Goal: Communication & Community: Answer question/provide support

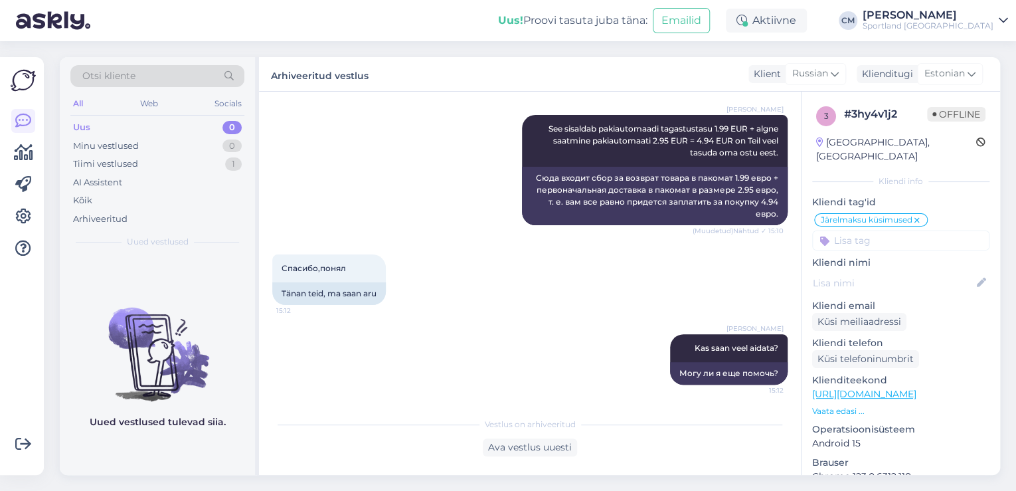
click at [218, 159] on div "Tiimi vestlused 1" at bounding box center [157, 164] width 174 height 19
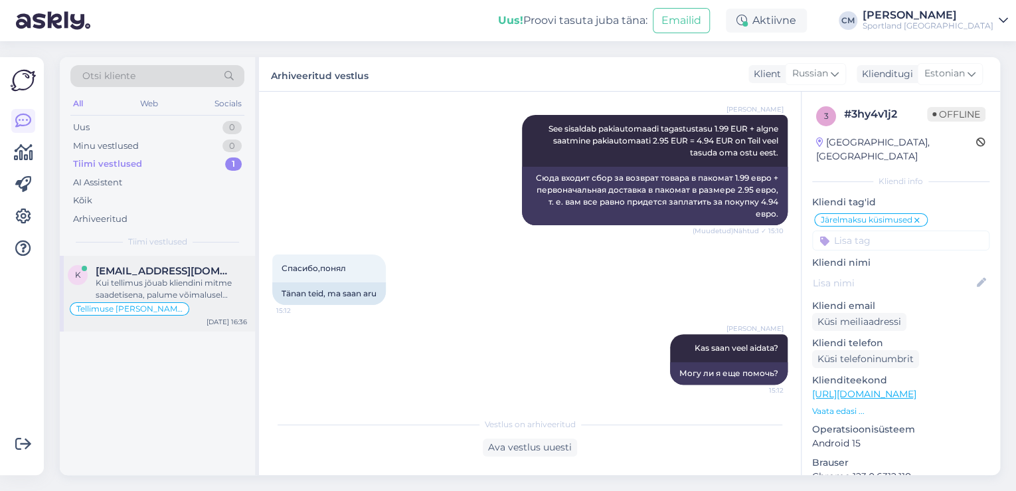
click at [167, 272] on span "[EMAIL_ADDRESS][DOMAIN_NAME]" at bounding box center [165, 271] width 138 height 12
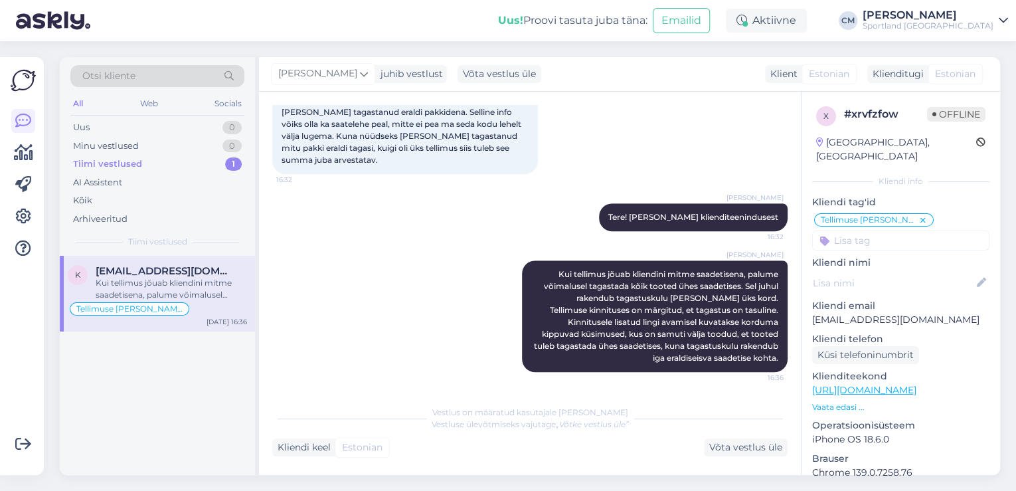
scroll to position [495, 0]
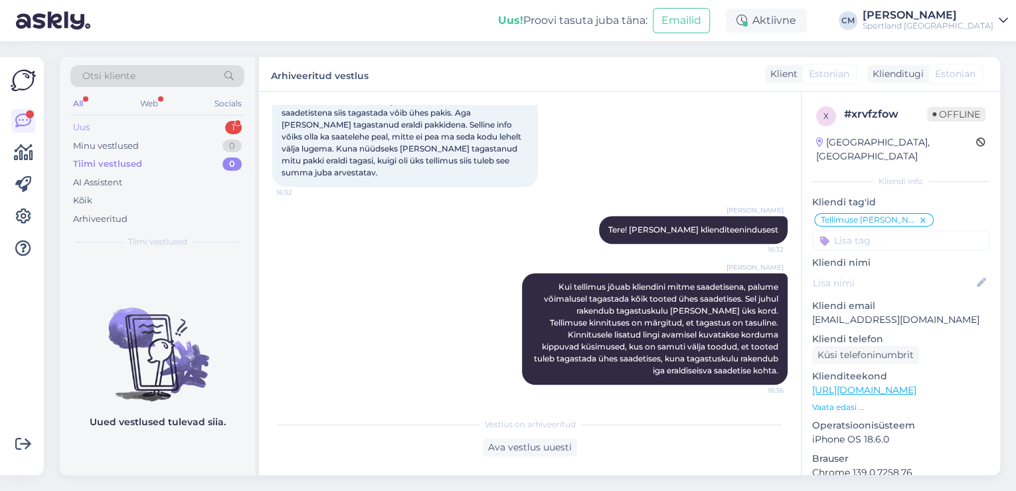
click at [217, 118] on div "Uus 1" at bounding box center [157, 127] width 174 height 19
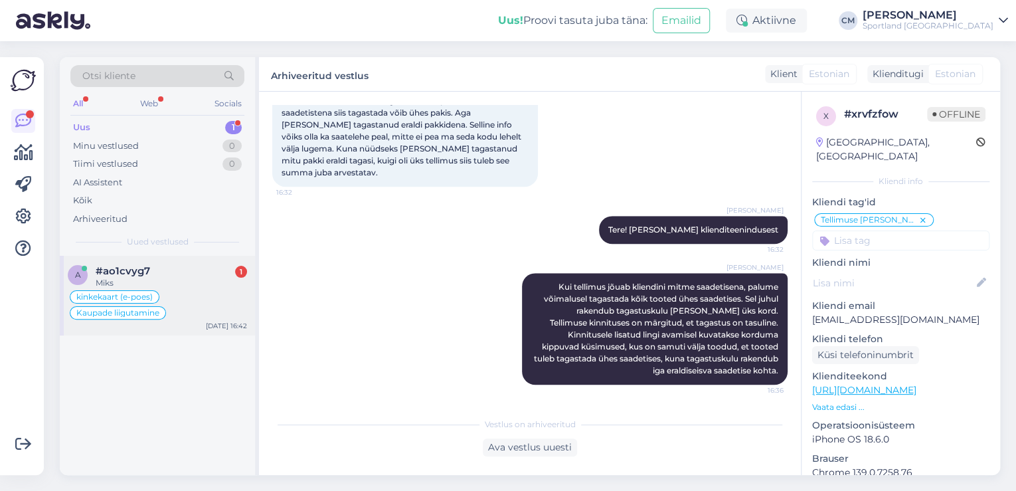
click at [183, 303] on div "kinkekaart (e-poes) Kaupade liigutamine" at bounding box center [157, 305] width 179 height 32
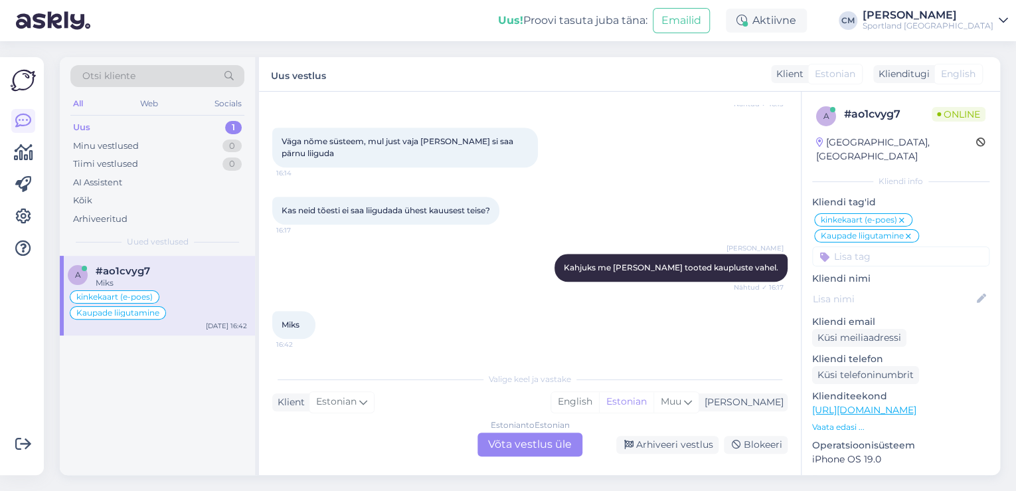
click at [492, 438] on div "Estonian to Estonian Võta vestlus üle" at bounding box center [529, 444] width 105 height 24
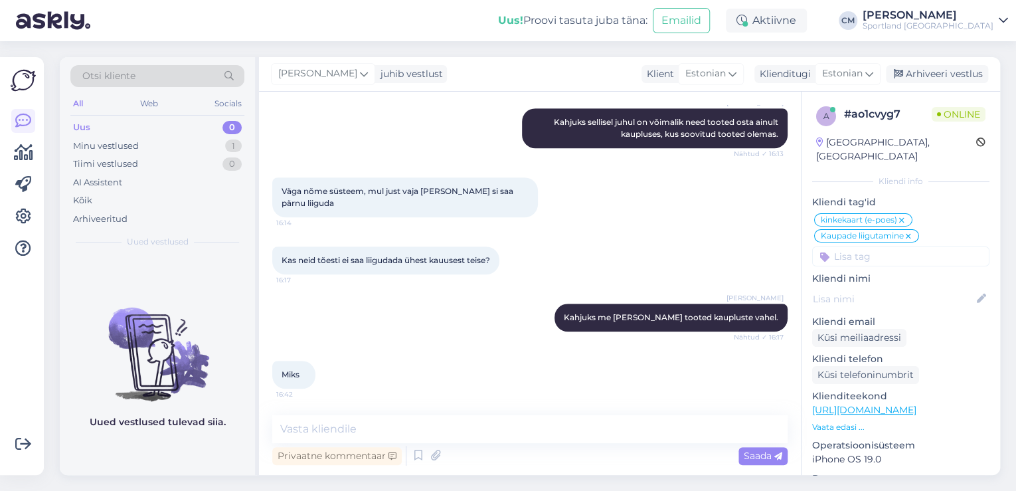
scroll to position [501, 0]
click at [412, 455] on icon at bounding box center [418, 455] width 16 height 20
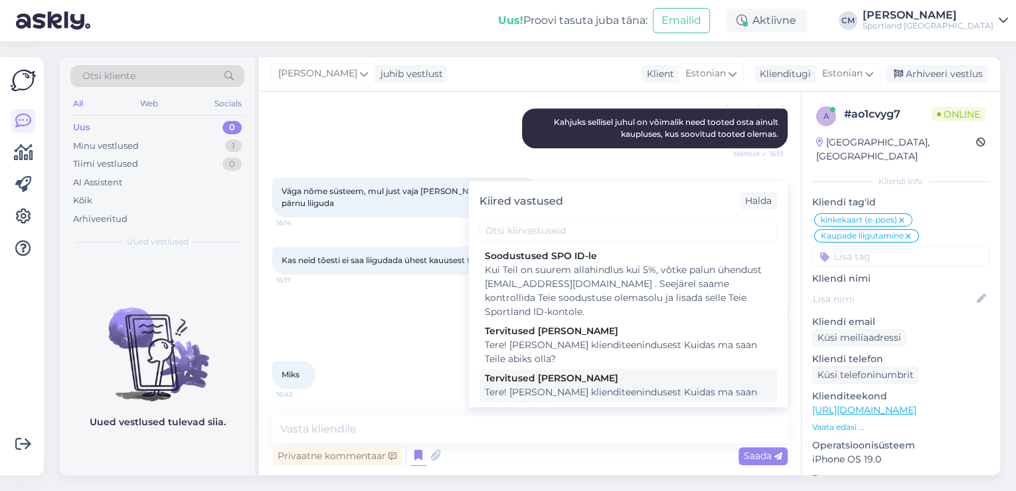
click at [585, 392] on div "Tere! [PERSON_NAME] klienditeenindusest Kuidas ma saan Teile abiks olla?" at bounding box center [628, 399] width 287 height 28
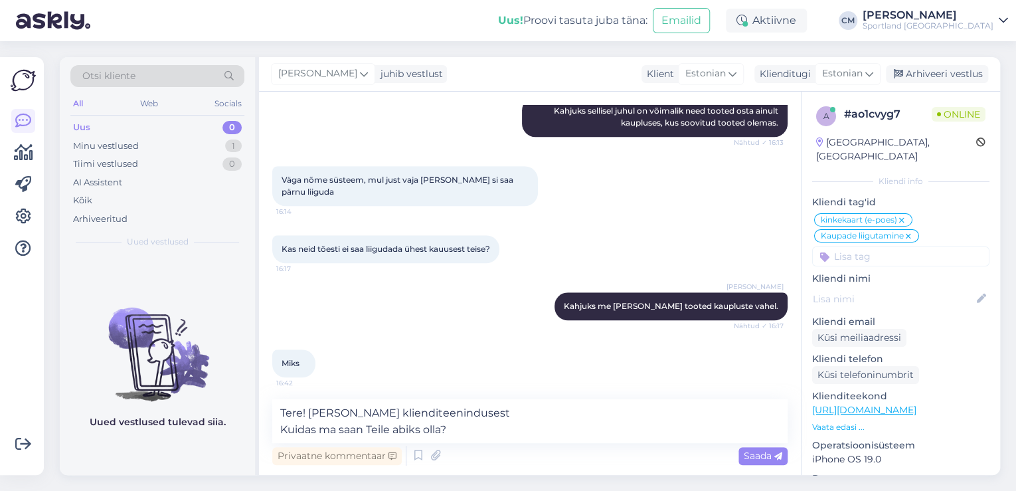
scroll to position [516, 0]
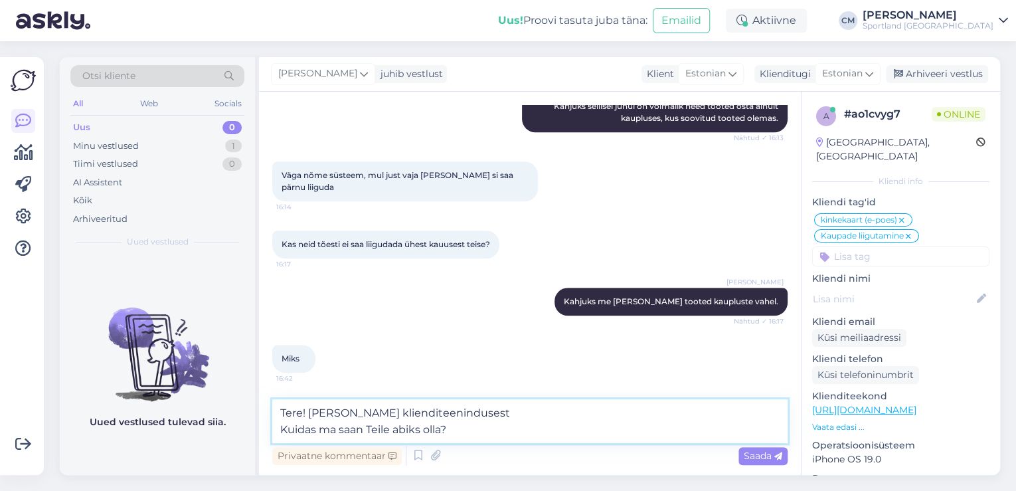
drag, startPoint x: 512, startPoint y: 430, endPoint x: 240, endPoint y: 429, distance: 272.8
click at [240, 429] on div "Otsi kliente All Web Socials Uus 0 Minu vestlused 1 Tiimi vestlused 0 AI Assist…" at bounding box center [530, 266] width 940 height 418
type textarea "Tere! [PERSON_NAME] klienditeenindusest"
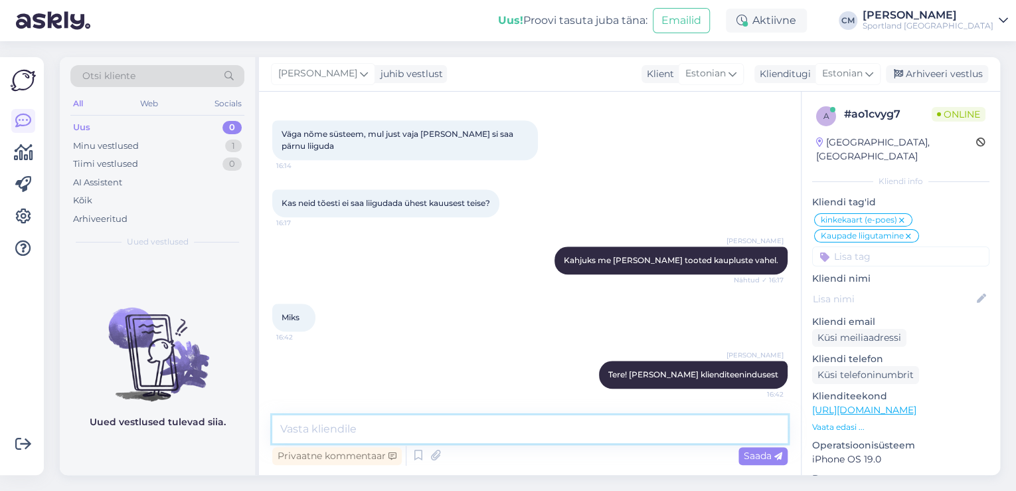
scroll to position [558, 0]
type textarea "K"
type textarea "E"
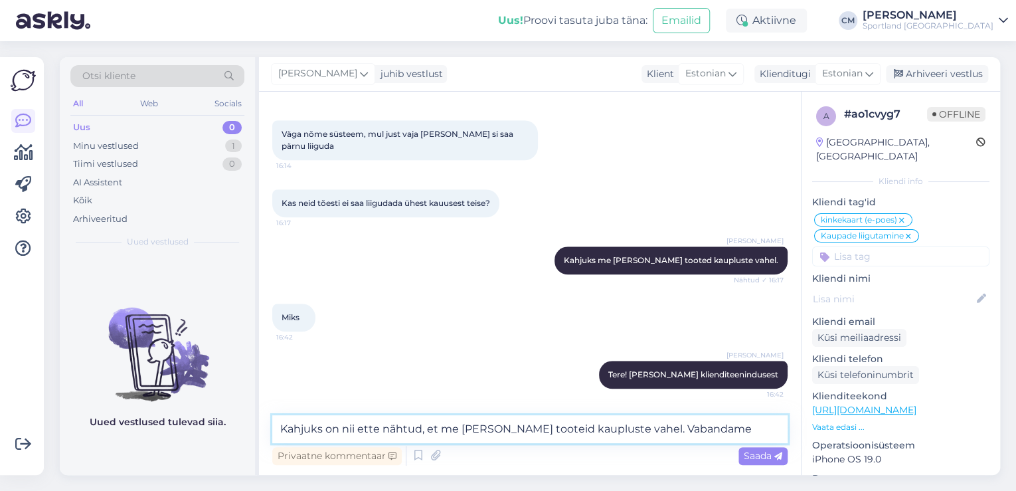
type textarea "Kahjuks on nii ette nähtud, et me [PERSON_NAME] tooteid kaupluste vahel. Vaband…"
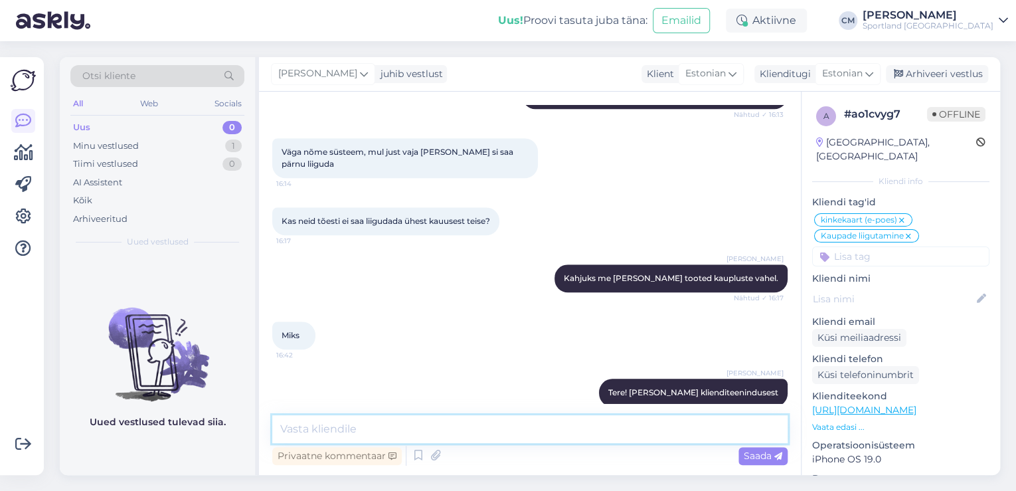
scroll to position [627, 0]
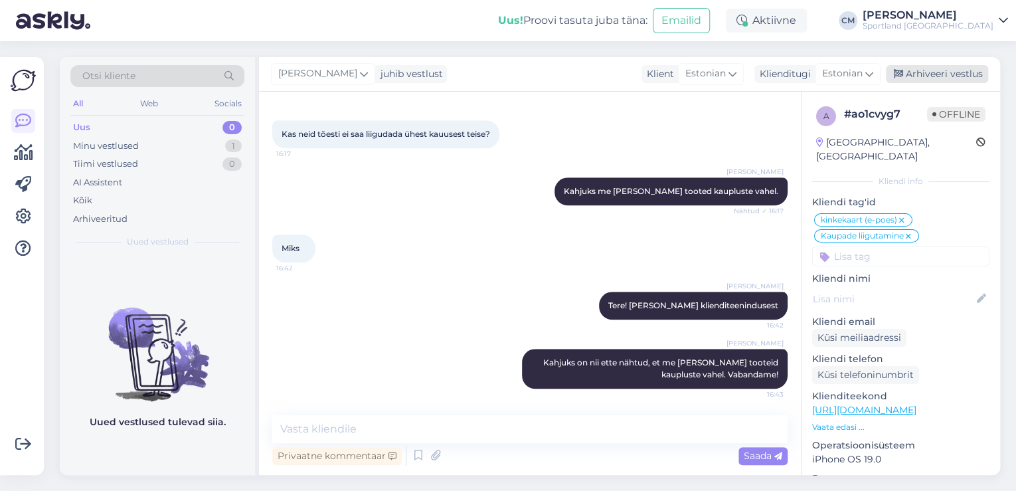
click at [943, 75] on div "Arhiveeri vestlus" at bounding box center [937, 74] width 102 height 18
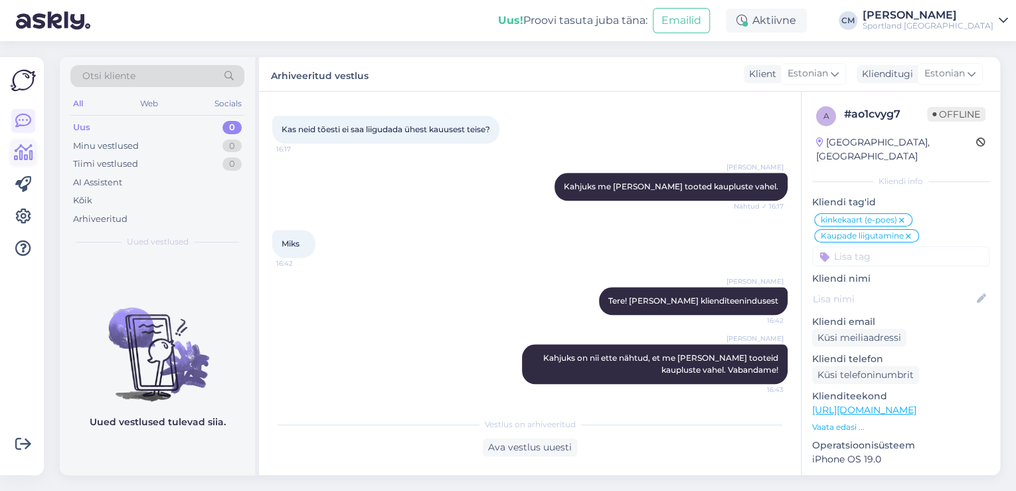
click at [15, 157] on icon at bounding box center [23, 153] width 19 height 16
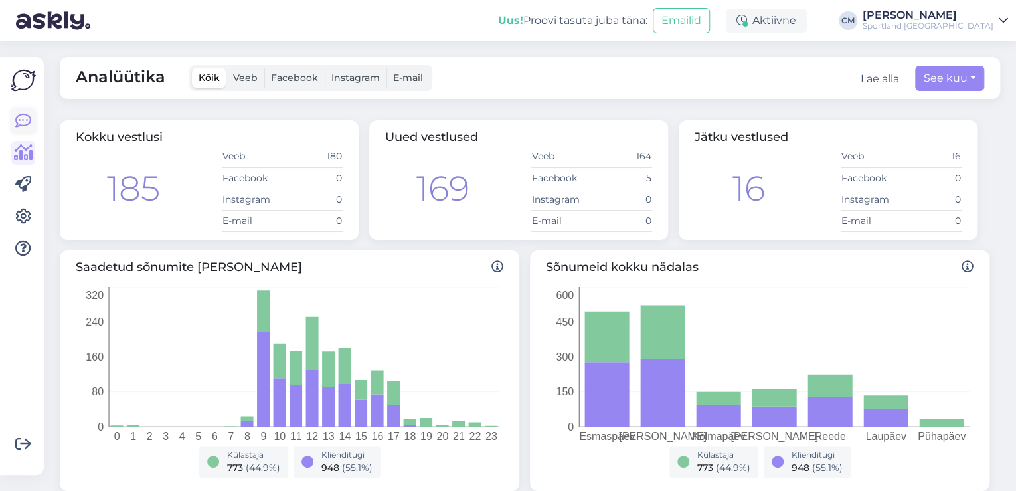
click at [33, 119] on link at bounding box center [23, 121] width 24 height 24
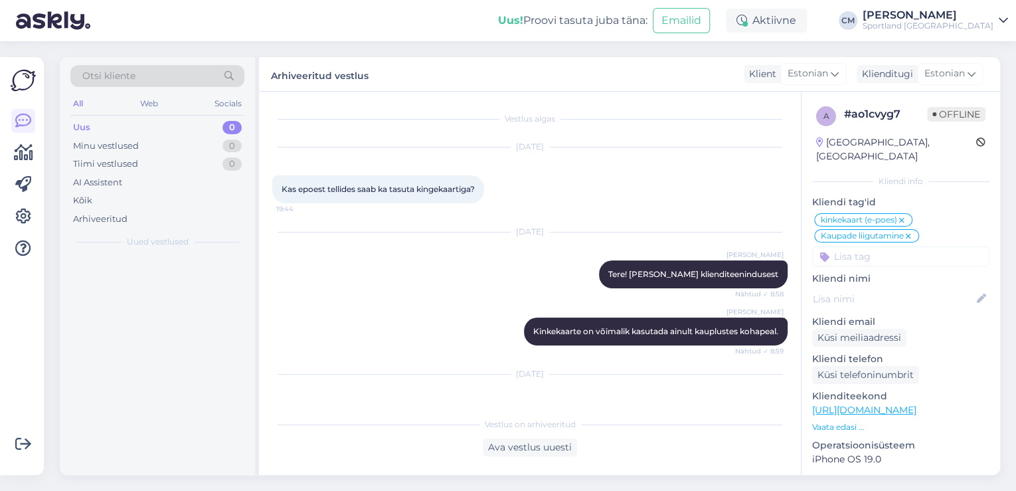
scroll to position [632, 0]
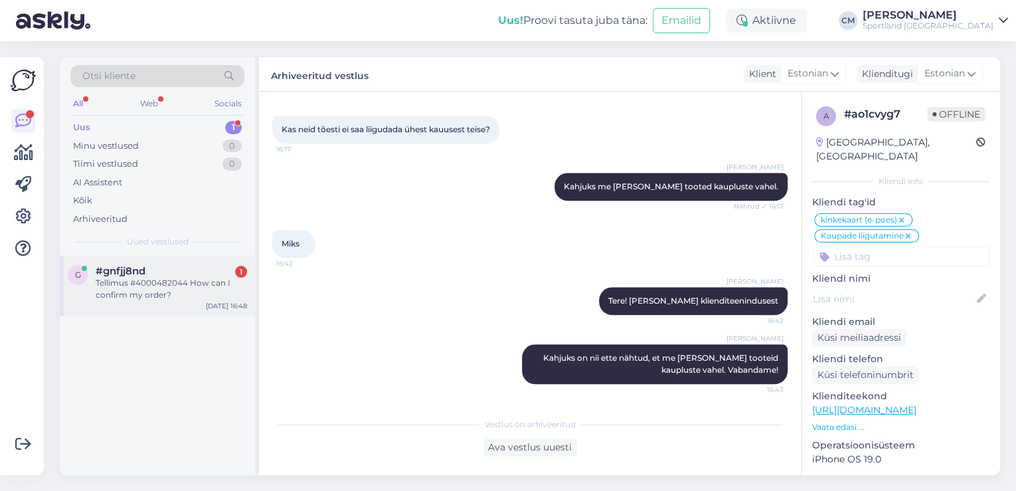
click at [181, 284] on div "Tellimus #4000482044 How can I confirm my order?" at bounding box center [171, 289] width 151 height 24
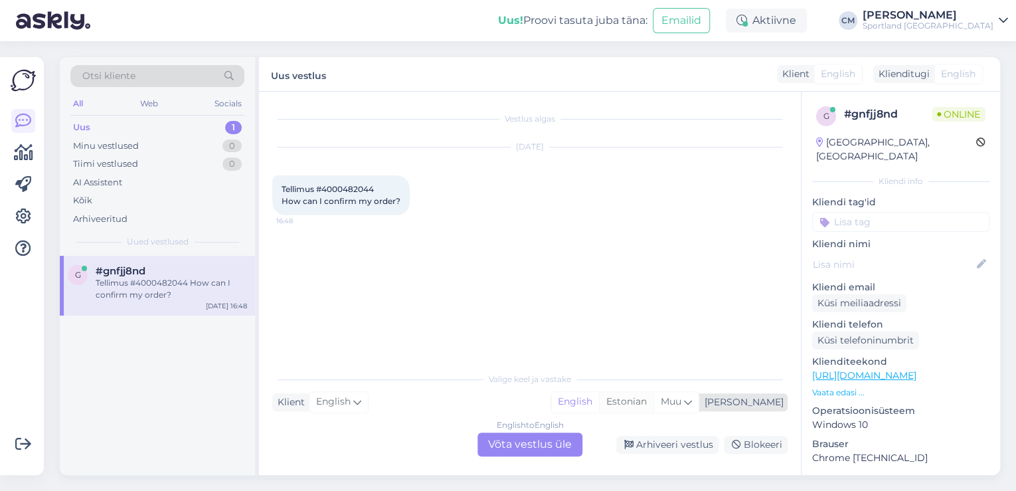
click at [653, 399] on div "Estonian" at bounding box center [626, 402] width 54 height 20
click at [574, 437] on div "English to Estonian Võta vestlus üle" at bounding box center [529, 444] width 105 height 24
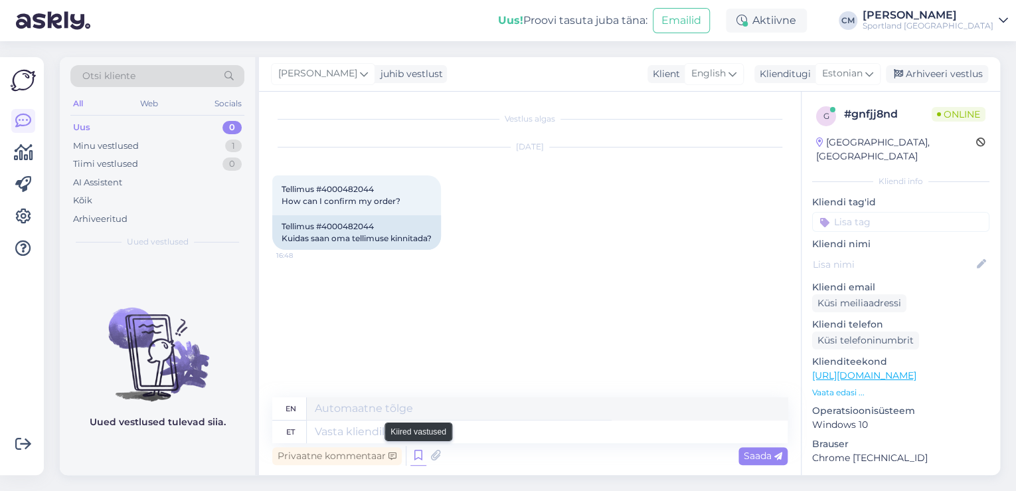
drag, startPoint x: 414, startPoint y: 451, endPoint x: 424, endPoint y: 457, distance: 11.3
click at [424, 457] on icon at bounding box center [418, 455] width 16 height 20
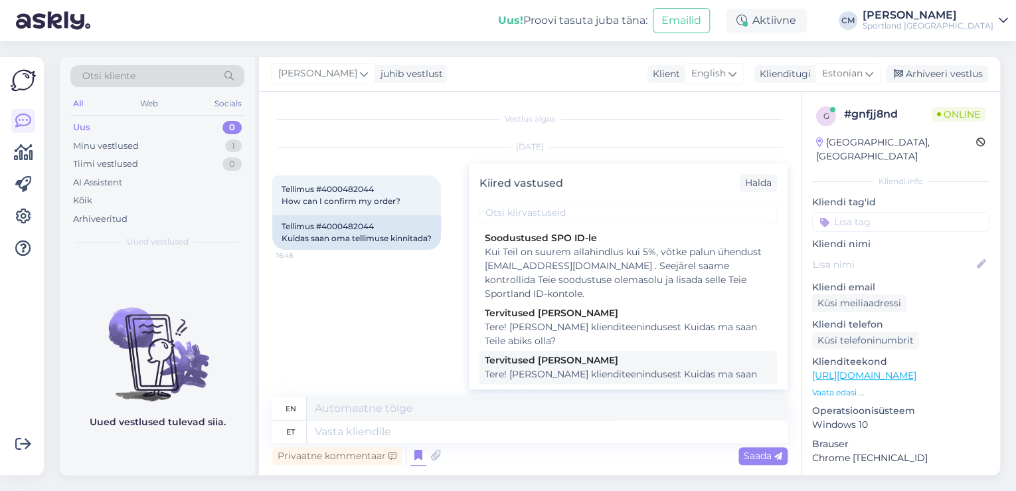
click at [544, 362] on div "Tervitused [PERSON_NAME]" at bounding box center [628, 360] width 287 height 14
type textarea "Hello! I'm [PERSON_NAME] from customer service How can I help you?"
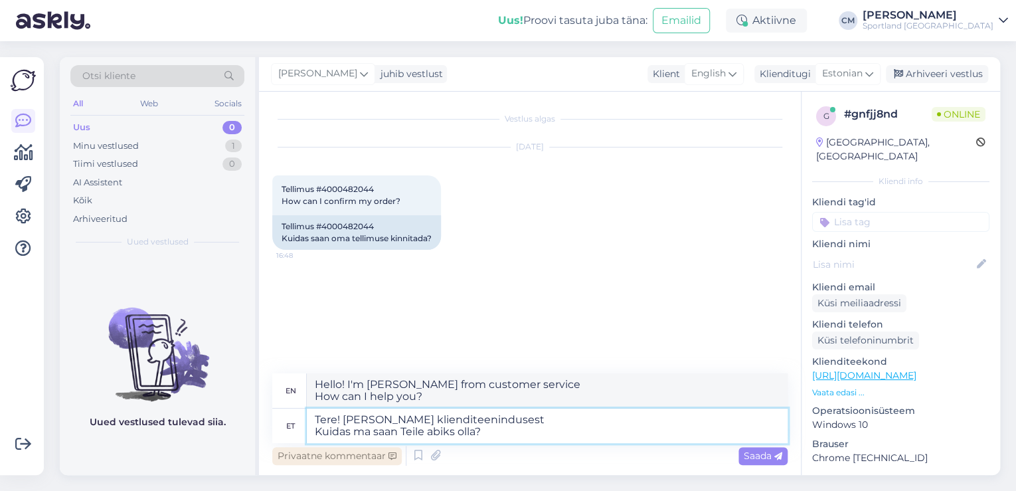
drag, startPoint x: 490, startPoint y: 437, endPoint x: 297, endPoint y: 447, distance: 192.8
click at [299, 447] on div "en Hello! I'm [PERSON_NAME] from customer service How can I help you? et Tere! …" at bounding box center [529, 420] width 515 height 95
type textarea "Tere! [PERSON_NAME] klienditeenindusest"
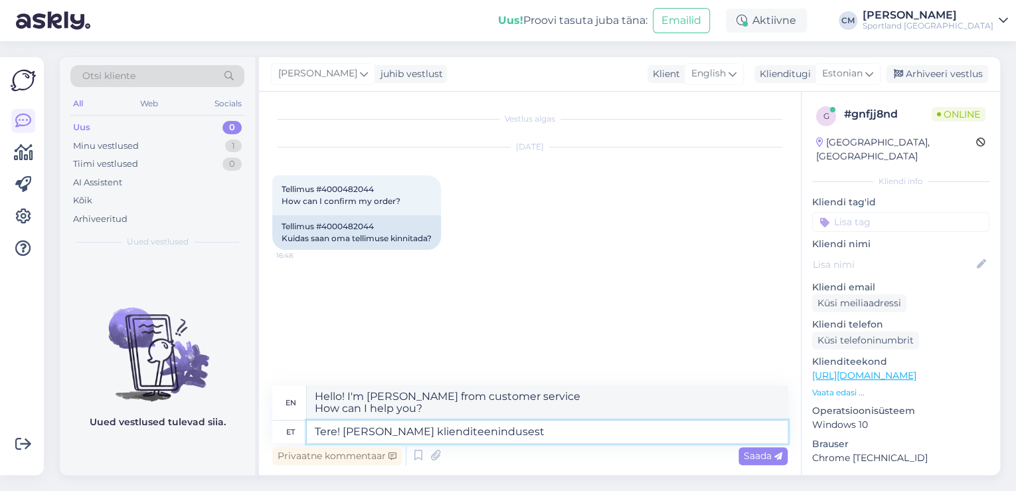
type textarea "Hello! I'm [PERSON_NAME] from customer service"
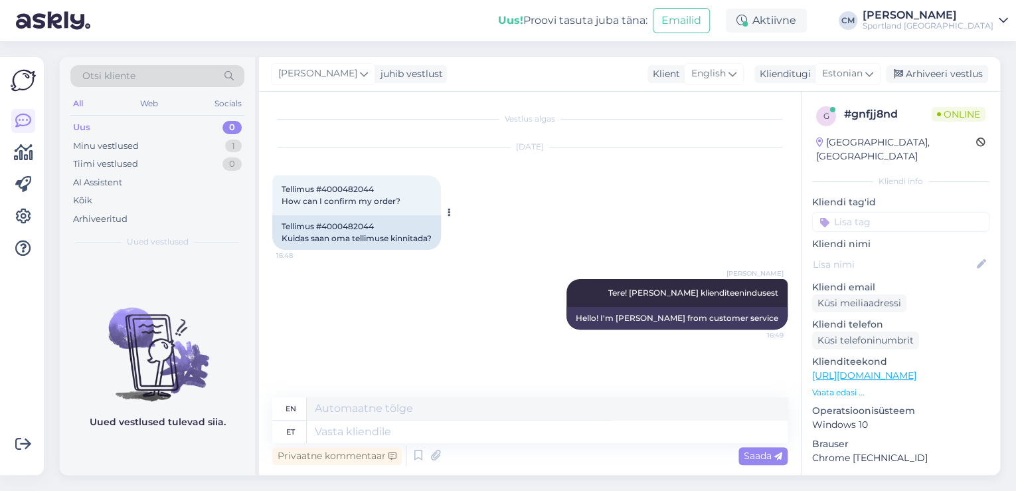
click at [360, 230] on div "Tellimus #4000482044 Kuidas saan oma tellimuse kinnitada?" at bounding box center [356, 232] width 169 height 35
copy div "4000482044"
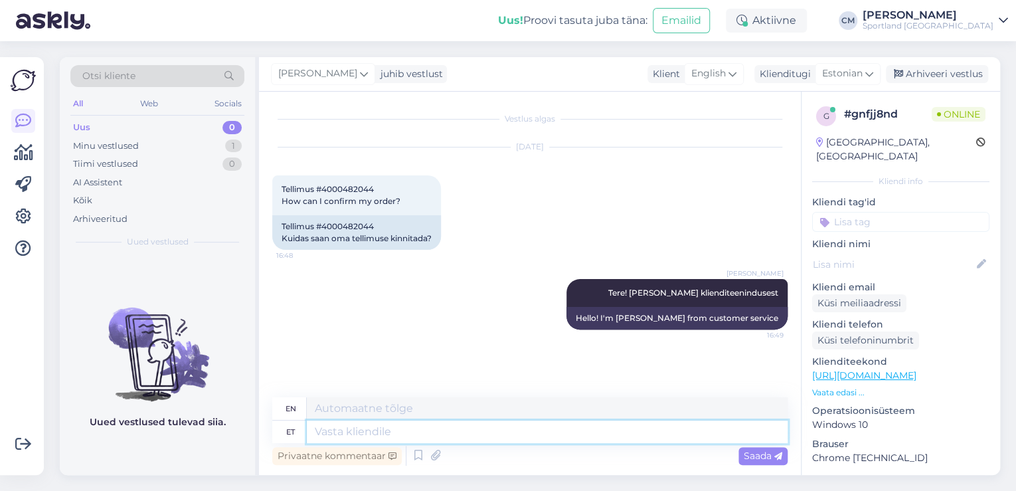
click at [447, 428] on textarea at bounding box center [547, 431] width 481 height 23
type textarea "Näen, e"
type textarea "I see,"
type textarea "Näen, et o"
type textarea "I see that"
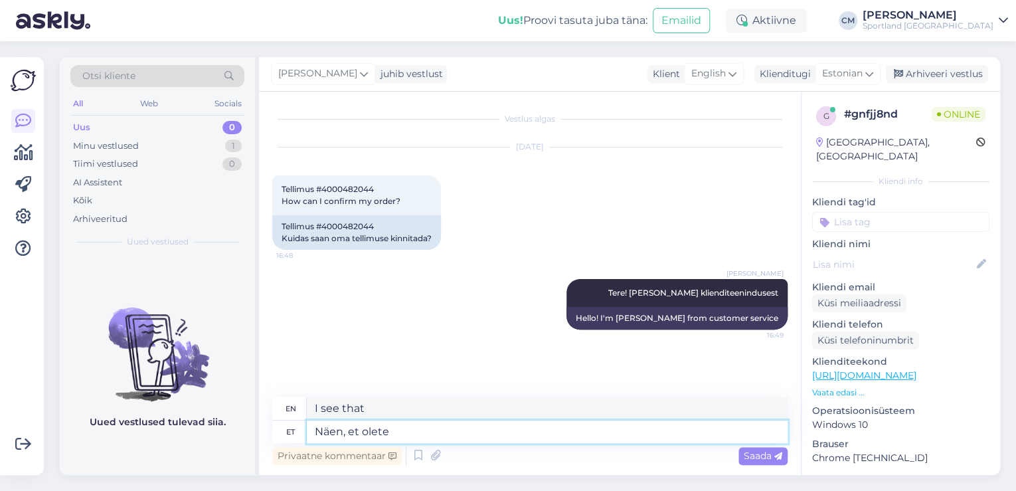
type textarea "Näen, et olete t"
type textarea "I see you are"
type textarea "Näen, et olete tellimuse po"
type textarea "I see you have placed an order."
type textarea "Näen, et olete tellimuse pooleli j"
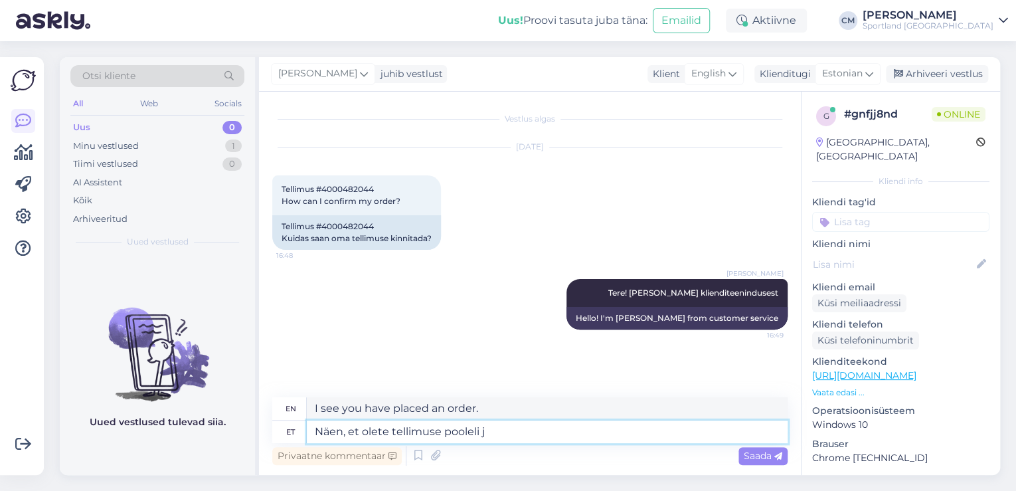
type textarea "I see you are in the middle of an order."
type textarea "Näen, et olete tellimuse pooleli jätnud."
type textarea "I see you have abandoned your order."
type textarea "Näen, et olete tellimuse pooleli jätnud ja p"
type textarea "I see that you have abandoned your order and"
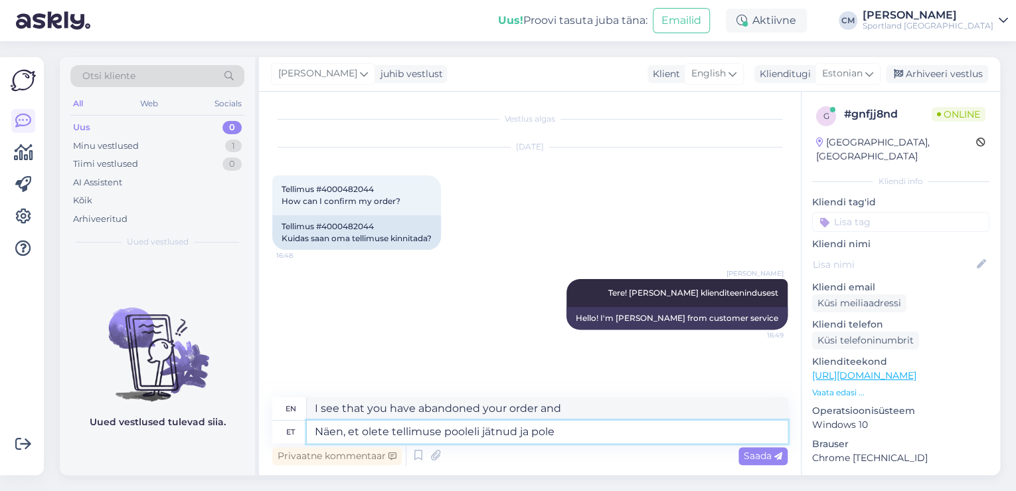
type textarea "Näen, et olete tellimuse pooleli jätnud ja pole s"
type textarea "I see that you have left your order unfinished and have not"
type textarea "Näen, et olete tellimuse pooleli jätnud ja pole selle e"
type textarea "I see that you have left your order unfinished and have not received it."
type textarea "Näen, et olete tellimuse pooleli jätnud ja pole selle eest"
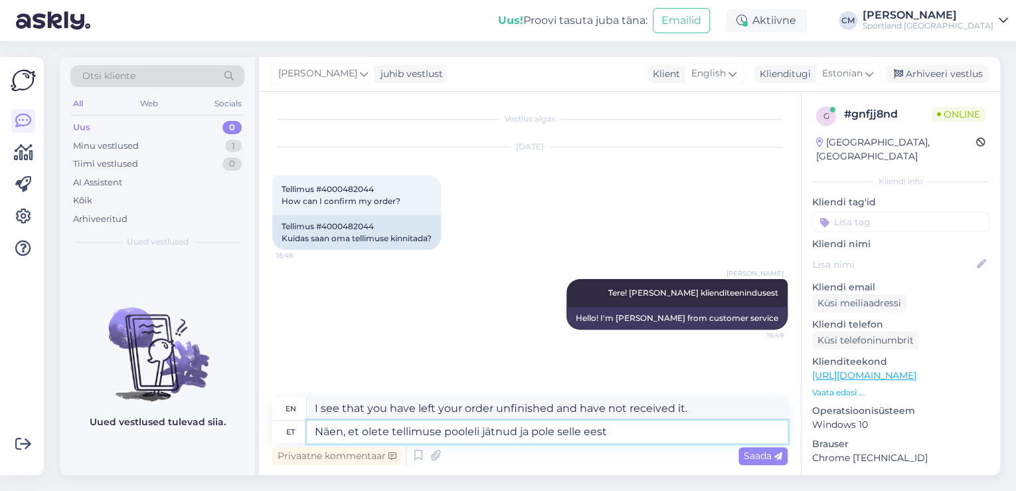
type textarea "I see that you have abandoned your order and are not responsible for it."
type textarea "Näen, et olete tellimuse pooleli jätnud ja pole selle eest tasunud."
type textarea "I see that you have abandoned your order and have not paid for it."
click at [441, 430] on textarea "Näen, et olete tellimuse pooleli jätnud ja pole selle eest tasunud." at bounding box center [547, 431] width 481 height 23
type textarea "Näen, et olete tellimuse etapid pooleli jätnud ja pole selle eest tasunud."
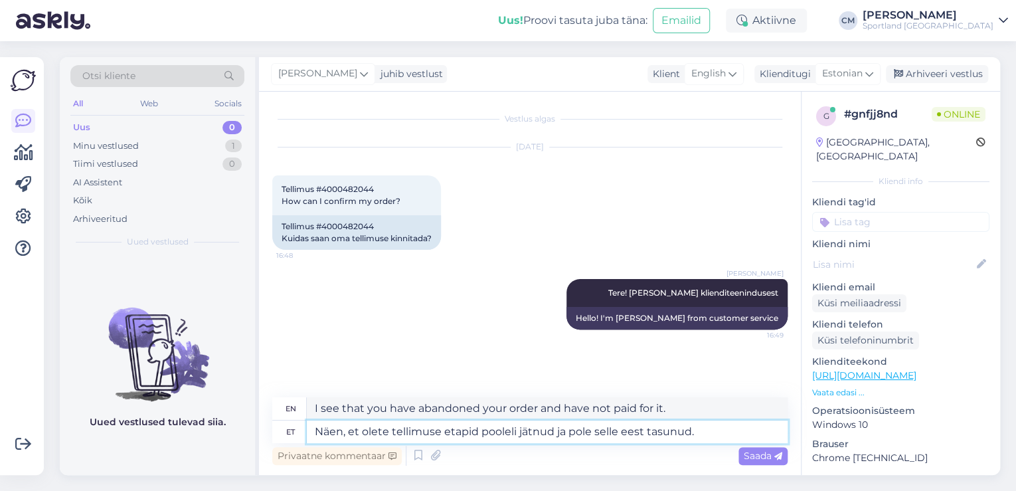
type textarea "I see that you have left the order stages incomplete and have not paid for it."
click at [725, 428] on textarea "Näen, et olete tellimuse etapid pooleli jätnud ja pole selle eest tasunud." at bounding box center [547, 431] width 481 height 23
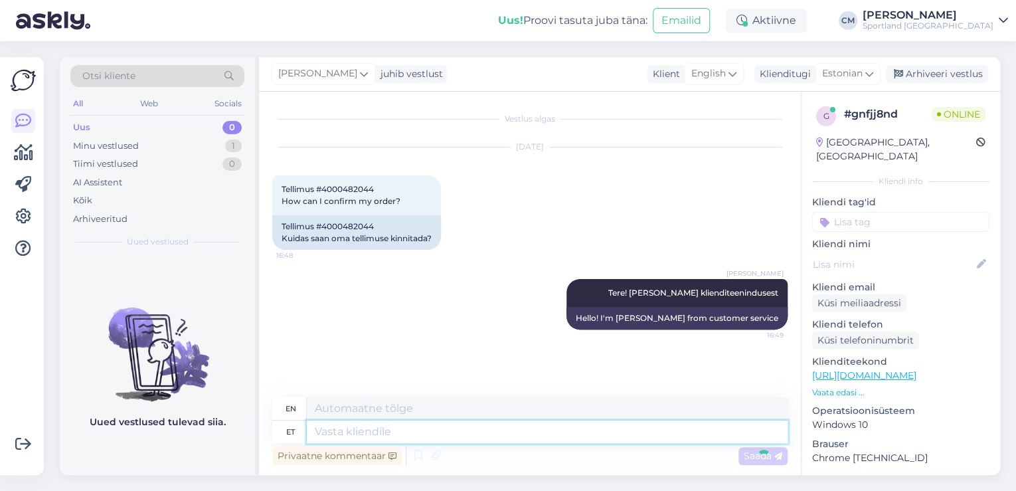
scroll to position [62, 0]
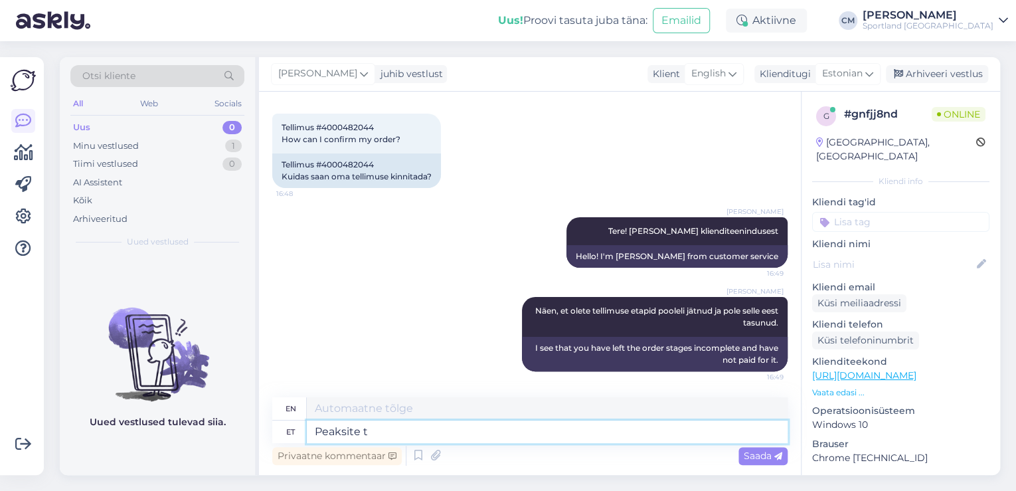
type textarea "Peaksite te"
type textarea "You should"
type textarea "Peaksite tegema"
type textarea "You should do"
type textarea "Peaksite tegema uue t"
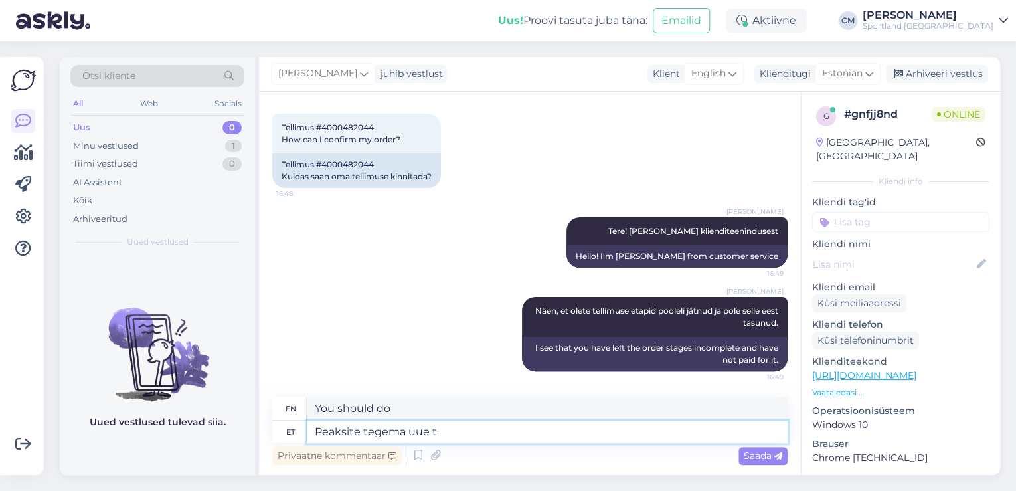
type textarea "You should make a new one"
type textarea "Peaksite tegema uue tellimuse j"
type textarea "You should place a new order."
type textarea "Peaksite tegema uue tellimuse ja v"
type textarea "You should place a new order and"
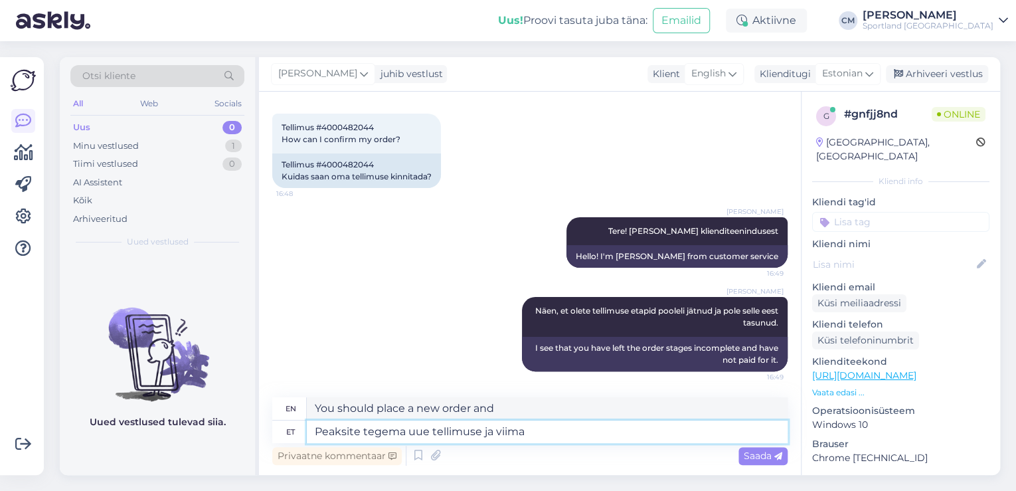
type textarea "Peaksite tegema uue tellimuse ja viima"
type textarea "You should place a new order and take it"
type textarea "Peaksite tegema uue tellimuse ja viima vajalikud e"
type textarea "You should place a new order and submit the necessary"
type textarea "Peaksite tegema uue tellimuse ja viima vajalikud etapid l"
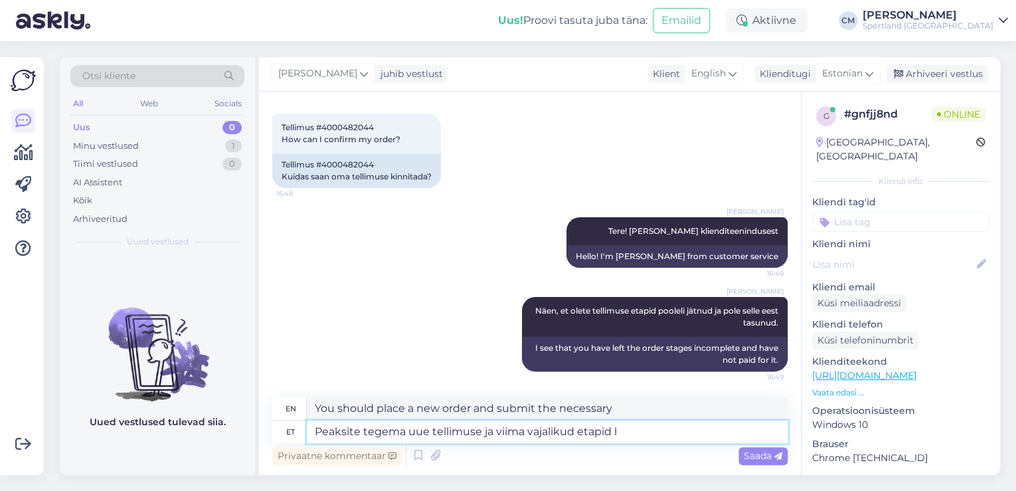
type textarea "You should place a new order and complete the necessary steps"
type textarea "Peaksite tegema uue tellimuse ja viima vajalikud etapid lõpuni."
type textarea "You should place a new order and complete the necessary steps."
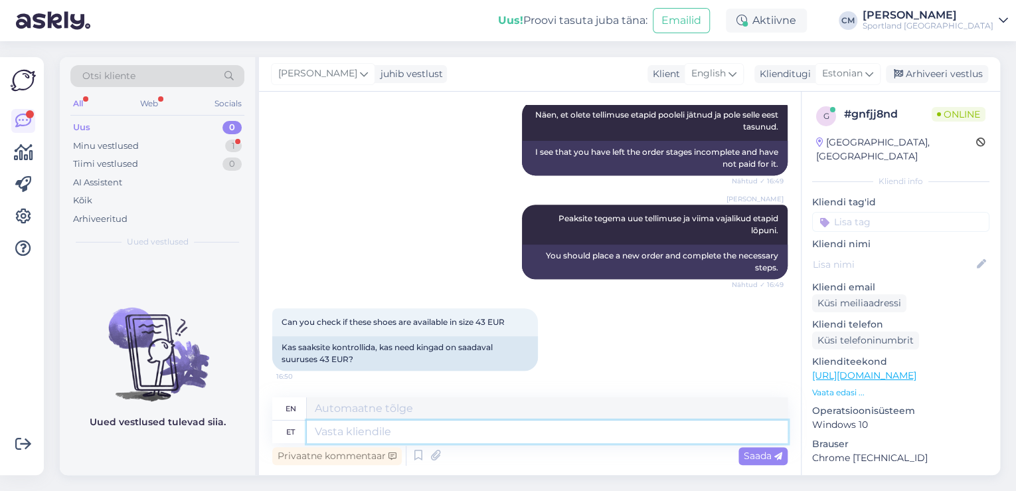
scroll to position [337, 0]
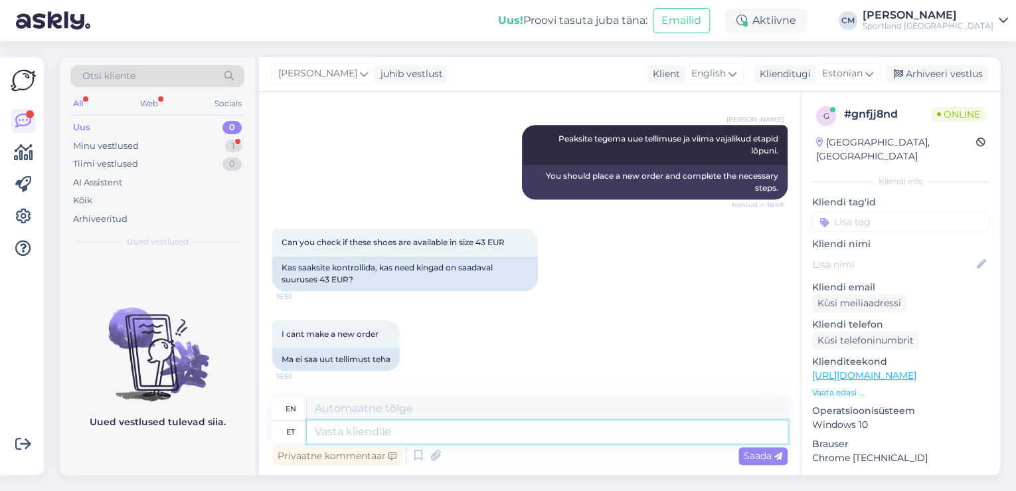
click at [358, 430] on textarea at bounding box center [547, 431] width 481 height 23
type textarea "Tühistame te"
type textarea "We cancel"
type textarea "Tühistame teie po"
type textarea "We will cancel your"
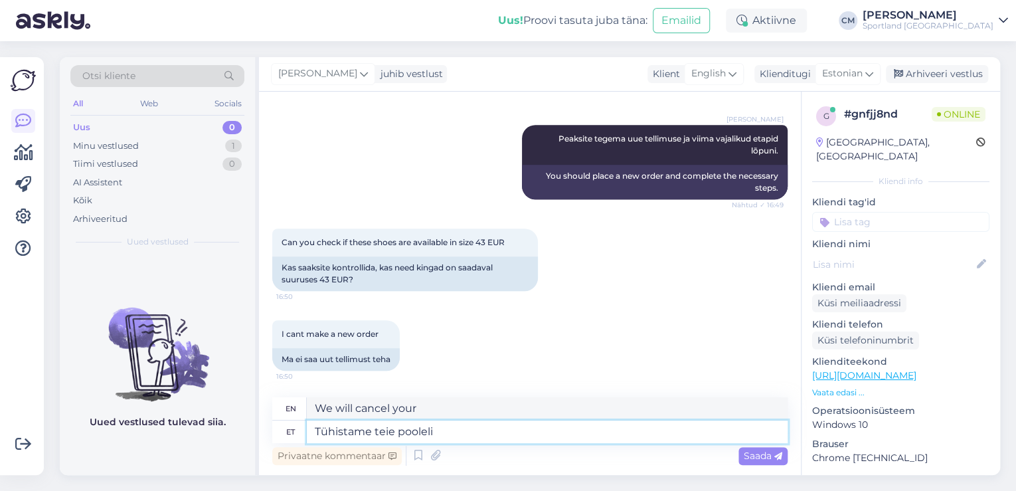
type textarea "Tühistame teie pooleli j"
type textarea "We will cancel your pending order."
type textarea "Tühistame teie pooleli jäänud tellimuse et toode v"
type textarea "We will cancel your pending order for the product."
type textarea "Tühistame teie pooleli jäänud tellimuse et toode vabaneks"
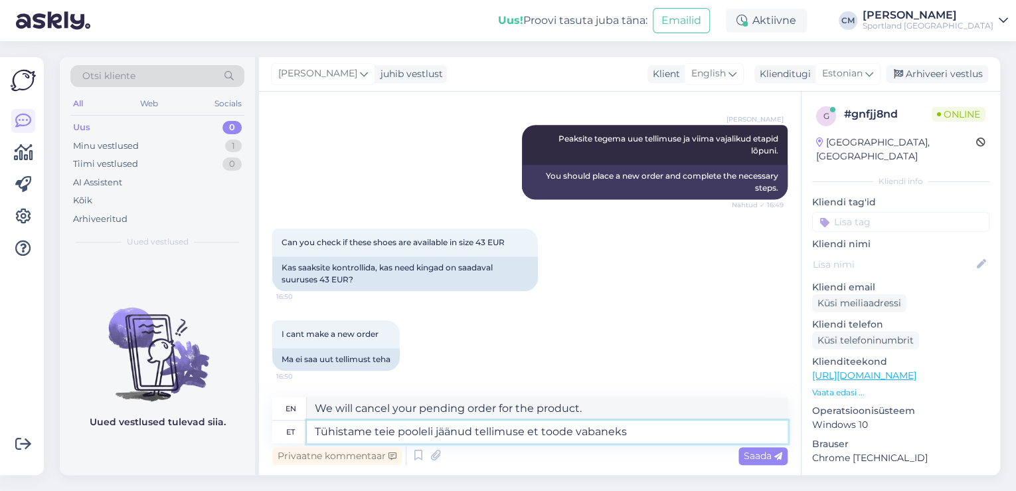
type textarea "We will cancel your pending order to release the product."
type textarea "Tühistame teie pooleli jäänud tellimuse et toode vabaneks broneeringust."
type textarea "We will cancel your pending order to release the product from the reservation."
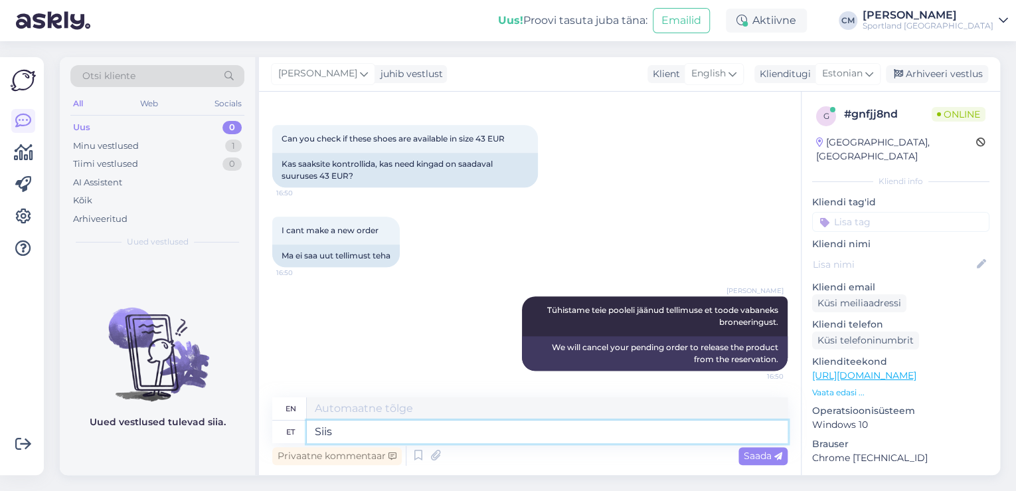
type textarea "Siis s"
type textarea "Then"
type textarea "Siis saate te"
type textarea "Then you can"
type textarea "Siis saate teha uu"
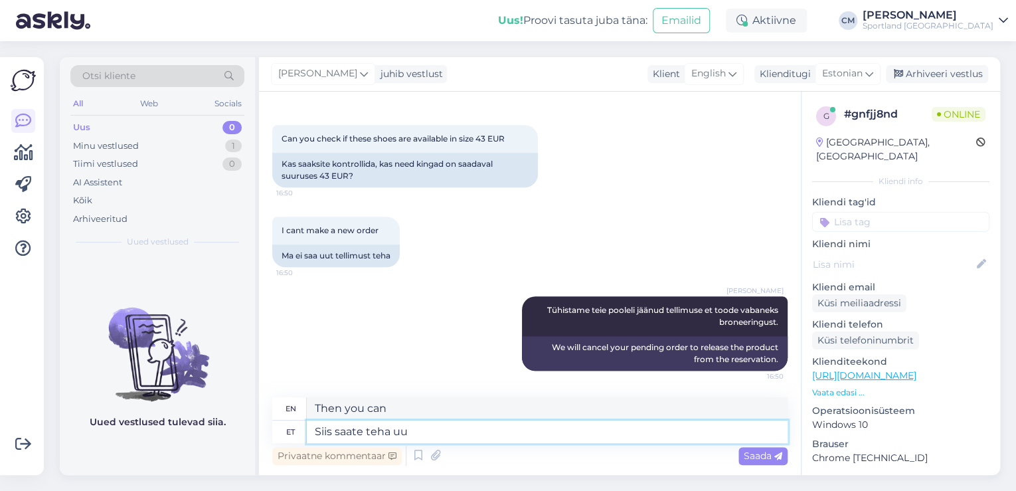
type textarea "Then you can do"
type textarea "Siis saate teha uue"
type textarea "Then you can make a new one"
type textarea "Siis saate teha uue ostu t"
type textarea "Then you can make a new purchase"
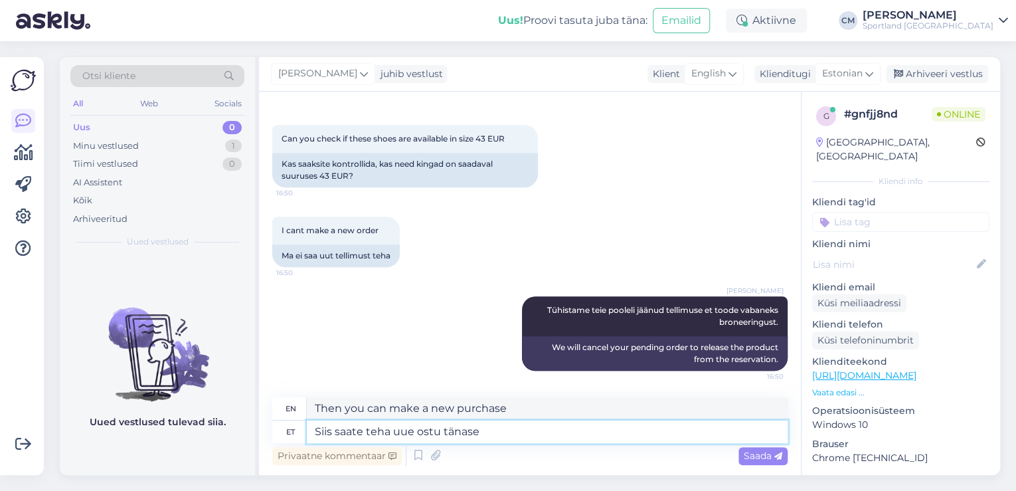
type textarea "Siis saate teha uue ostu tänase p"
type textarea "Then you can make a new purchase [DATE]."
type textarea "Siis saate teha uue ostu tänase päeva jooksul."
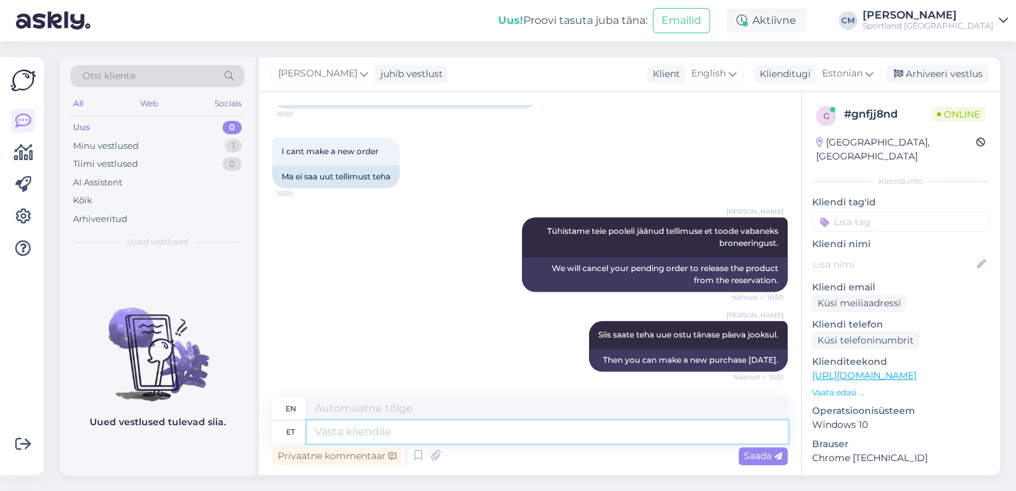
scroll to position [600, 0]
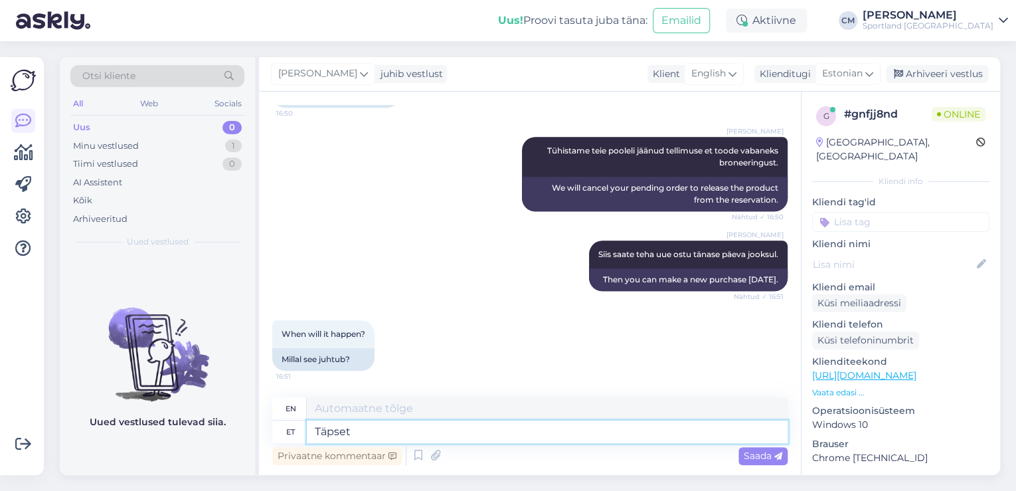
type textarea "Täpset"
type textarea "Precise"
type textarea "Täpset aega e"
type textarea "Exact time"
type textarea "Täpset aega ei o"
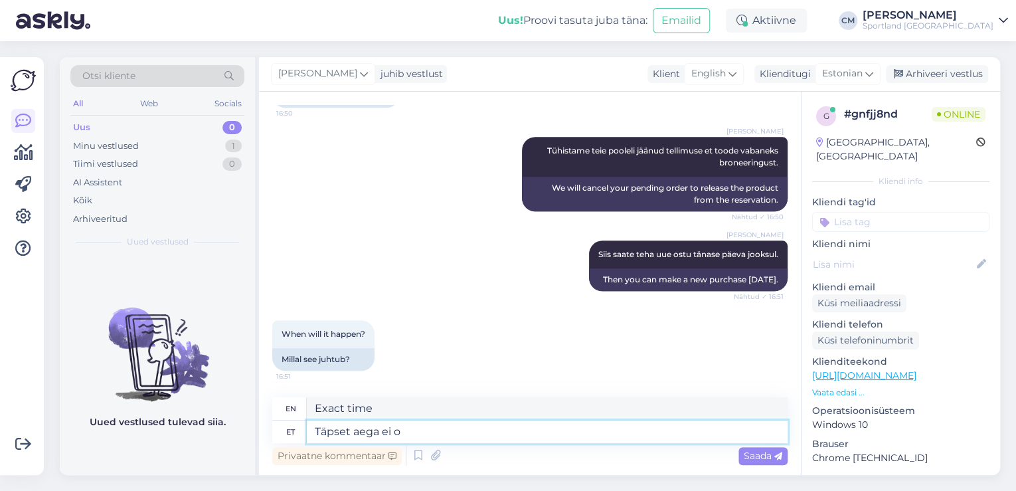
type textarea "No exact time"
type textarea "Täpset aega ei oska"
type textarea "I don't know the exact time."
type textarea "Täpset aega ei oska öelda,"
type textarea "I can't tell you the exact time,"
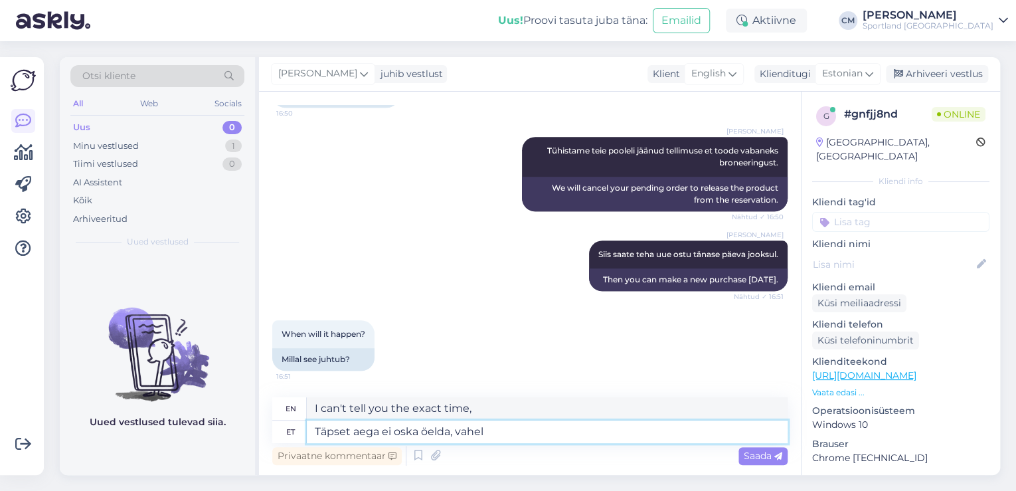
type textarea "Täpset aega ei oska öelda, vahel"
type textarea "I can't tell you the exact time, sometimes"
type textarea "Täpset aega ei oska öelda, vahel võtab s"
type textarea "I can't say the exact time, sometimes it takes"
type textarea "Täpset aega ei oska öelda, vahel võtab see 30 m"
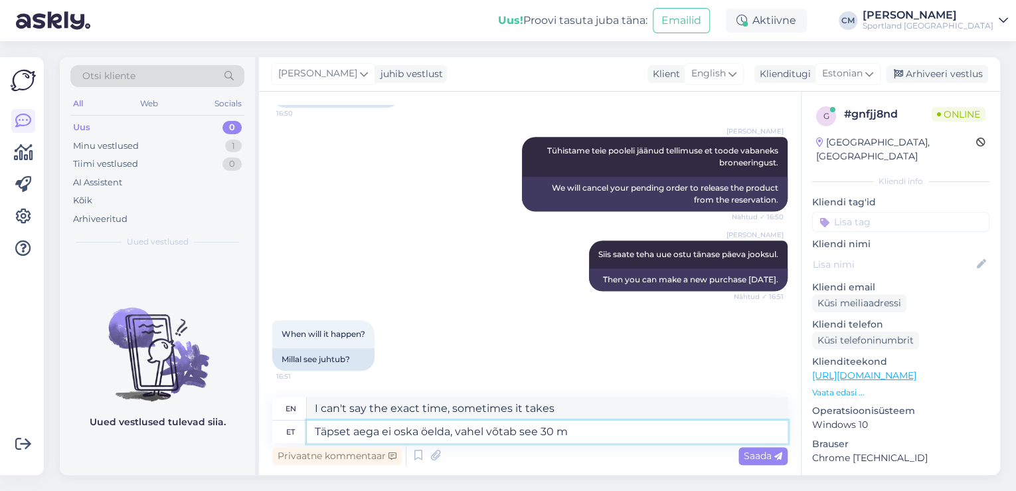
type textarea "I can't tell you the exact time, sometimes it takes 30"
type textarea "Täpset aega ei oska öelda, vahel võtab see 30 minutit, v"
type textarea "I can't tell you the exact time, sometimes it takes 30 minutes,"
type textarea "Täpset aega ei oska öelda, vahel võtab see 30 minutit, kuid v"
type textarea "I can't tell you the exact time, sometimes it takes 30 minutes, but"
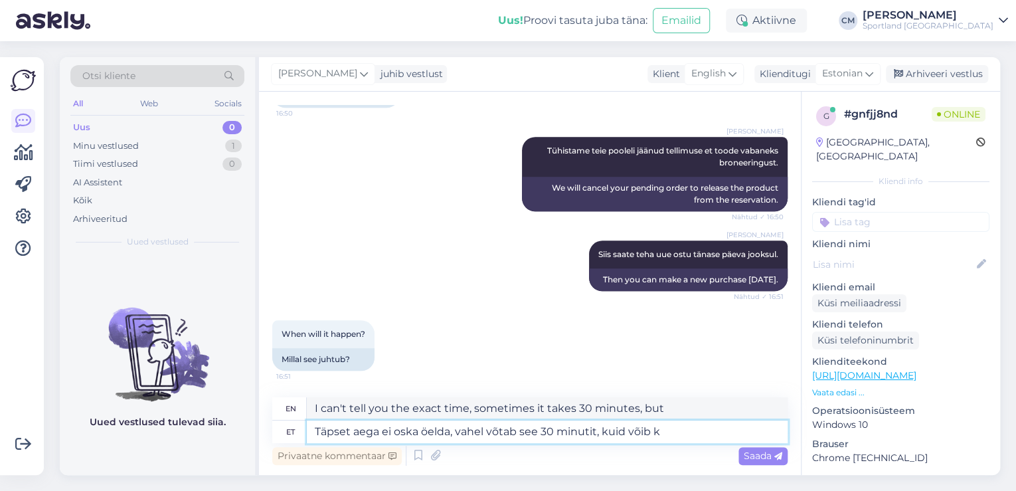
type textarea "Täpset aega ei oska öelda, vahel võtab see 30 minutit, kuid võib ka"
type textarea "I can't say the exact time, sometimes it takes 30 minutes, but it can"
type textarea "Täpset aega ei oska öelda, vahel võtab see 30 minutit, kuid võib ka"
type textarea "I can't say the exact time, sometimes it takes 30 minutes, but it can also"
type textarea "Täpset aega ei oska öelda, vahel võtab see 30 minutit, kuid võib [PERSON_NAME]"
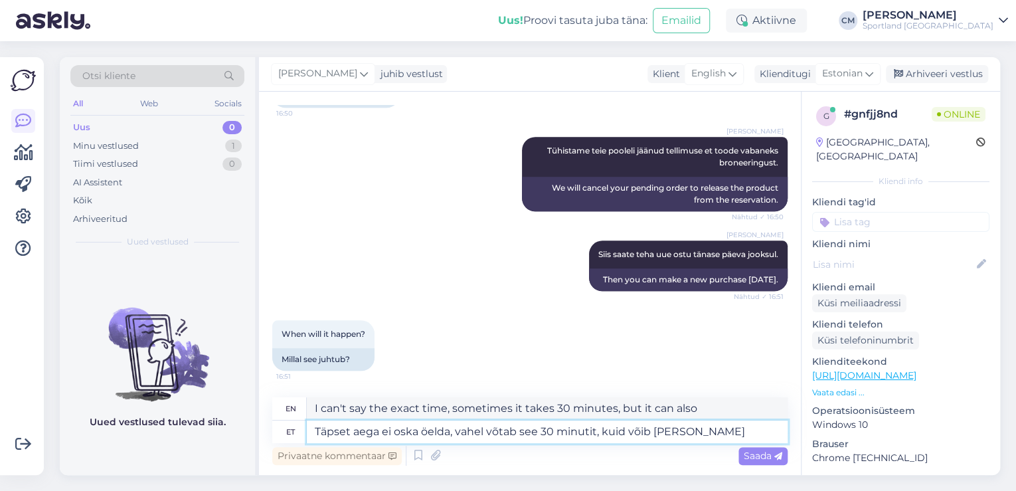
type textarea "I can't say the exact time, sometimes it takes 30 minutes, but it can also take…"
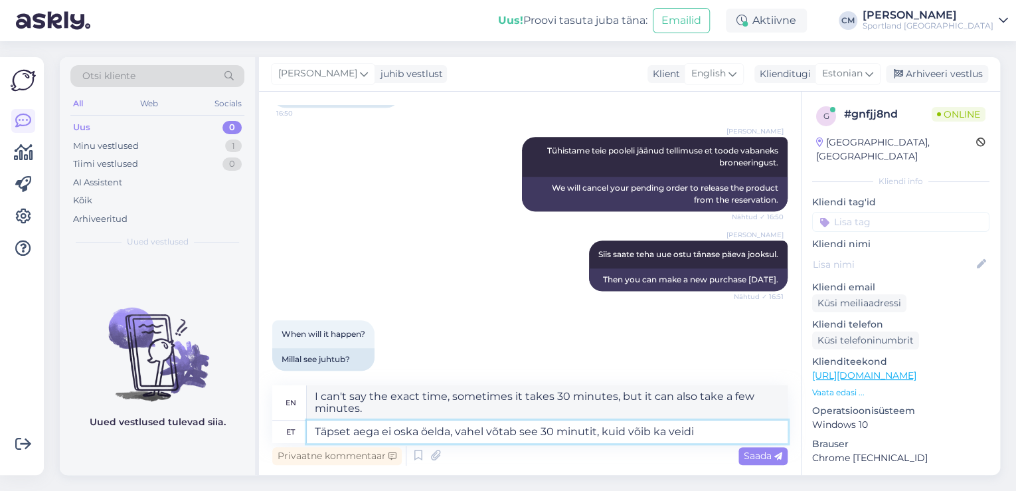
type textarea "Täpset aega ei oska öelda, vahel võtab see 30 minutit, kuid võib ka veidi k"
type textarea "I can't say the exact time, sometimes it takes 30 minutes, but it can also take…"
type textarea "Täpset aega ei oska öelda, vahel võtab see 30 minutit, kuid võib ka veidi kauem…"
type textarea "I can't say the exact time, sometimes it takes 30 minutes, but it can also be a…"
type textarea "Täpset aega ei oska öelda, vahel võtab see 30 minutit, kuid võib ka veidi kauem…"
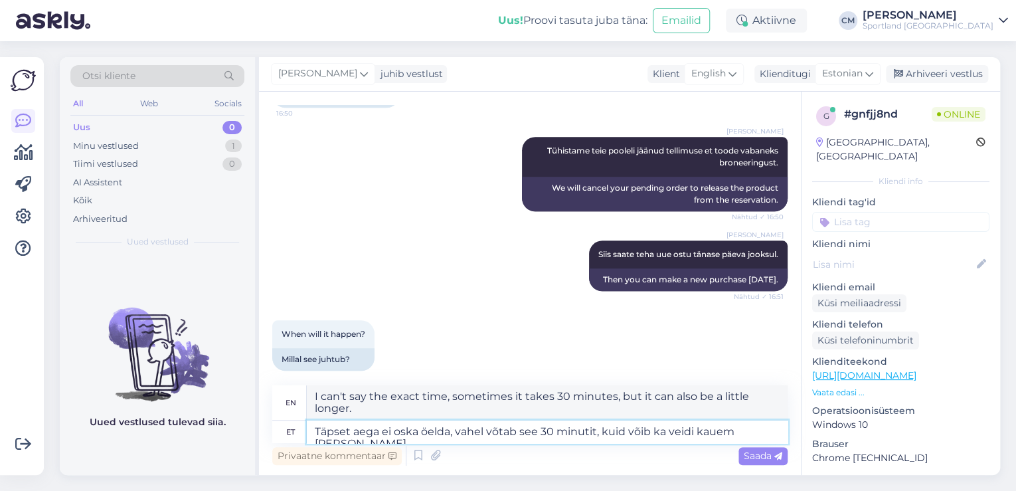
type textarea "I can't say the exact time, sometimes it takes 30 minutes, but it can also take…"
click at [408, 428] on textarea "Täpset aega ei oska öelda, vahel võtab see 30 minutit, kuid võib ka veidi kauem…" at bounding box center [547, 431] width 481 height 23
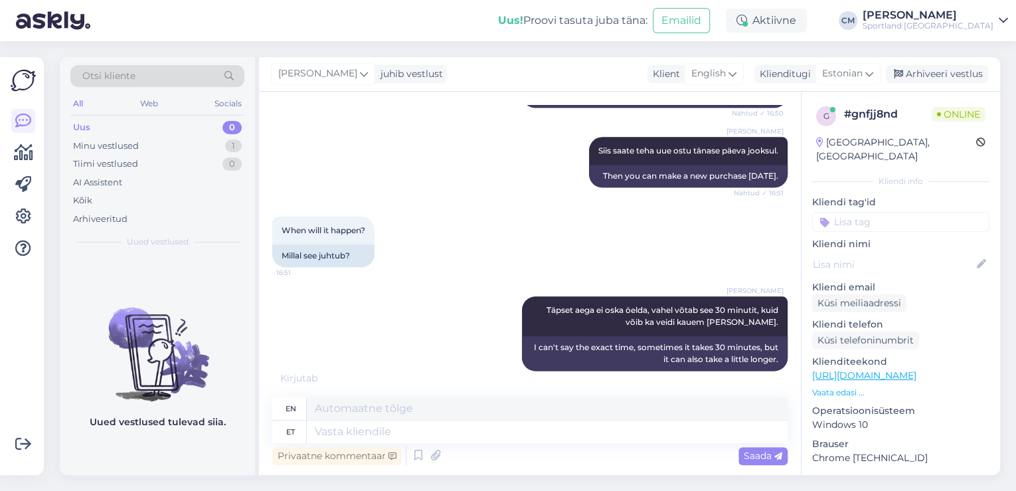
scroll to position [783, 0]
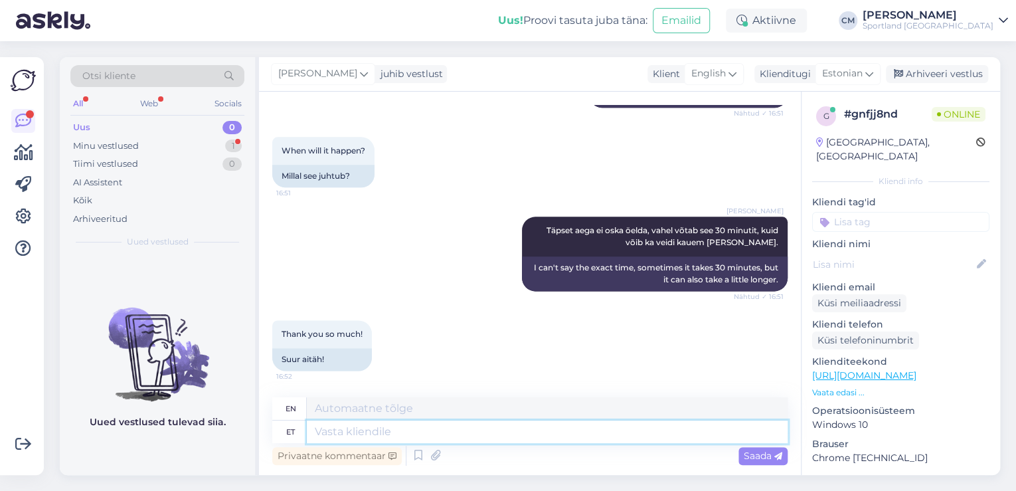
click at [566, 441] on textarea at bounding box center [547, 431] width 481 height 23
type textarea "Ka"
type textarea "Also"
type textarea "Kas"
type textarea "Is"
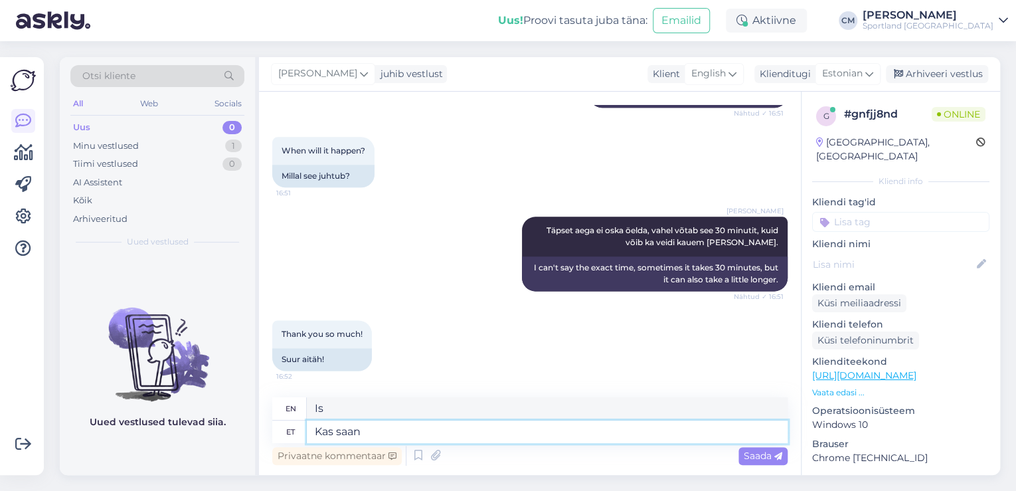
type textarea "Kas saan v"
type textarea "Can I"
type textarea "Kas saan veel a"
type textarea "Can I have more?"
type textarea "Kas saan veel abiks o"
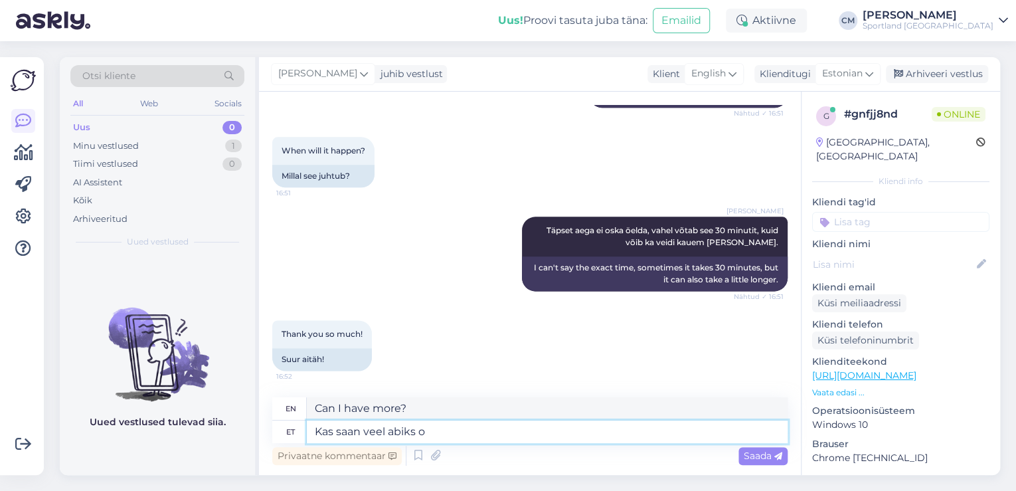
type textarea "Can I still help?"
type textarea "Kas saan veel abiks olla millegagi?"
type textarea "Is there anything else I can help with?"
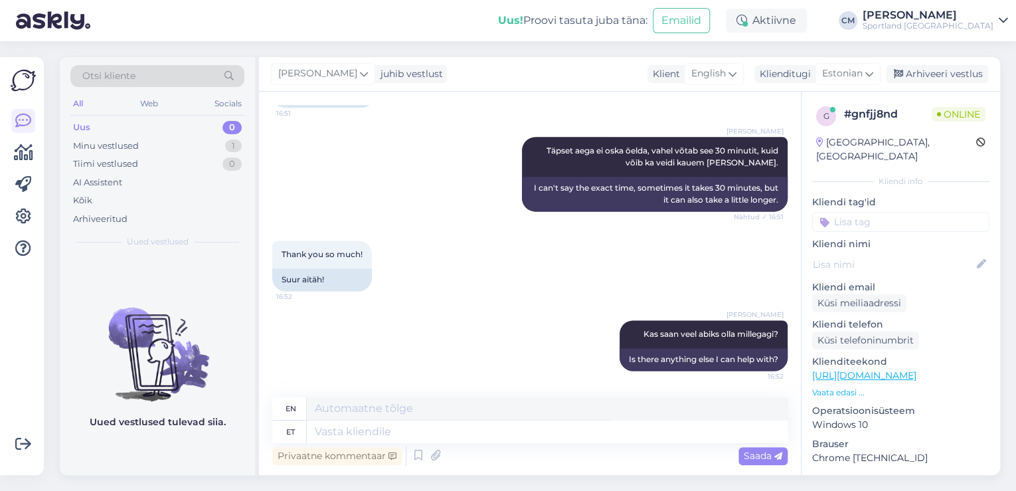
click at [915, 217] on input at bounding box center [900, 222] width 177 height 20
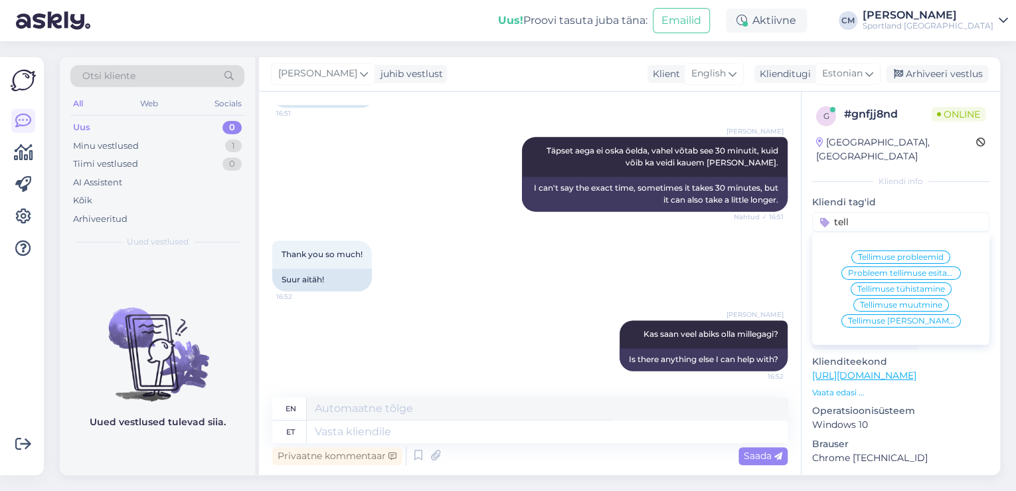
type input "tell"
click at [911, 266] on div "Probleem tellimuse esitamisega" at bounding box center [900, 272] width 119 height 13
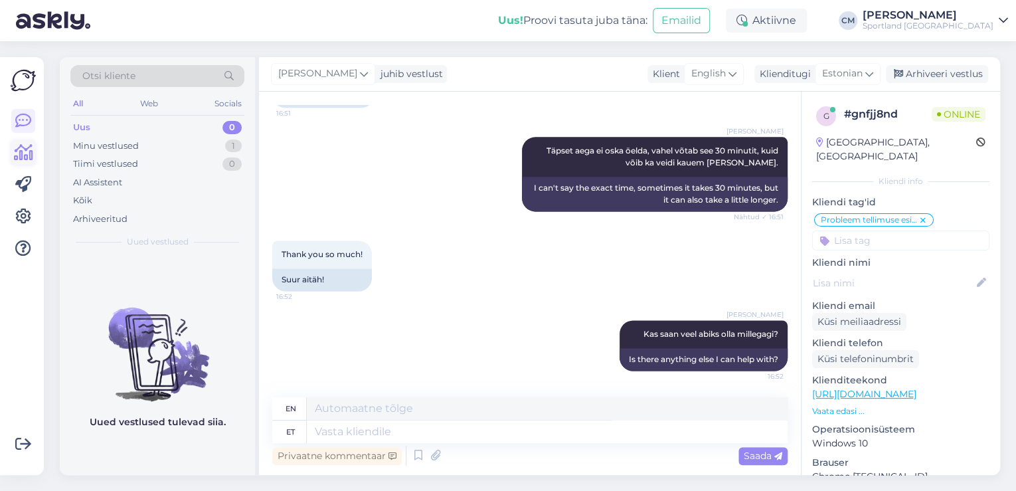
click at [18, 159] on icon at bounding box center [23, 153] width 19 height 16
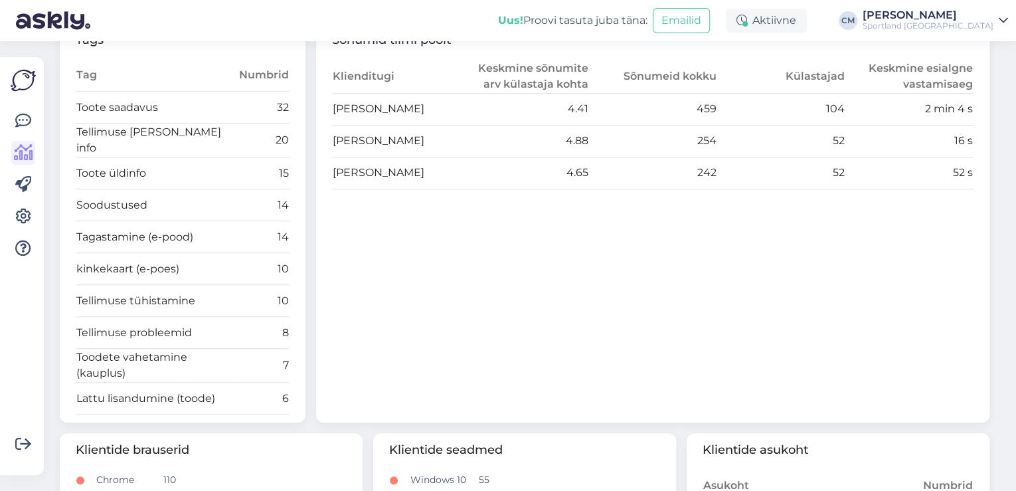
scroll to position [425, 0]
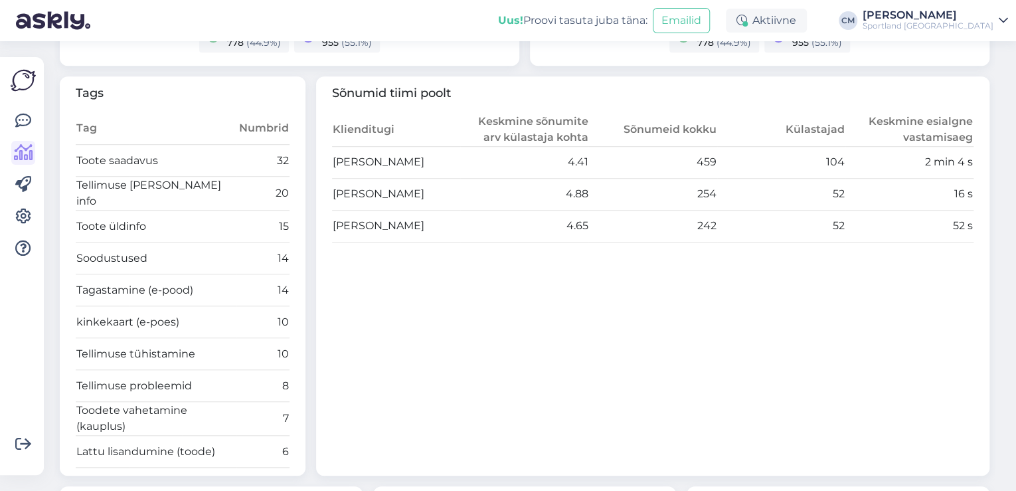
click at [5, 116] on div "Võimalused Veendu, et Askly loob sulle väärtust. Sulge Ühenda FB ja IG sõnumid …" at bounding box center [22, 266] width 44 height 418
click at [14, 119] on link at bounding box center [23, 121] width 24 height 24
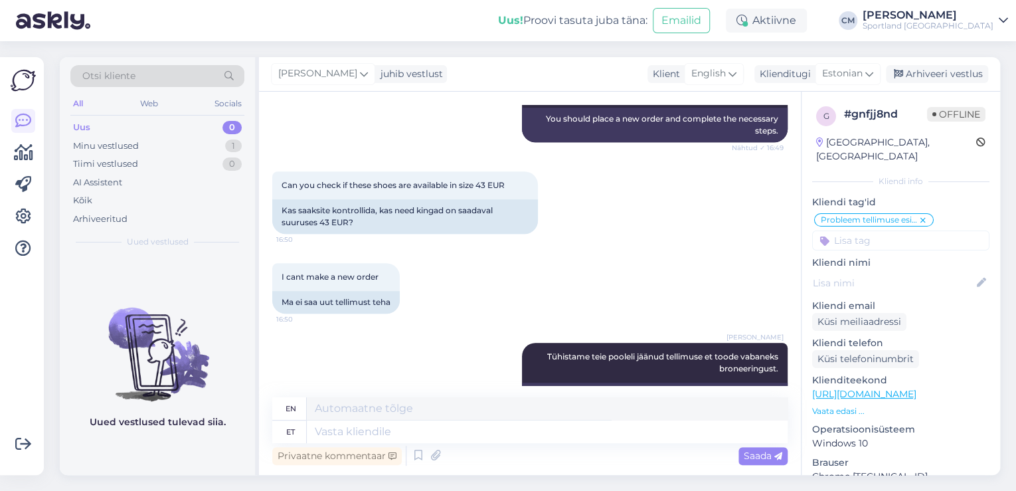
scroll to position [400, 0]
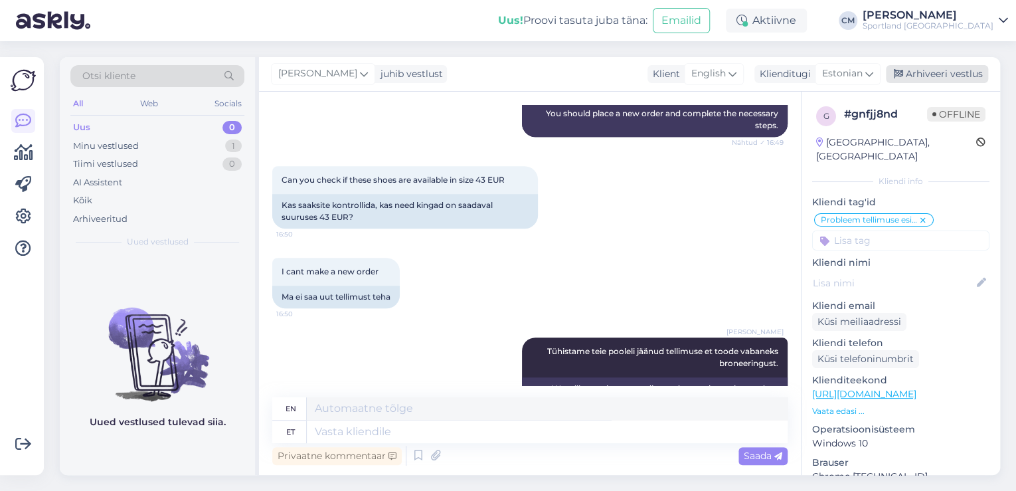
click at [933, 72] on div "Arhiveeri vestlus" at bounding box center [937, 74] width 102 height 18
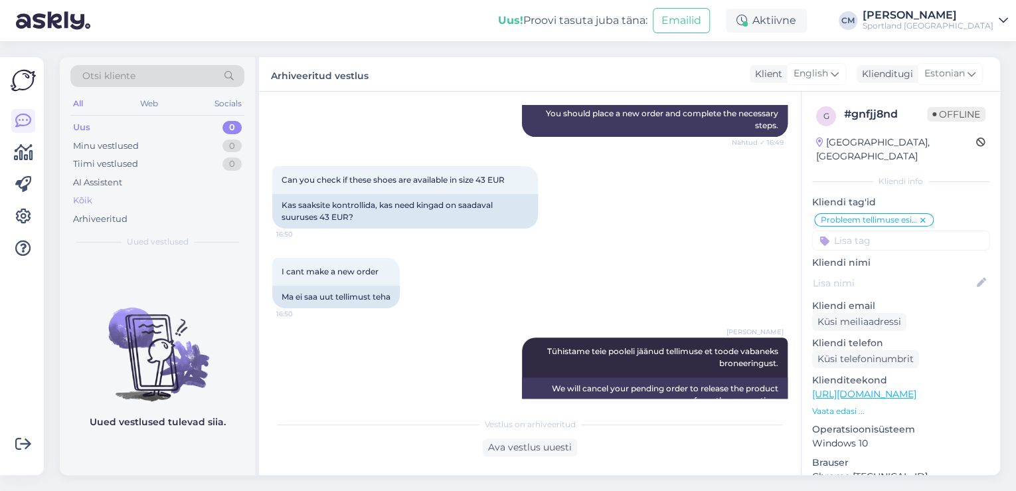
click at [114, 201] on div "Kõik" at bounding box center [157, 200] width 174 height 19
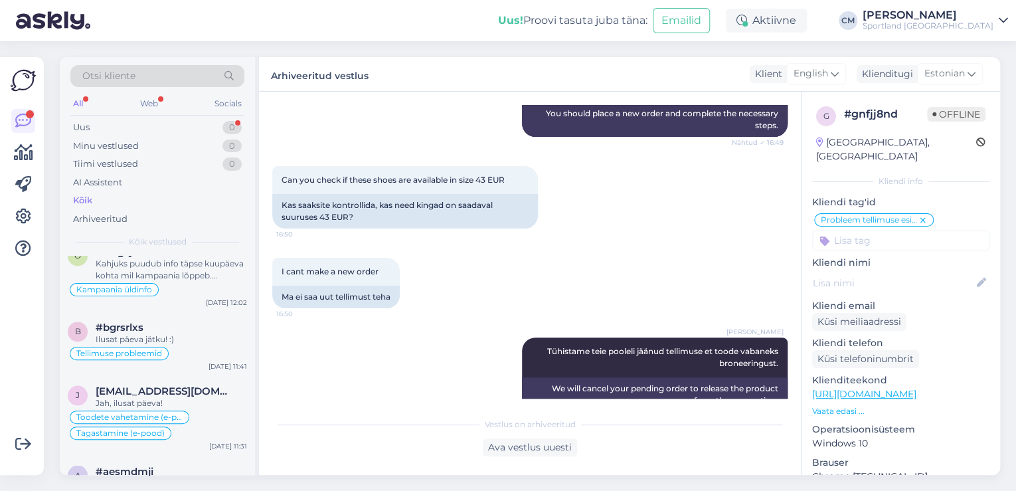
scroll to position [0, 0]
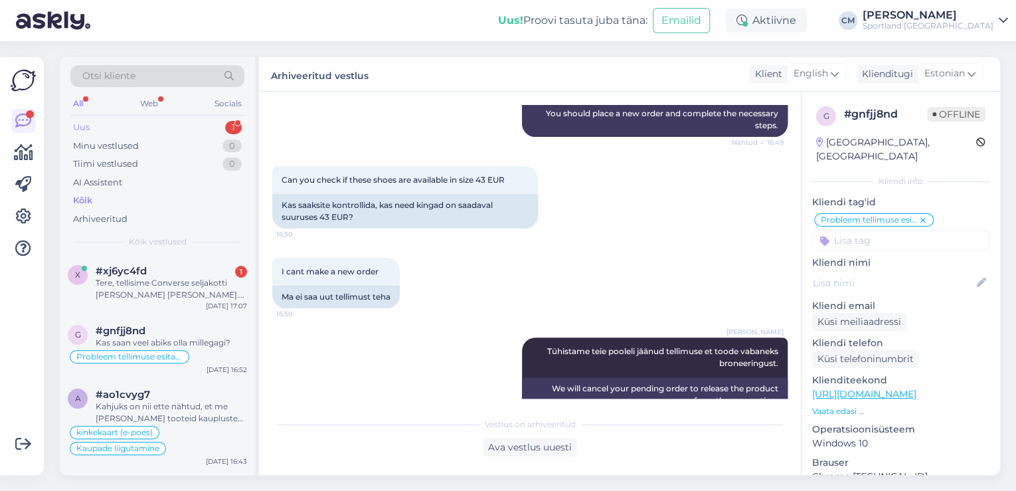
click at [223, 126] on div "Uus 1" at bounding box center [157, 127] width 174 height 19
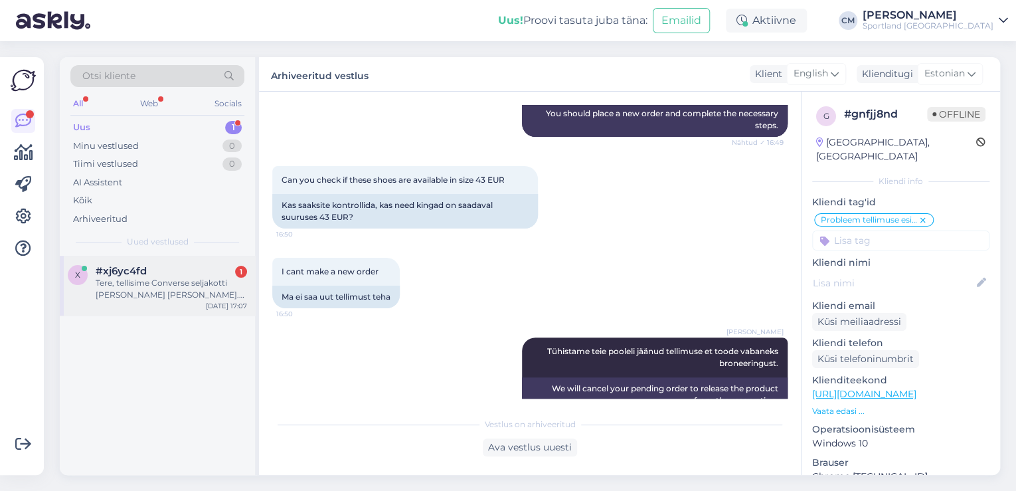
click at [197, 279] on div "Tere, tellisime Converse seljakotti [PERSON_NAME] [PERSON_NAME]. Selgus, et saa…" at bounding box center [171, 289] width 151 height 24
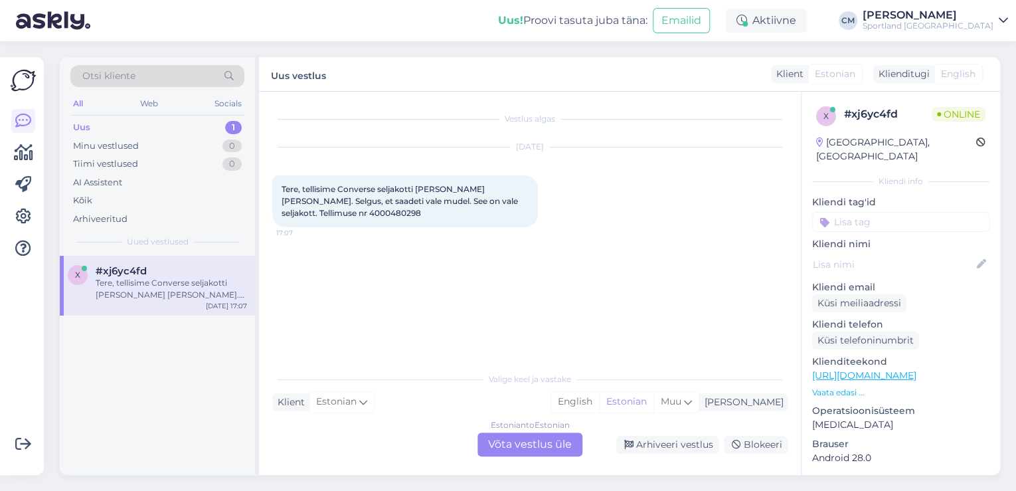
click at [542, 451] on div "Estonian to Estonian Võta vestlus üle" at bounding box center [529, 444] width 105 height 24
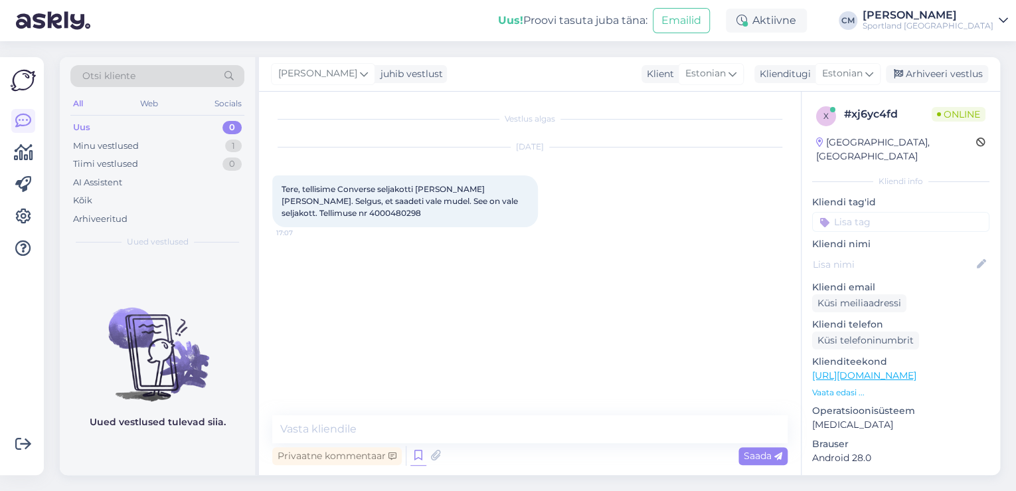
click at [415, 453] on icon at bounding box center [418, 455] width 16 height 20
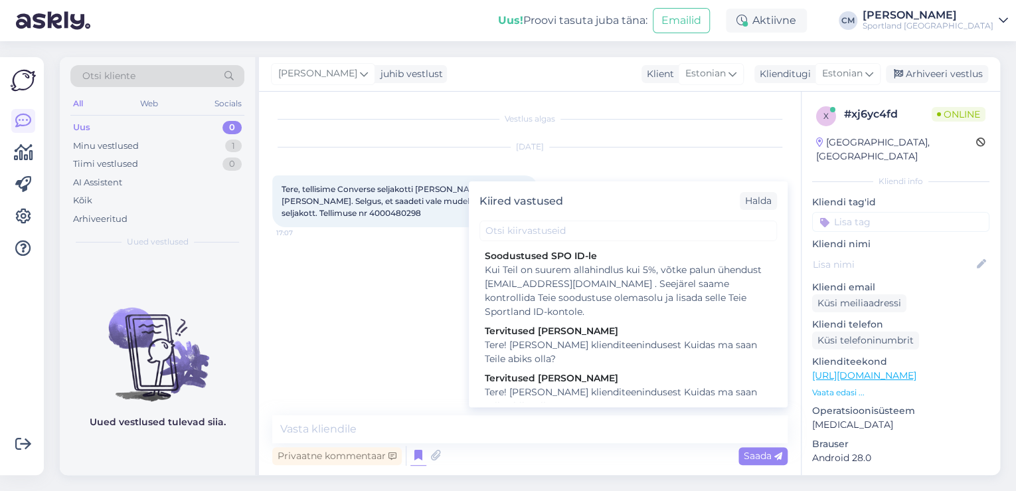
click at [622, 380] on div "Tervitused [PERSON_NAME]" at bounding box center [628, 378] width 287 height 14
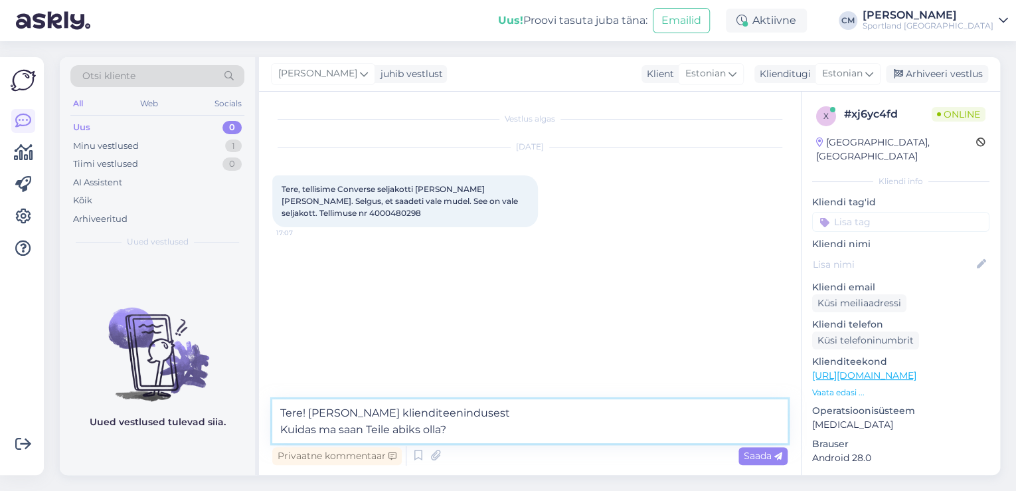
drag, startPoint x: 526, startPoint y: 426, endPoint x: 250, endPoint y: 425, distance: 276.2
click at [250, 425] on div "Otsi kliente All Web Socials Uus 0 Minu vestlused 1 Tiimi vestlused 0 AI Assist…" at bounding box center [530, 266] width 940 height 418
type textarea "Tere! [PERSON_NAME] klienditeenindusest"
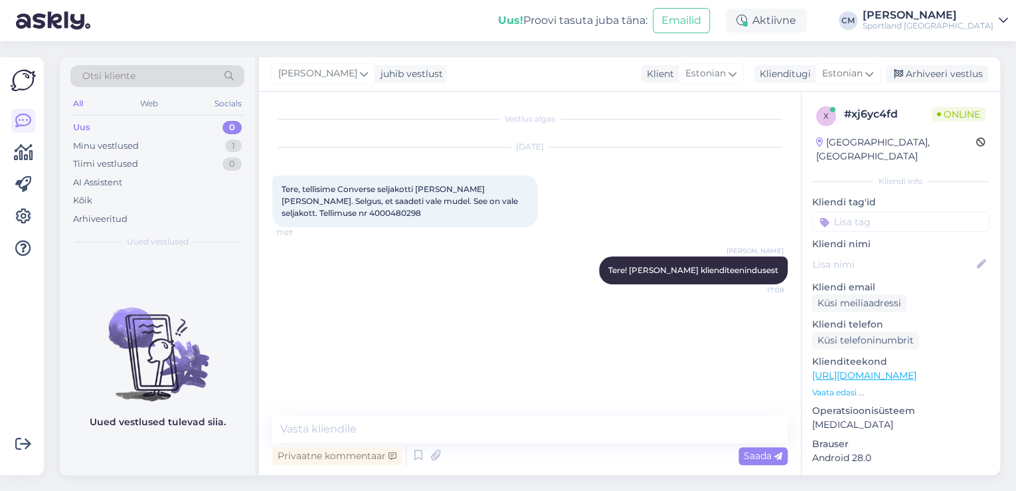
click at [321, 219] on div "Tere, tellisime Converse seljakotti [PERSON_NAME] [PERSON_NAME]. Selgus, et saa…" at bounding box center [405, 201] width 266 height 52
click at [316, 215] on span "Tere, tellisime Converse seljakotti [PERSON_NAME] [PERSON_NAME]. Selgus, et saa…" at bounding box center [400, 201] width 238 height 34
copy div "4000480298 17:07"
click at [388, 424] on textarea at bounding box center [529, 429] width 515 height 28
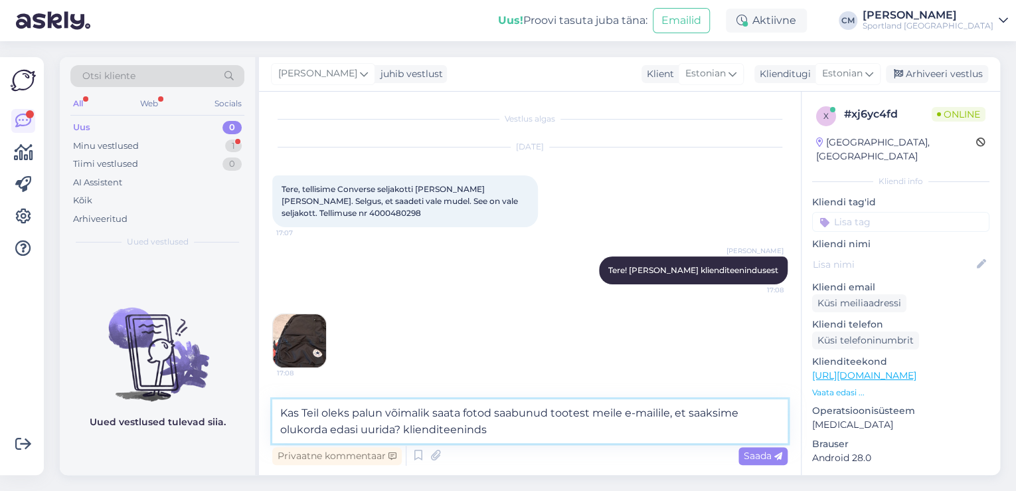
type textarea "Kas Teil oleks palun võimalik saata fotod saabunud tootest meile e-mailile, et …"
drag, startPoint x: 510, startPoint y: 430, endPoint x: 252, endPoint y: 392, distance: 261.1
click at [252, 392] on div "Otsi kliente All Web Socials Uus 0 Minu vestlused 1 Tiimi vestlused 0 AI Assist…" at bounding box center [530, 266] width 940 height 418
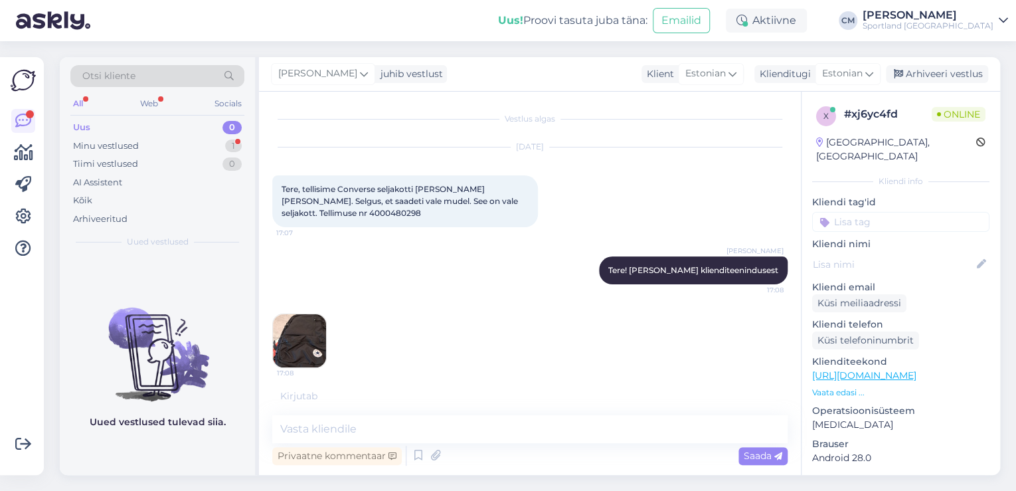
click at [286, 322] on img at bounding box center [299, 340] width 53 height 53
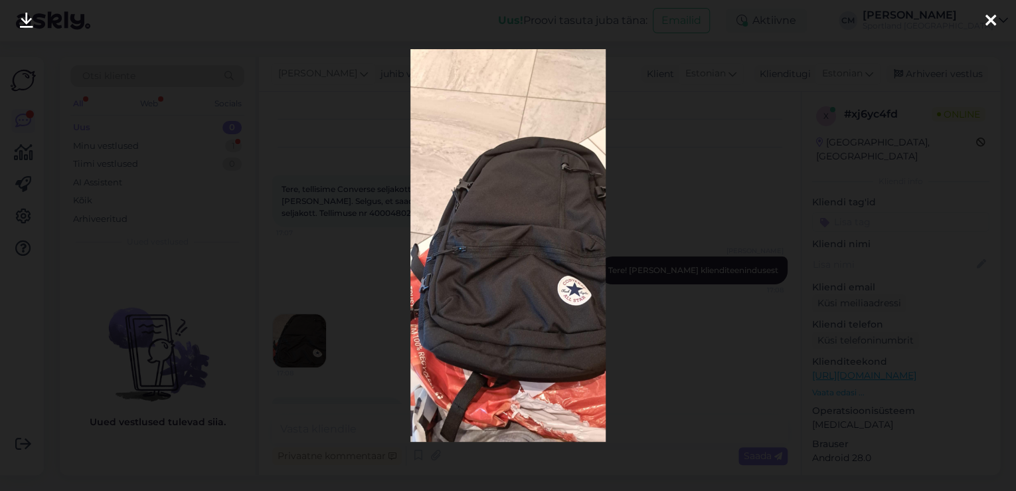
scroll to position [36, 0]
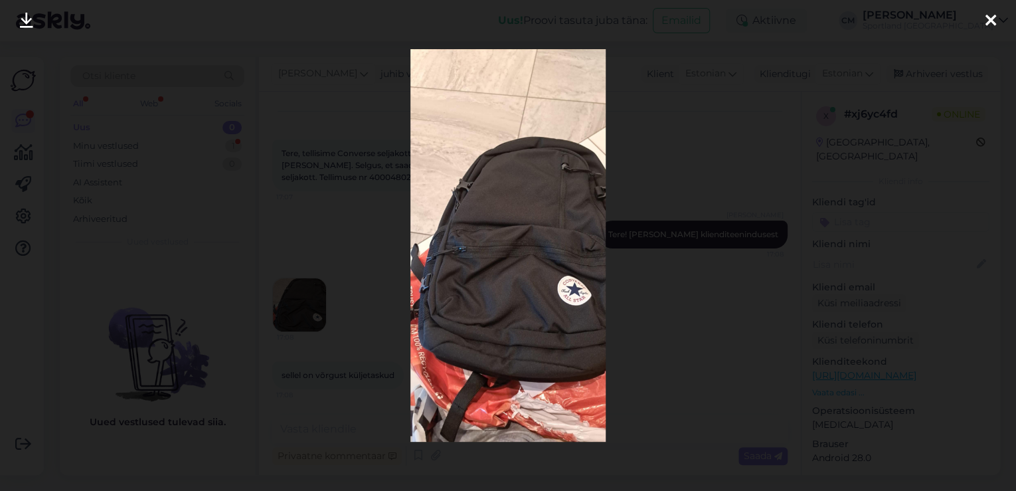
click at [307, 251] on div at bounding box center [508, 245] width 1016 height 491
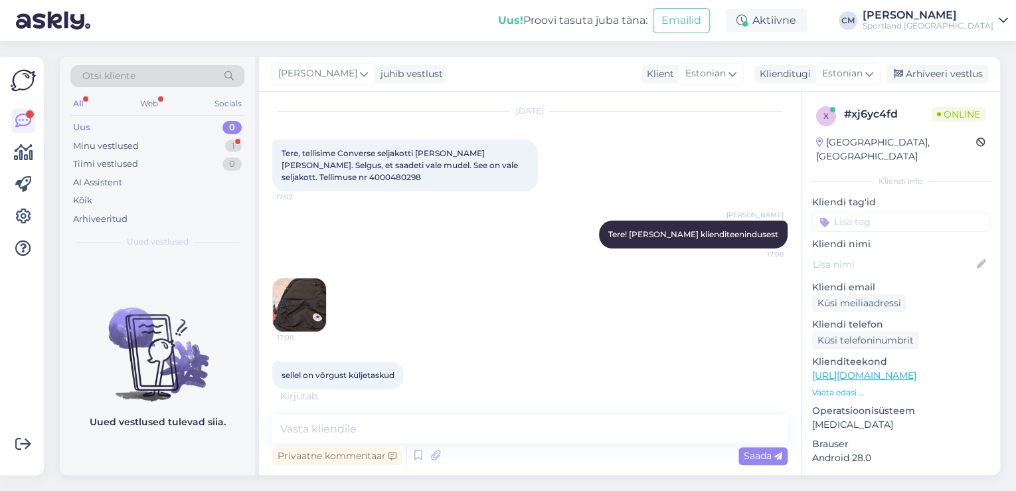
click at [319, 321] on img at bounding box center [299, 304] width 53 height 53
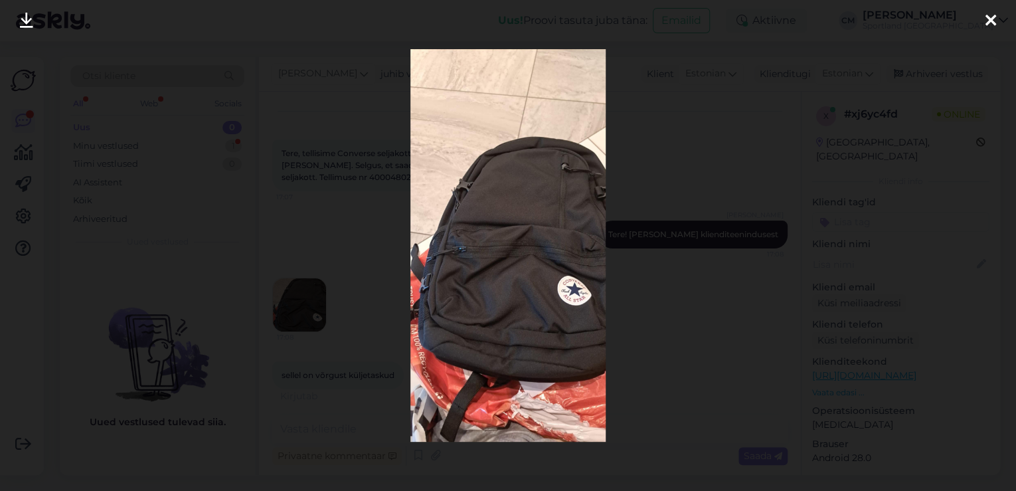
click at [339, 276] on div at bounding box center [508, 245] width 1016 height 491
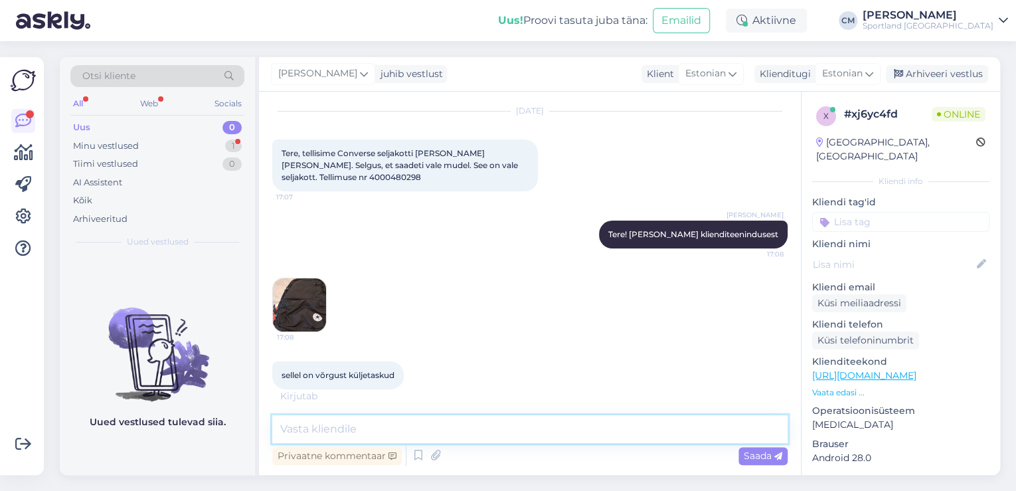
click at [382, 430] on textarea at bounding box center [529, 429] width 515 height 28
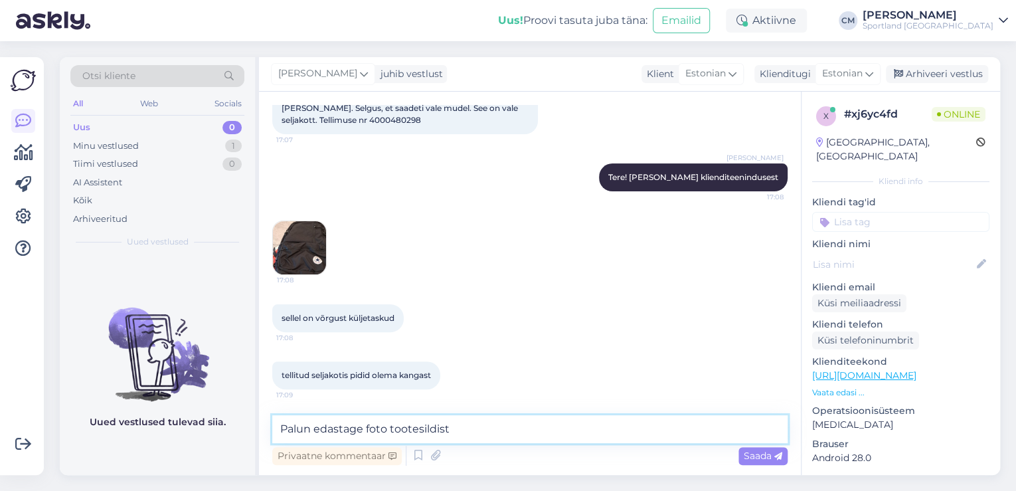
type textarea "Palun edastage foto tootesildist."
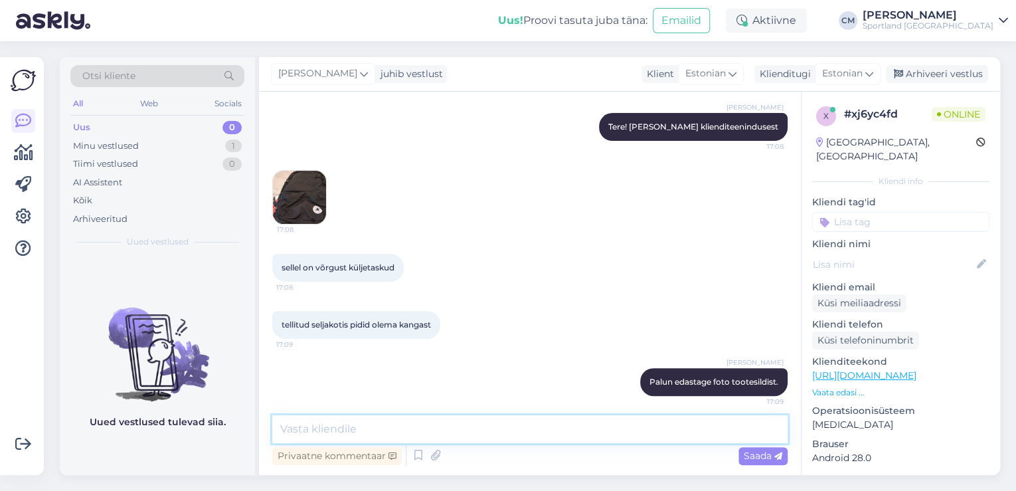
scroll to position [150, 0]
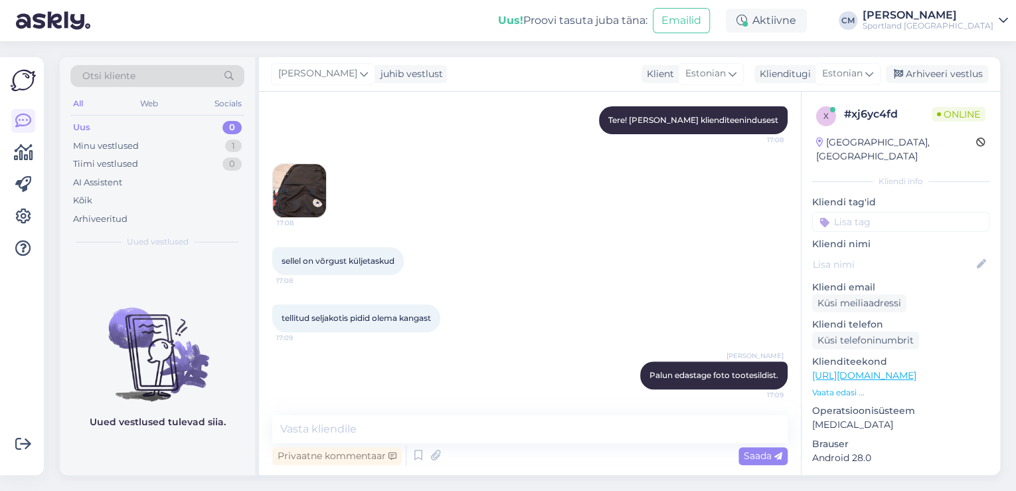
click at [315, 178] on img at bounding box center [299, 190] width 53 height 53
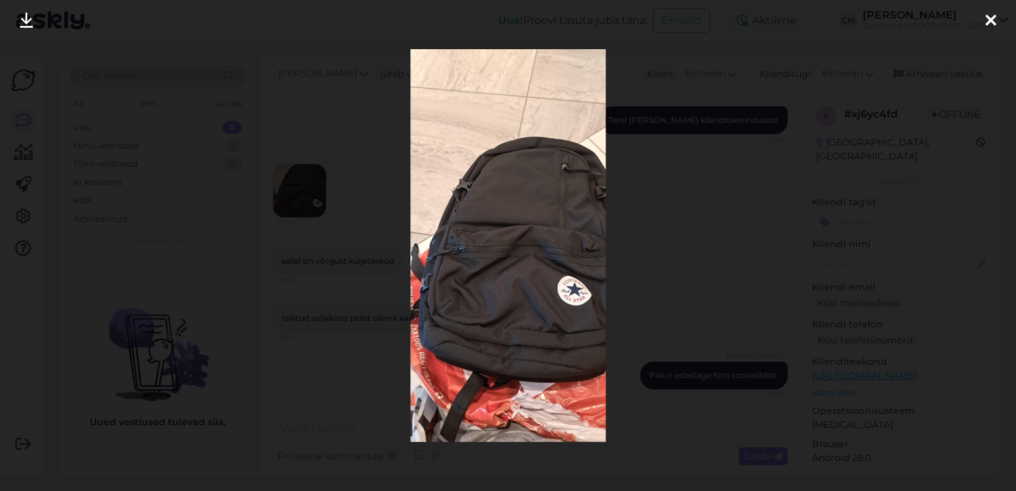
click at [313, 183] on div at bounding box center [508, 245] width 1016 height 491
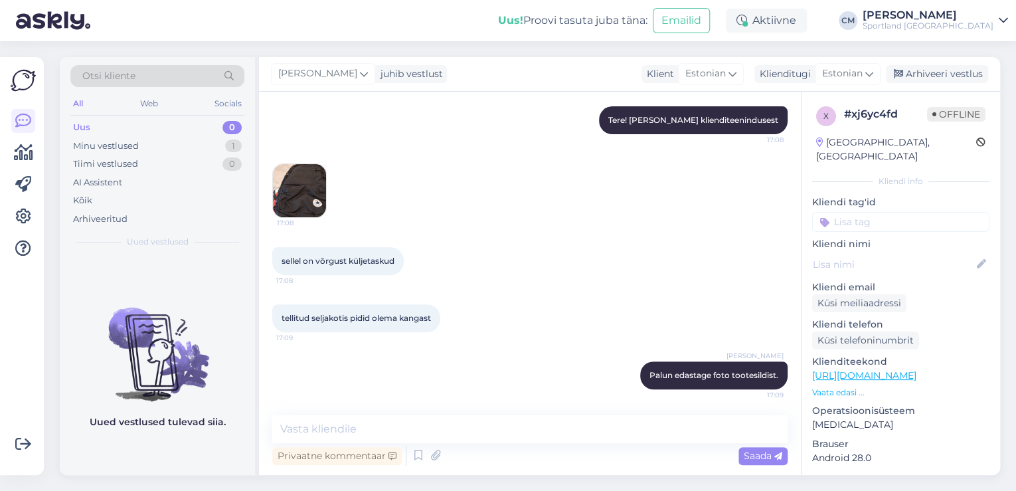
click at [313, 183] on img at bounding box center [299, 190] width 53 height 53
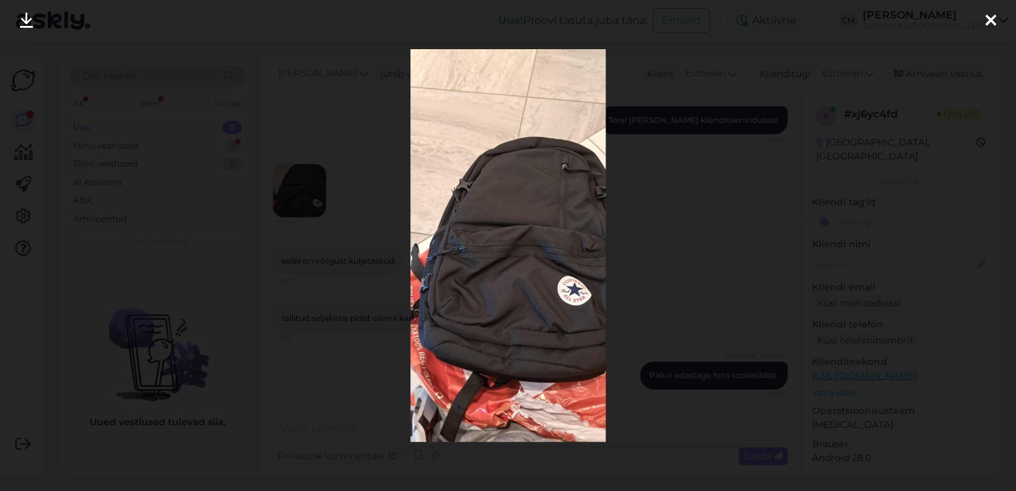
scroll to position [234, 0]
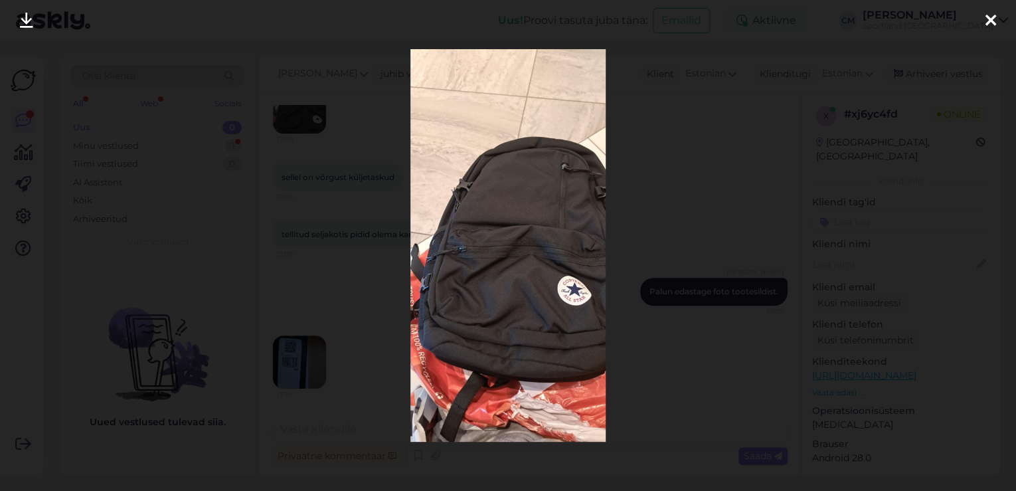
click at [364, 264] on div at bounding box center [508, 245] width 1016 height 491
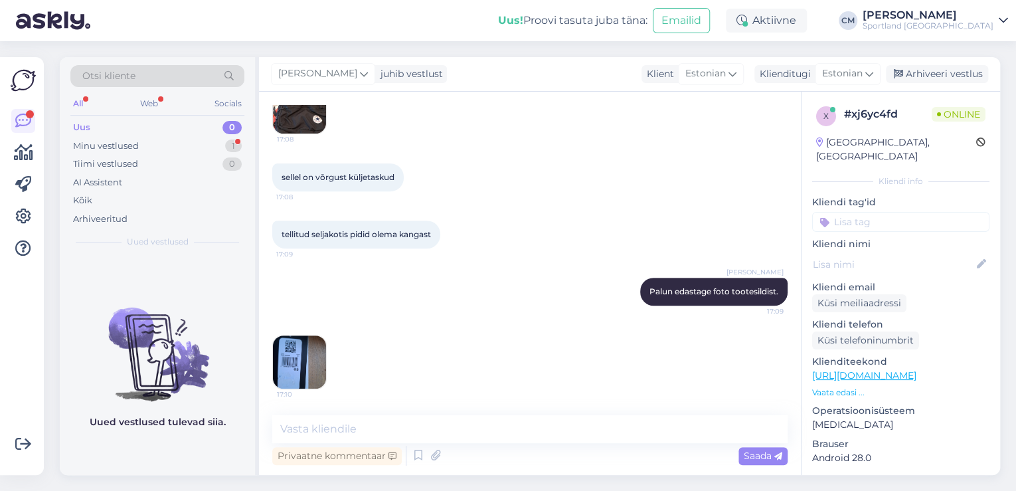
click at [305, 362] on img at bounding box center [299, 361] width 53 height 53
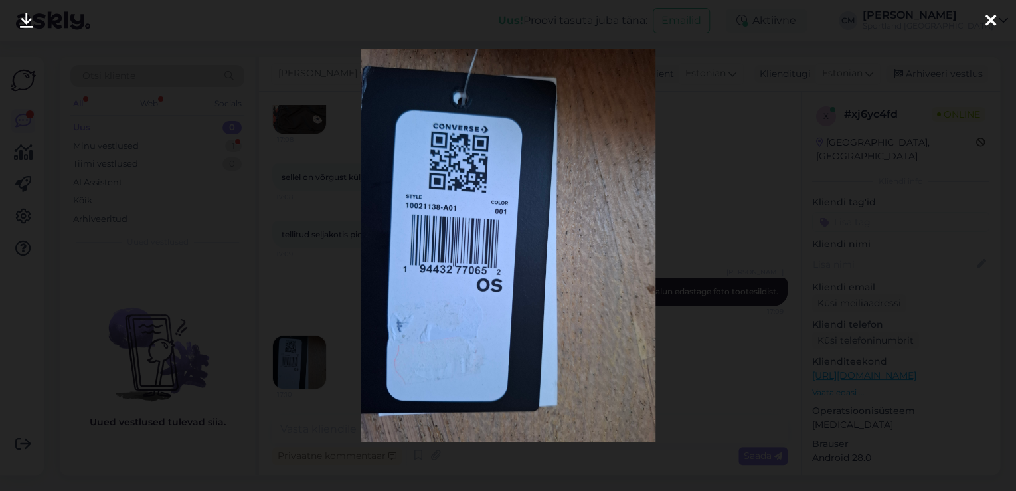
click at [344, 385] on div at bounding box center [508, 245] width 1016 height 491
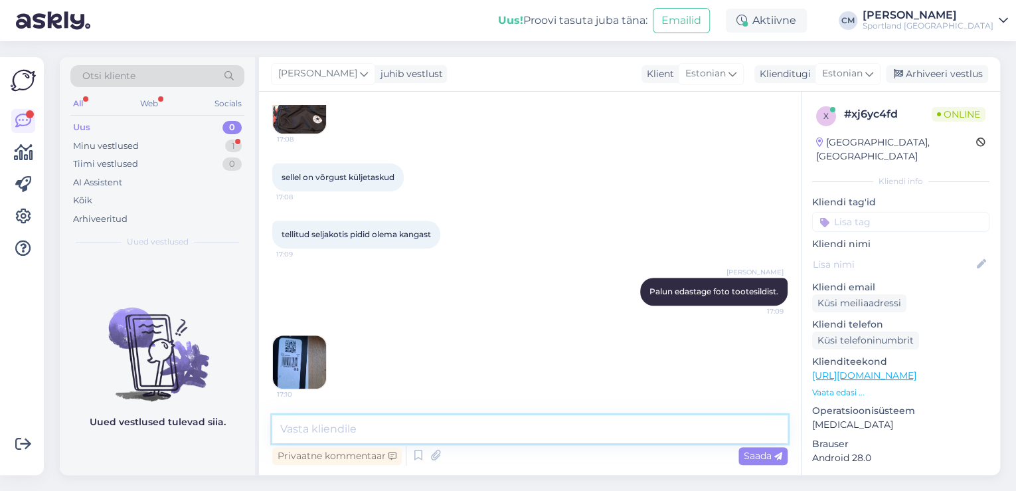
click at [335, 426] on textarea at bounding box center [529, 429] width 515 height 28
click at [294, 432] on textarea "V'g avabandame tekk" at bounding box center [529, 429] width 515 height 28
click at [456, 441] on textarea "Väga vabandame tekk" at bounding box center [529, 429] width 515 height 28
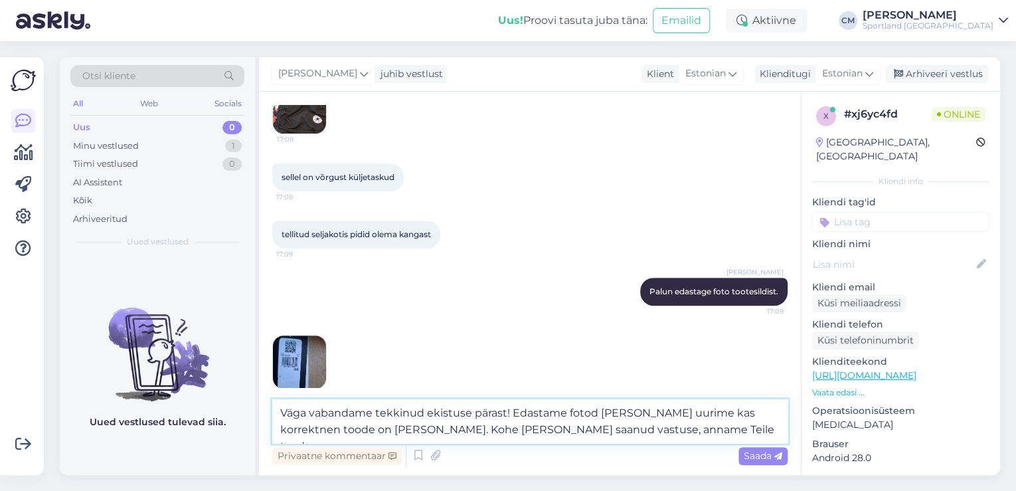
paste textarea "[EMAIL_ADDRESS][DOMAIN_NAME]"
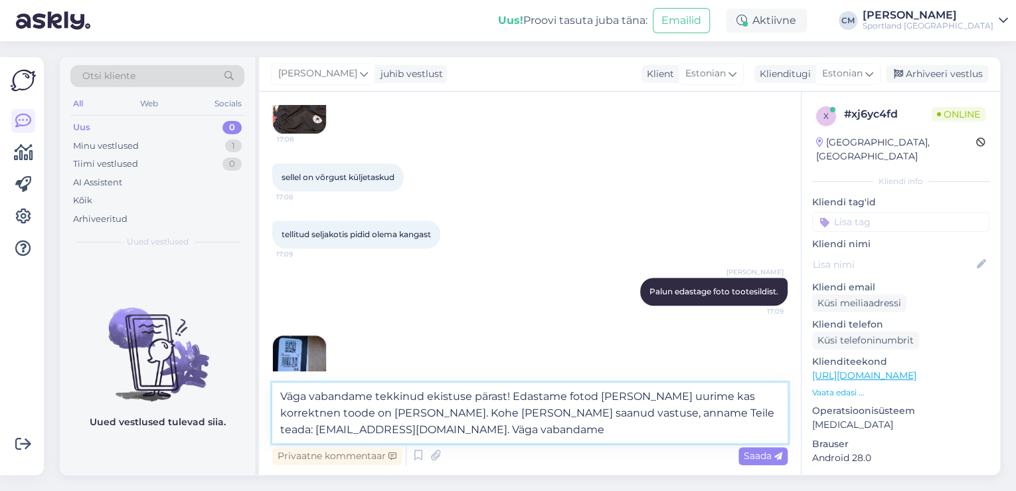
type textarea "Väga vabandame tekkinud ekistuse pärast! Edastame fotod [PERSON_NAME] uurime ka…"
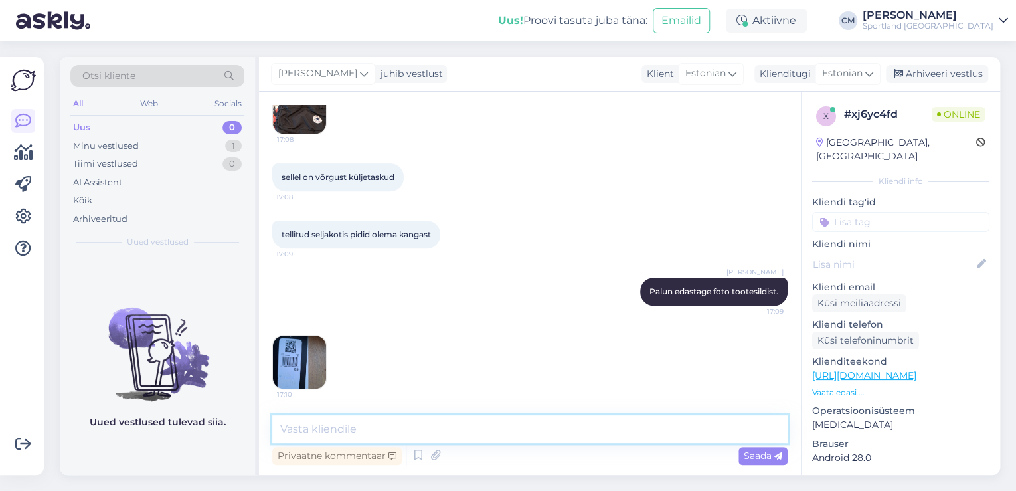
scroll to position [327, 0]
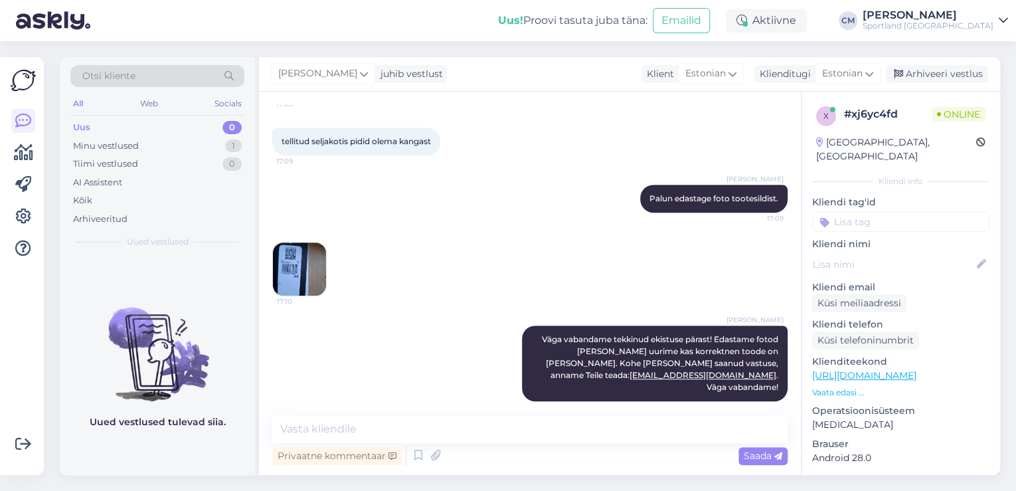
click at [487, 352] on div "[PERSON_NAME] Väga vabandame tekkinud ekistuse pärast! Edastame fotod [PERSON_N…" at bounding box center [529, 363] width 515 height 105
click at [496, 359] on icon at bounding box center [500, 363] width 8 height 8
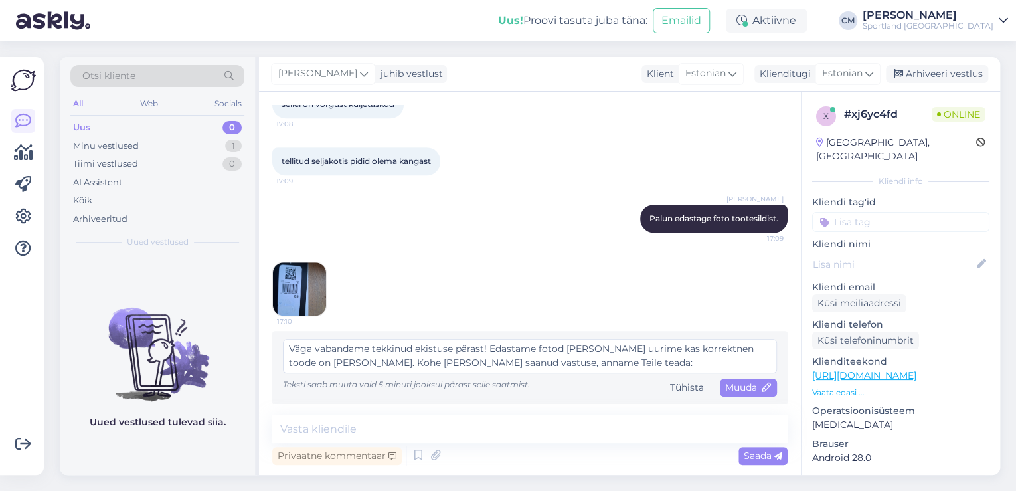
click at [489, 353] on textarea "Väga vabandame tekkinud ekistuse pärast! Edastame fotod [PERSON_NAME] uurime ka…" at bounding box center [530, 356] width 494 height 35
click at [710, 349] on textarea "Väga vabandame tekkinud ekistuse pärast! Edastame fotod [PERSON_NAME] uurime ka…" at bounding box center [530, 356] width 494 height 35
type textarea "Väga vabandame tekkinud ekistuse pärast! Edastame fotod [PERSON_NAME] uurime ka…"
click at [720, 395] on div "Muuda" at bounding box center [748, 387] width 57 height 18
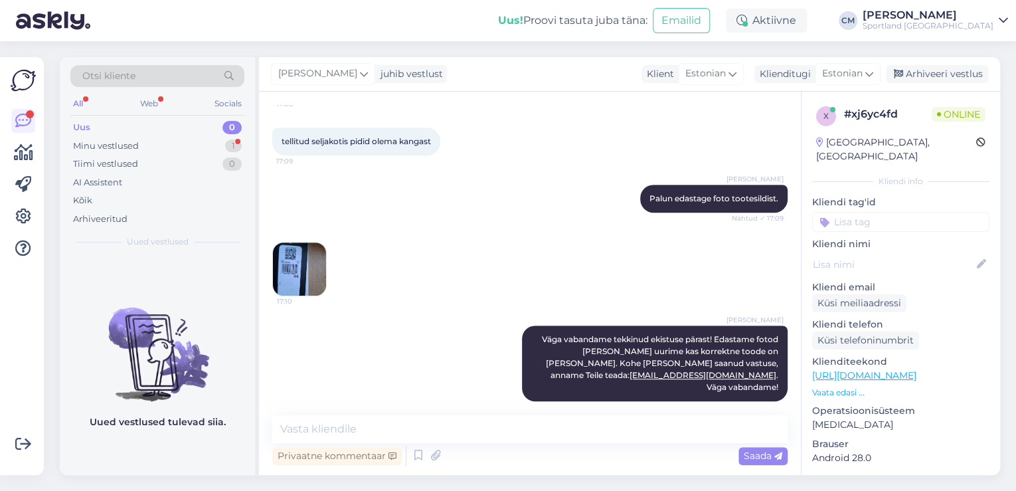
scroll to position [383, 0]
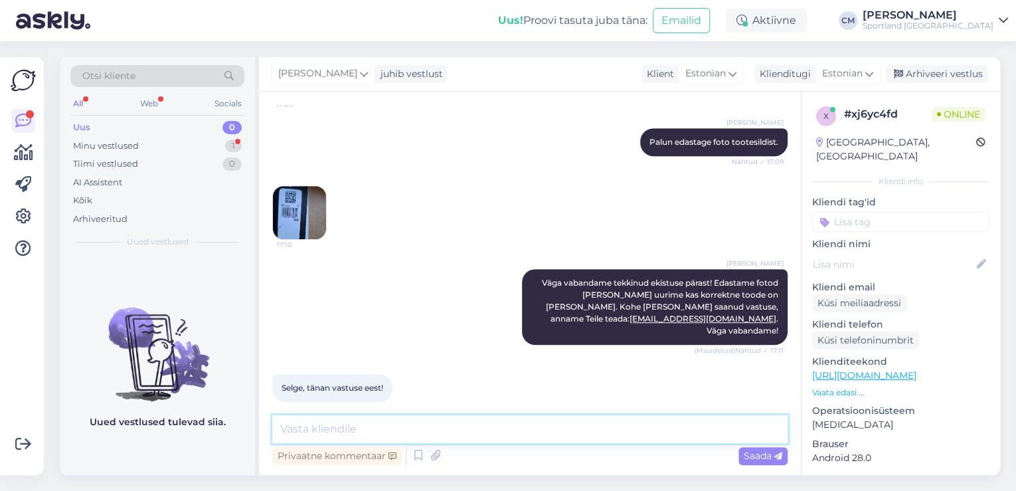
click at [349, 418] on textarea at bounding box center [529, 429] width 515 height 28
type textarea "B"
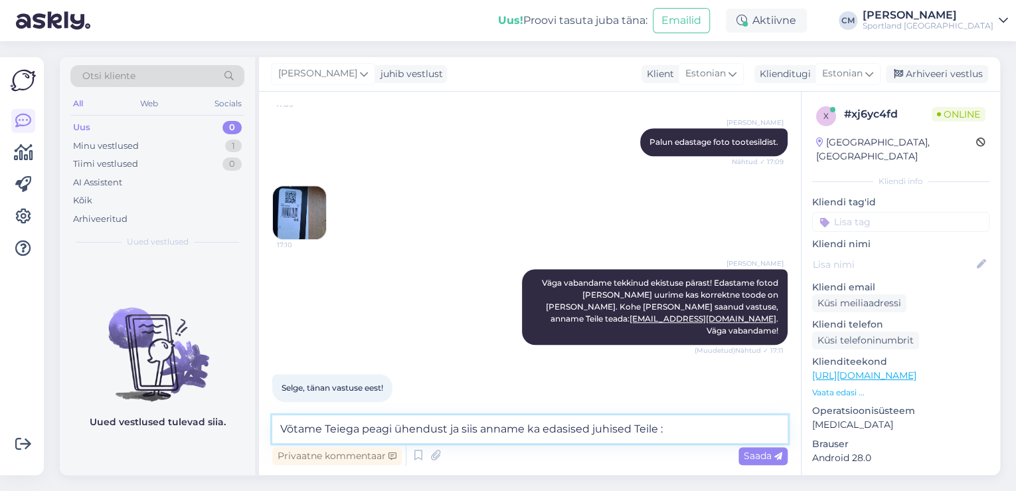
type textarea "Võtame Teiega peagi ühendust ja siis anname ka edasised juhised Teile :)"
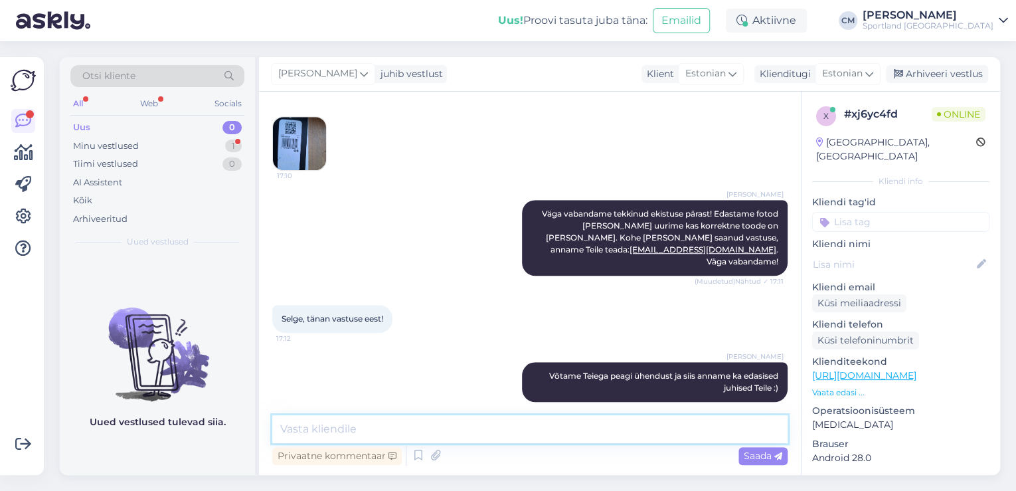
scroll to position [510, 0]
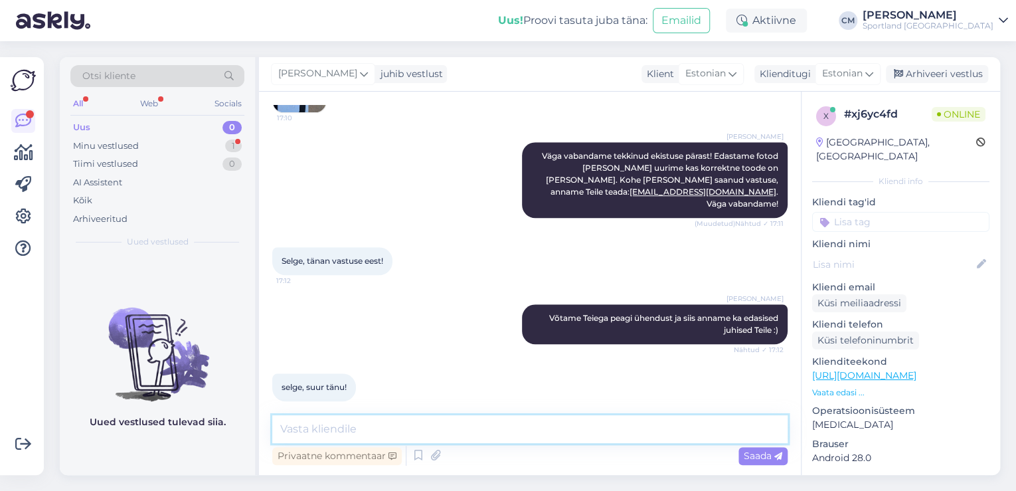
click at [341, 424] on textarea at bounding box center [529, 429] width 515 height 28
type textarea "Kas saan hetkel veel kuidagi abiks olla?"
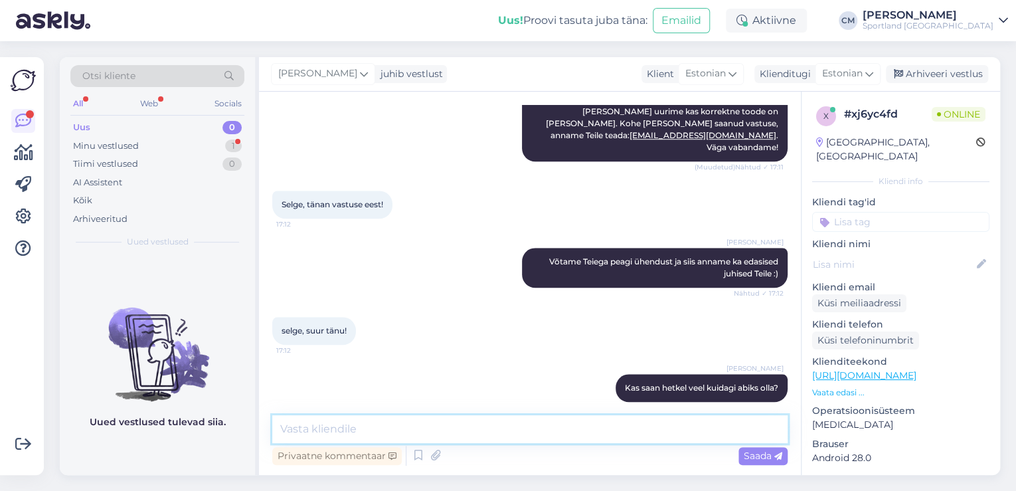
scroll to position [624, 0]
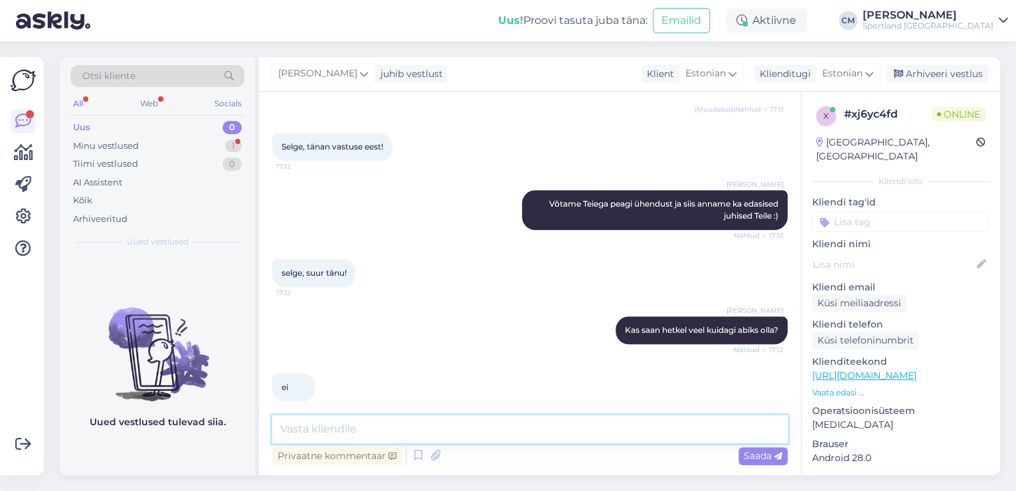
click at [404, 428] on textarea at bounding box center [529, 429] width 515 height 28
type textarea "Ilusat õhtu jätku!"
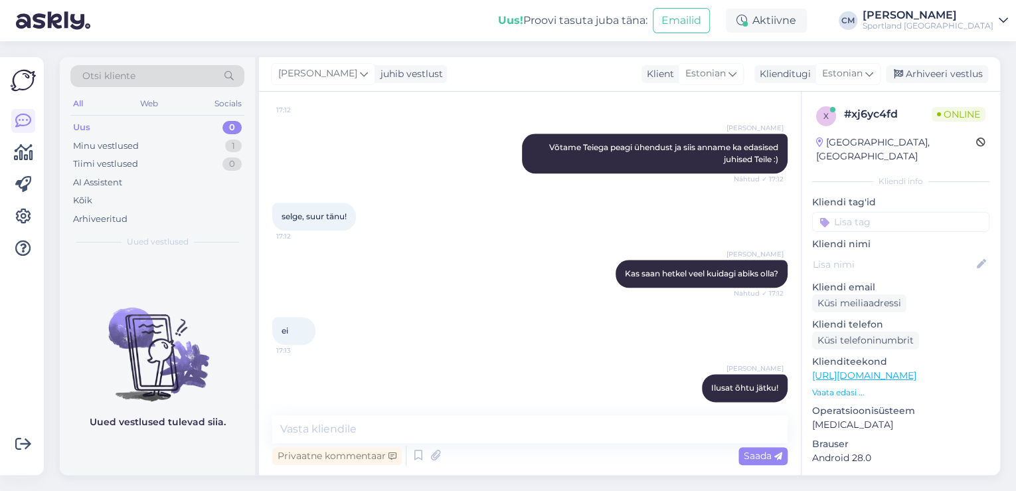
click at [876, 212] on input at bounding box center [900, 222] width 177 height 20
type input "PRO"
click at [871, 253] on span "Tellimuse probleemid" at bounding box center [901, 257] width 86 height 8
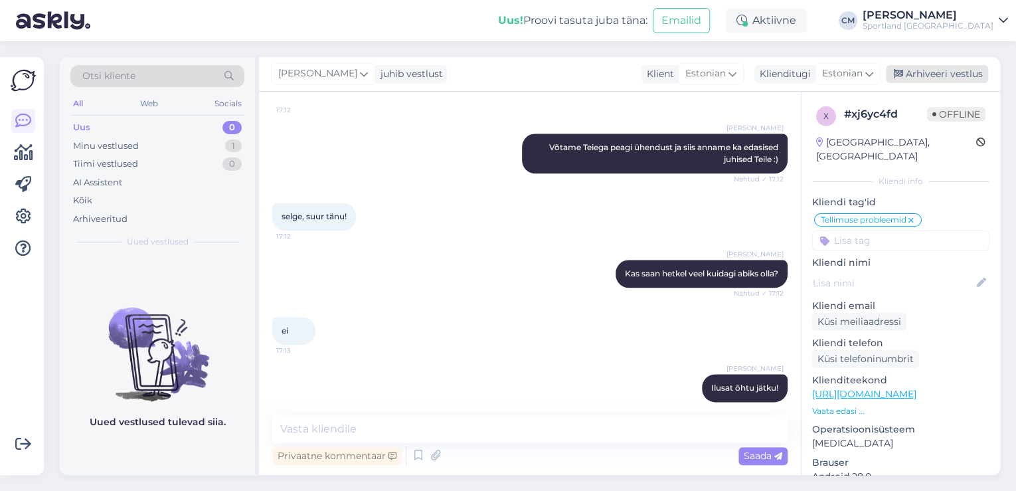
click at [943, 81] on div "Arhiveeri vestlus" at bounding box center [937, 74] width 102 height 18
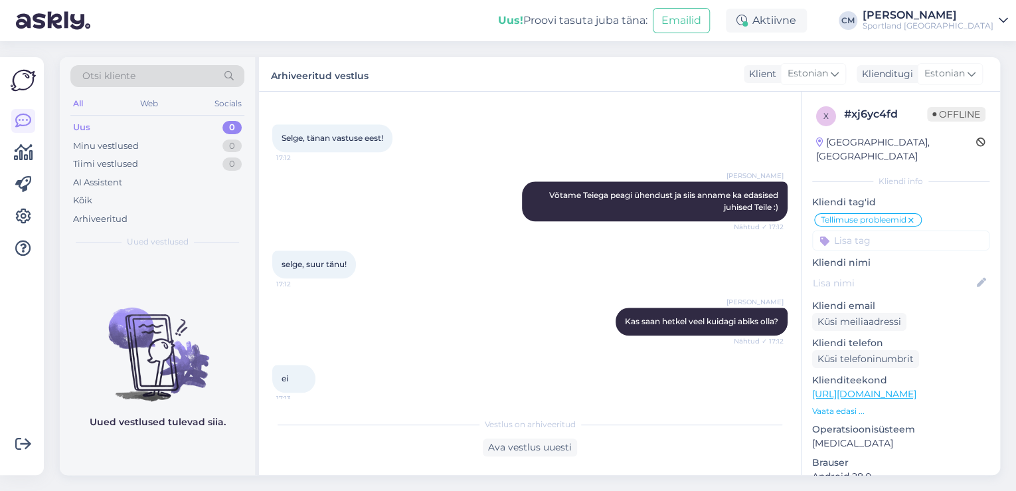
scroll to position [685, 0]
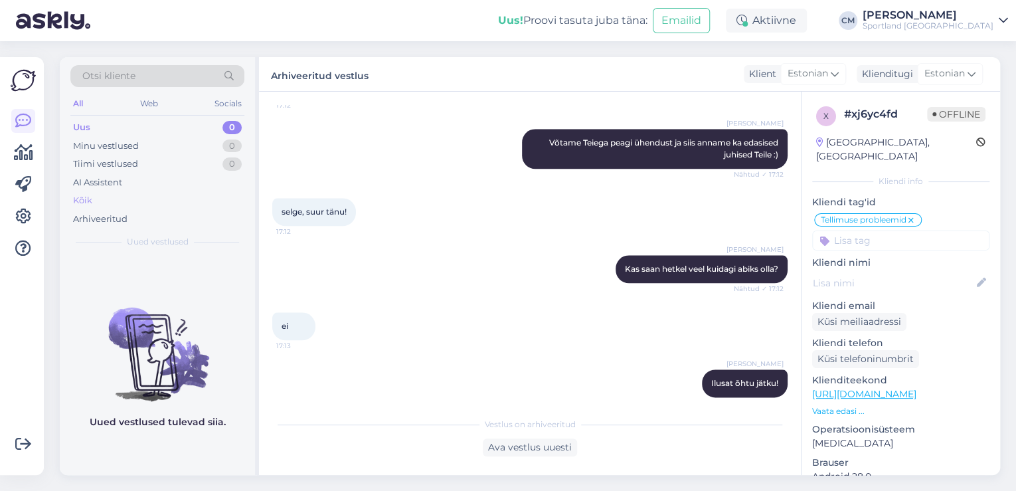
click at [135, 206] on div "Kõik" at bounding box center [157, 200] width 174 height 19
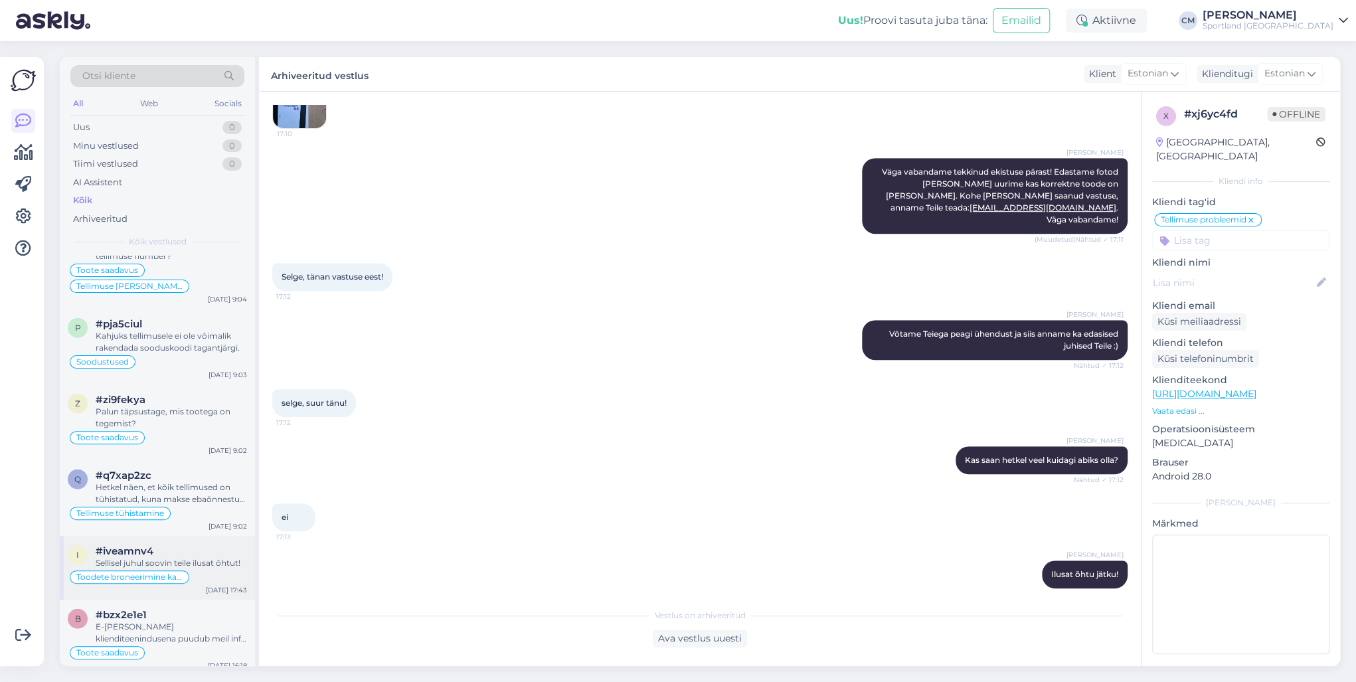
scroll to position [2124, 0]
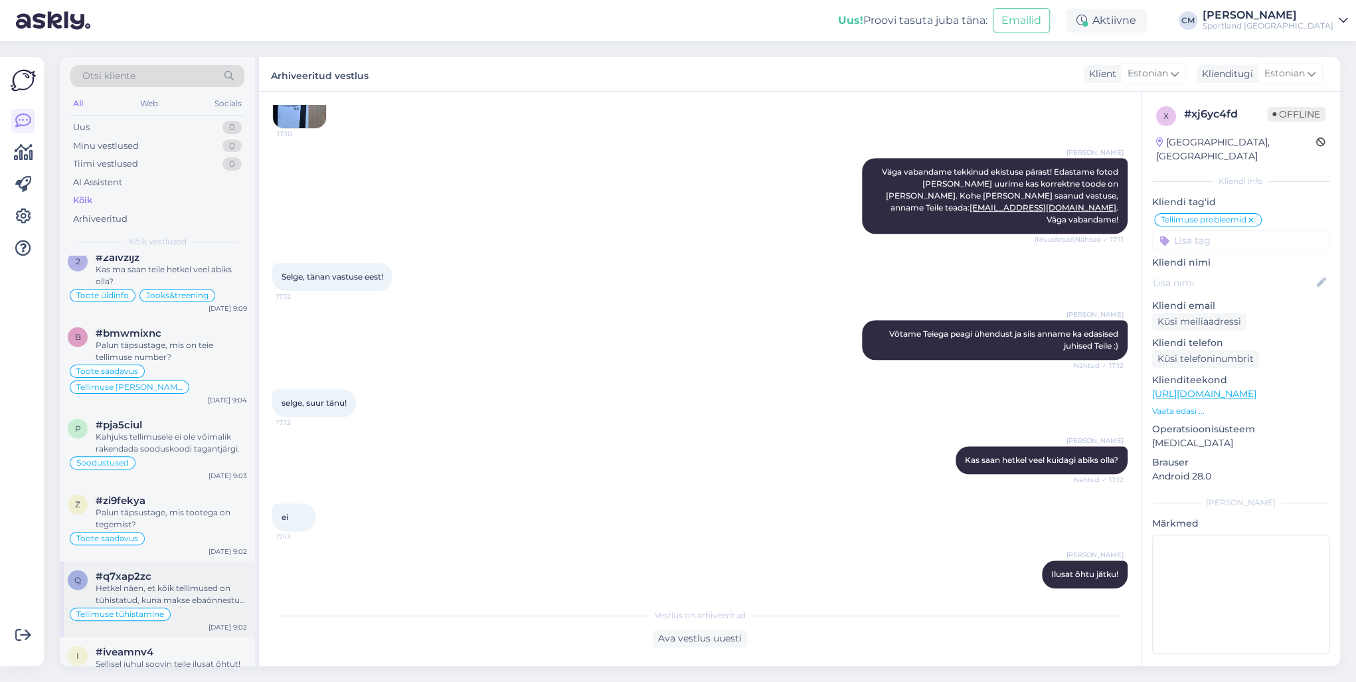
click at [191, 490] on div "Tellimuse tühistamine" at bounding box center [157, 614] width 179 height 16
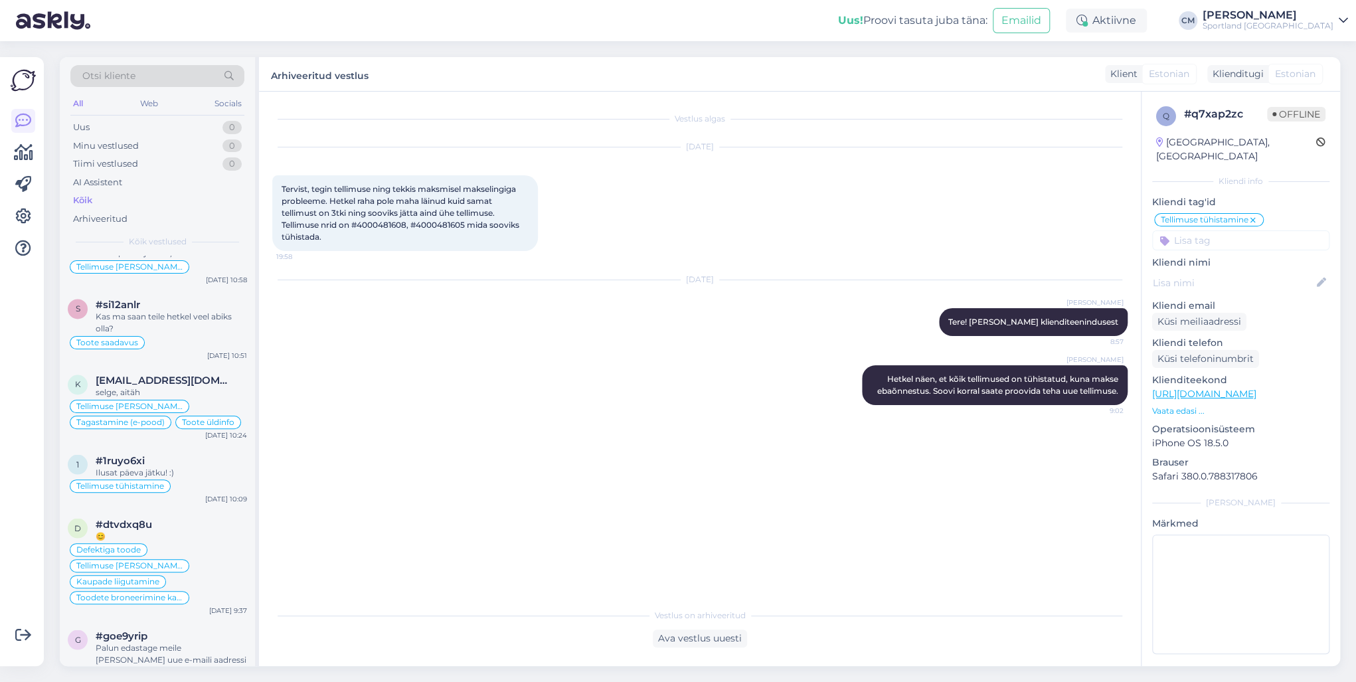
scroll to position [1540, 0]
click at [187, 490] on div "😊" at bounding box center [171, 539] width 151 height 12
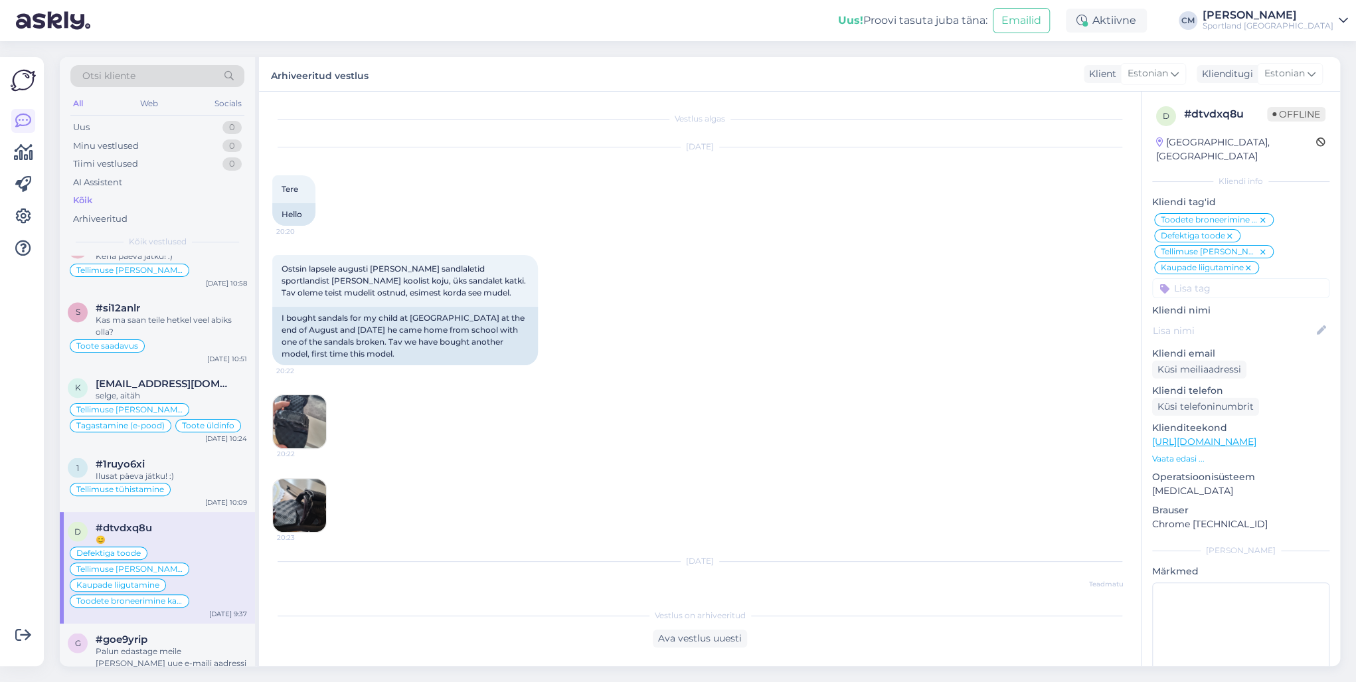
scroll to position [3901, 0]
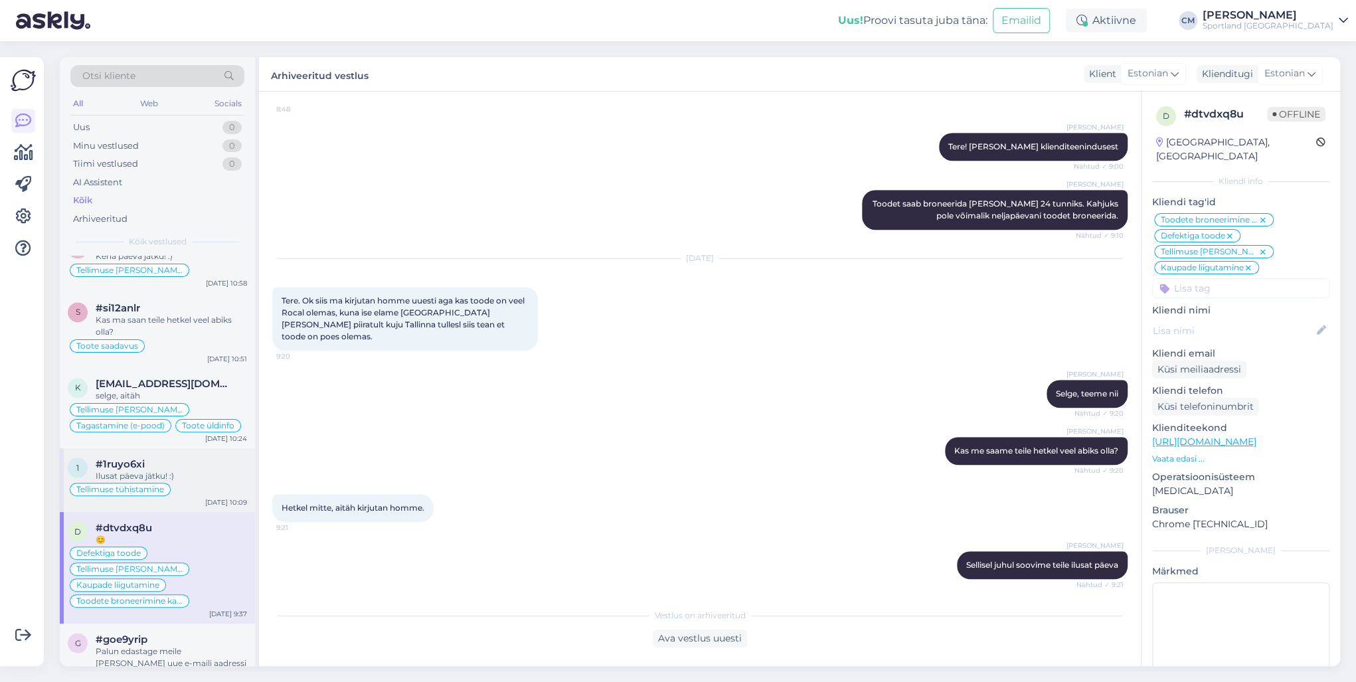
click at [191, 479] on div "1 #1ruyo6xi Ilusat päeva jätku! :) Tellimuse tühistamine [DATE] 10:09" at bounding box center [157, 480] width 195 height 64
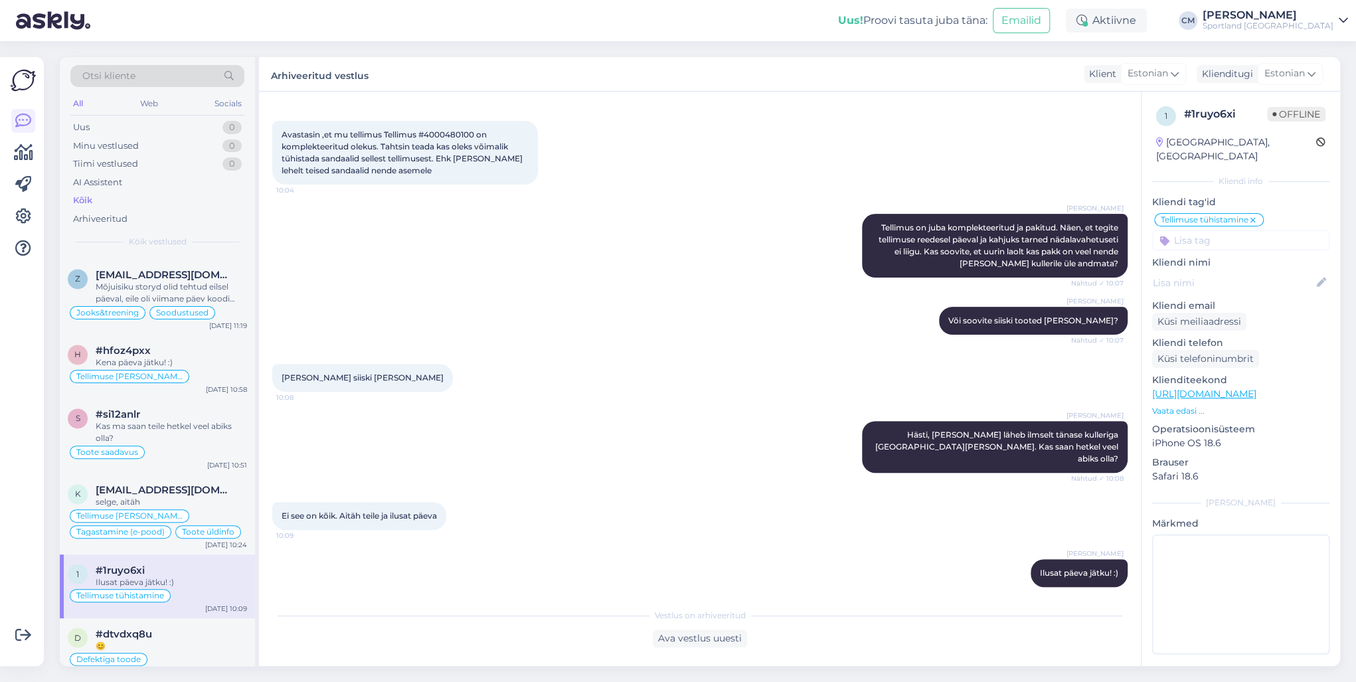
scroll to position [1381, 0]
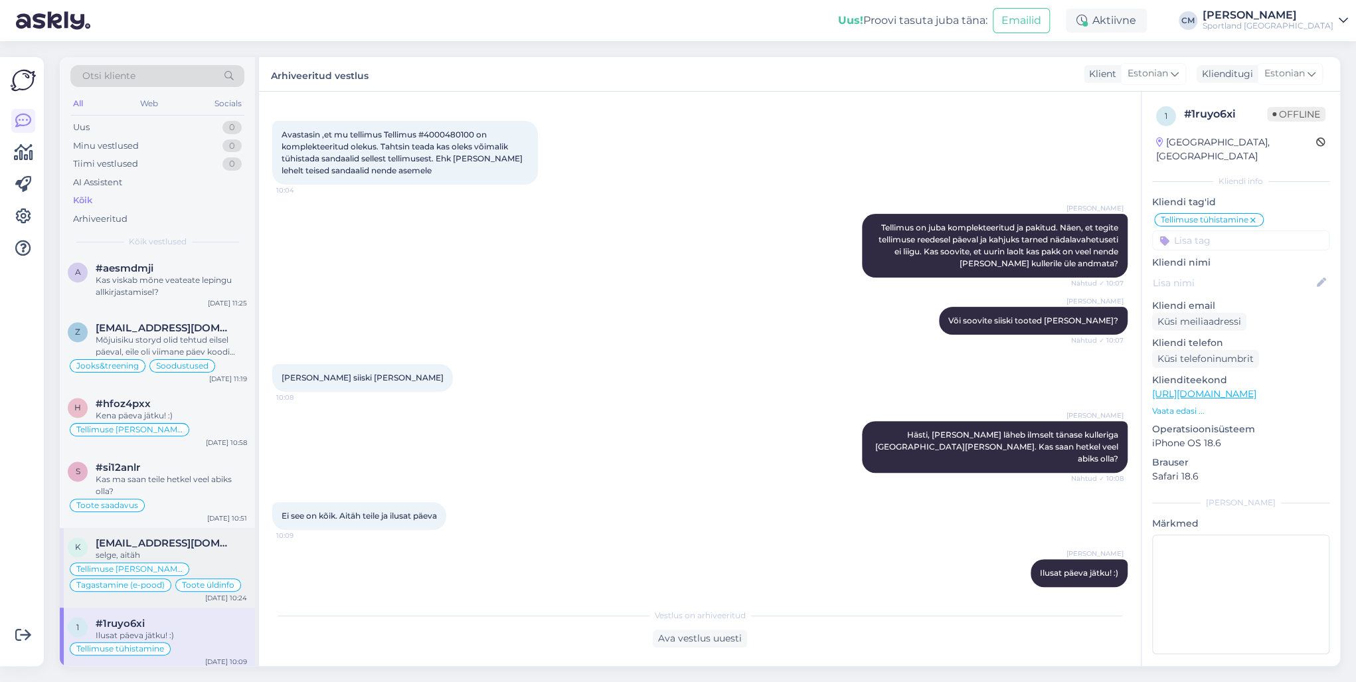
click at [220, 490] on div "[EMAIL_ADDRESS][DOMAIN_NAME]" at bounding box center [171, 543] width 151 height 12
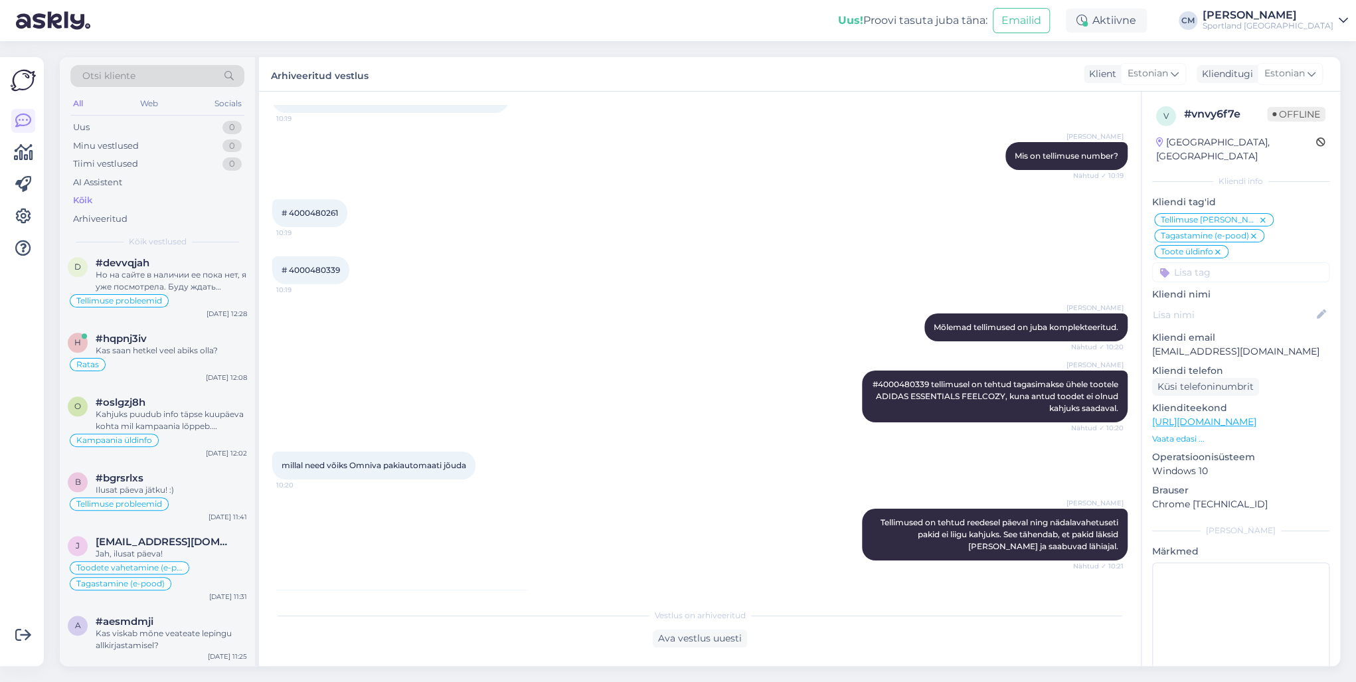
scroll to position [1009, 0]
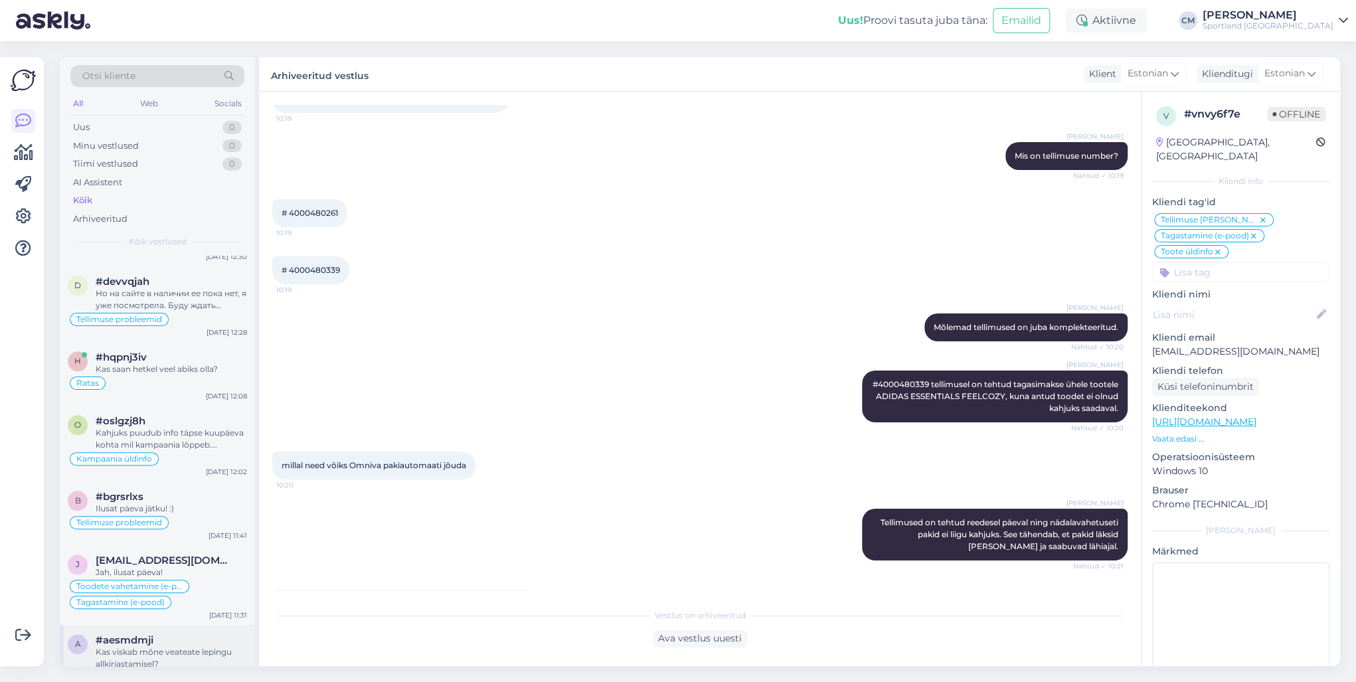
click at [177, 490] on div "Kas viskab mõne veateate lepingu allkirjastamisel?" at bounding box center [171, 658] width 151 height 24
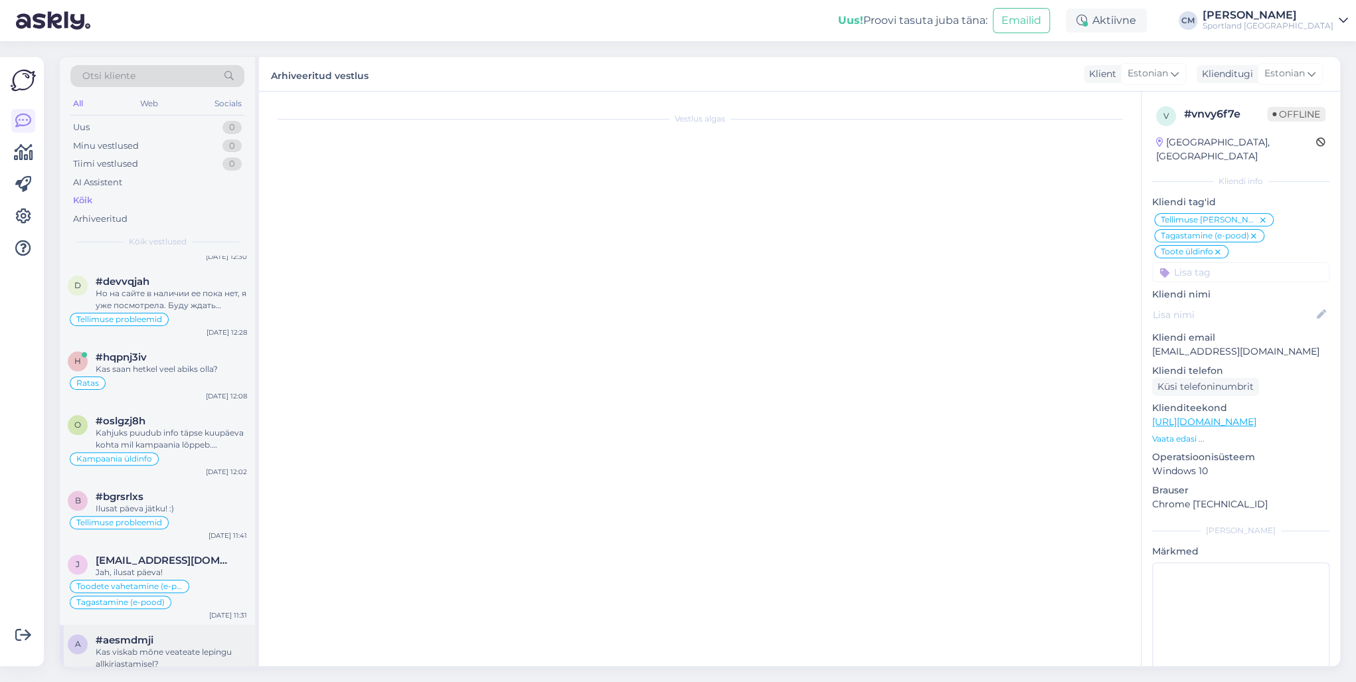
scroll to position [394, 0]
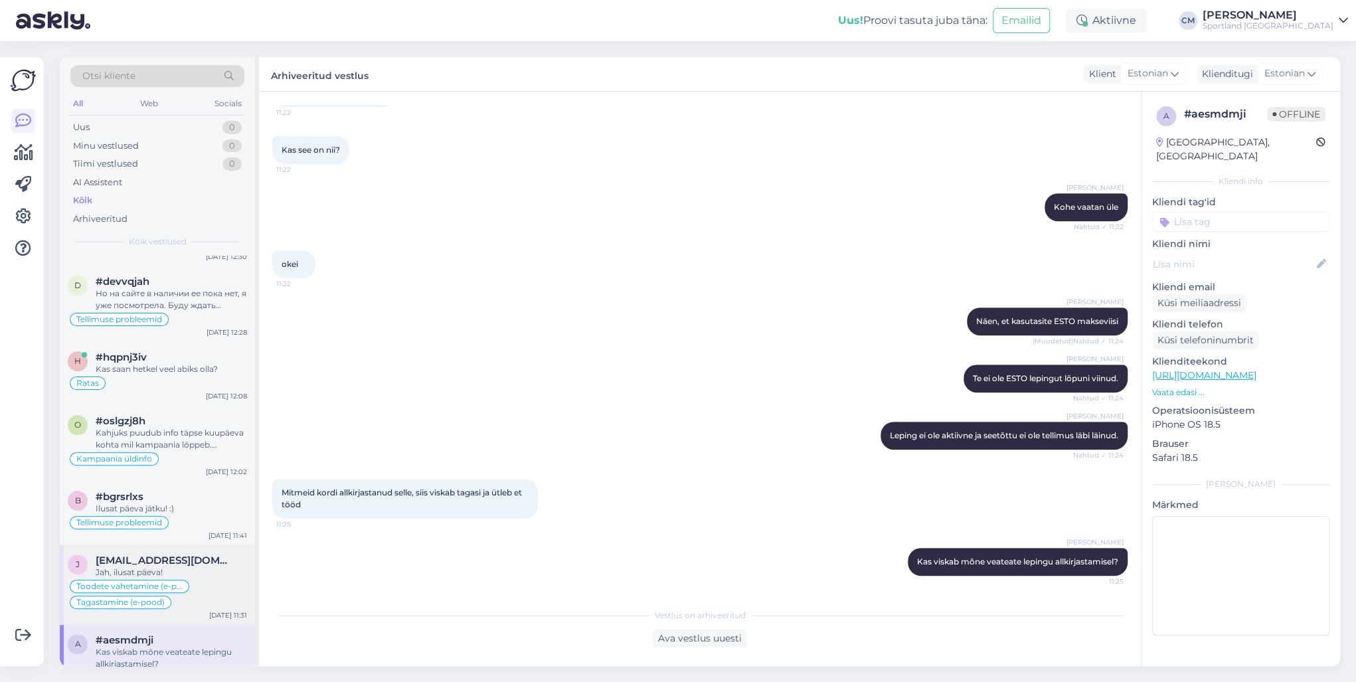
click at [194, 490] on div "Toodete vahetamine (e-pood) Tagastamine (e-pood)" at bounding box center [157, 594] width 179 height 32
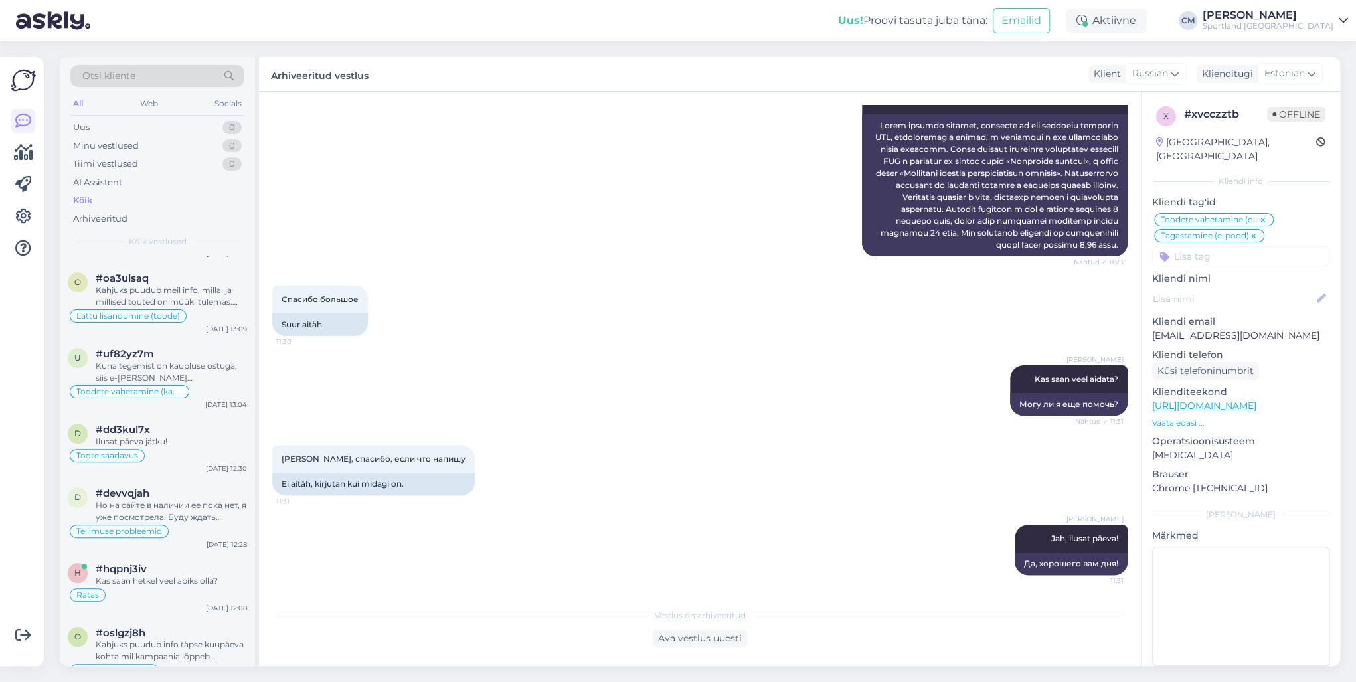
scroll to position [797, 0]
click at [162, 490] on div "Ratas" at bounding box center [157, 596] width 179 height 16
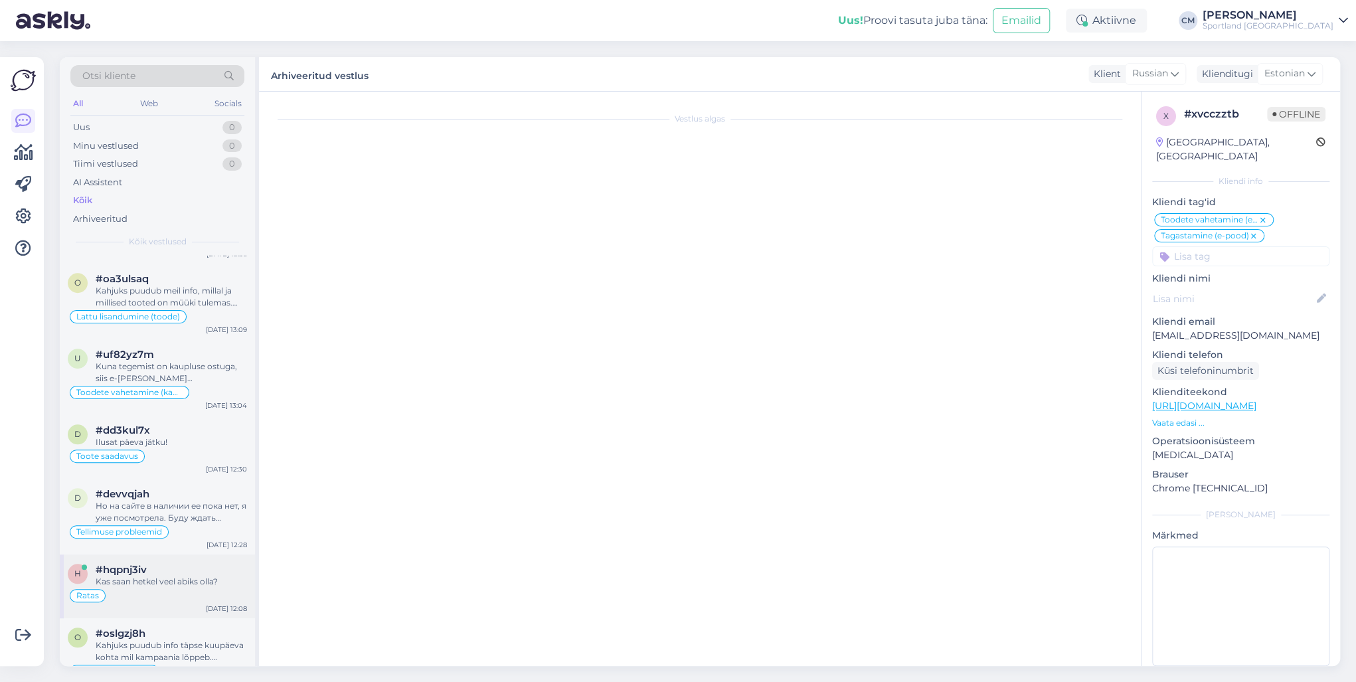
scroll to position [230, 0]
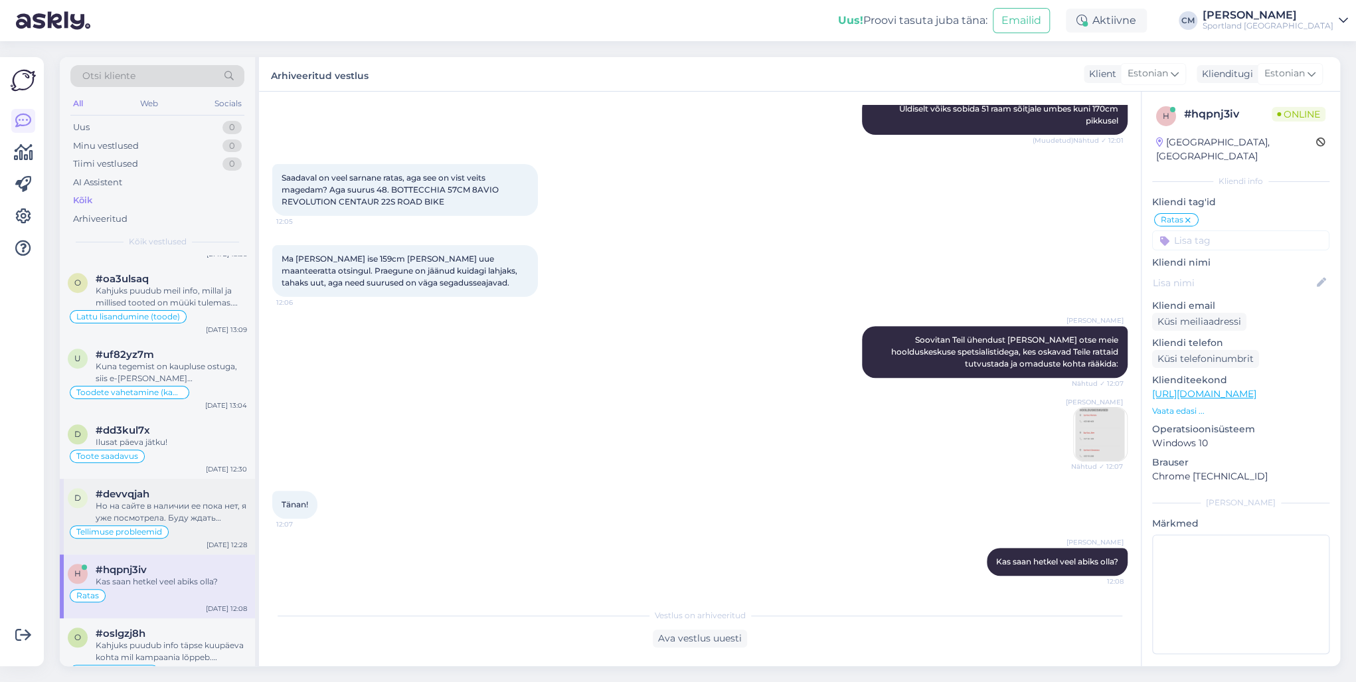
click at [199, 490] on div "Tellimuse probleemid" at bounding box center [157, 532] width 179 height 16
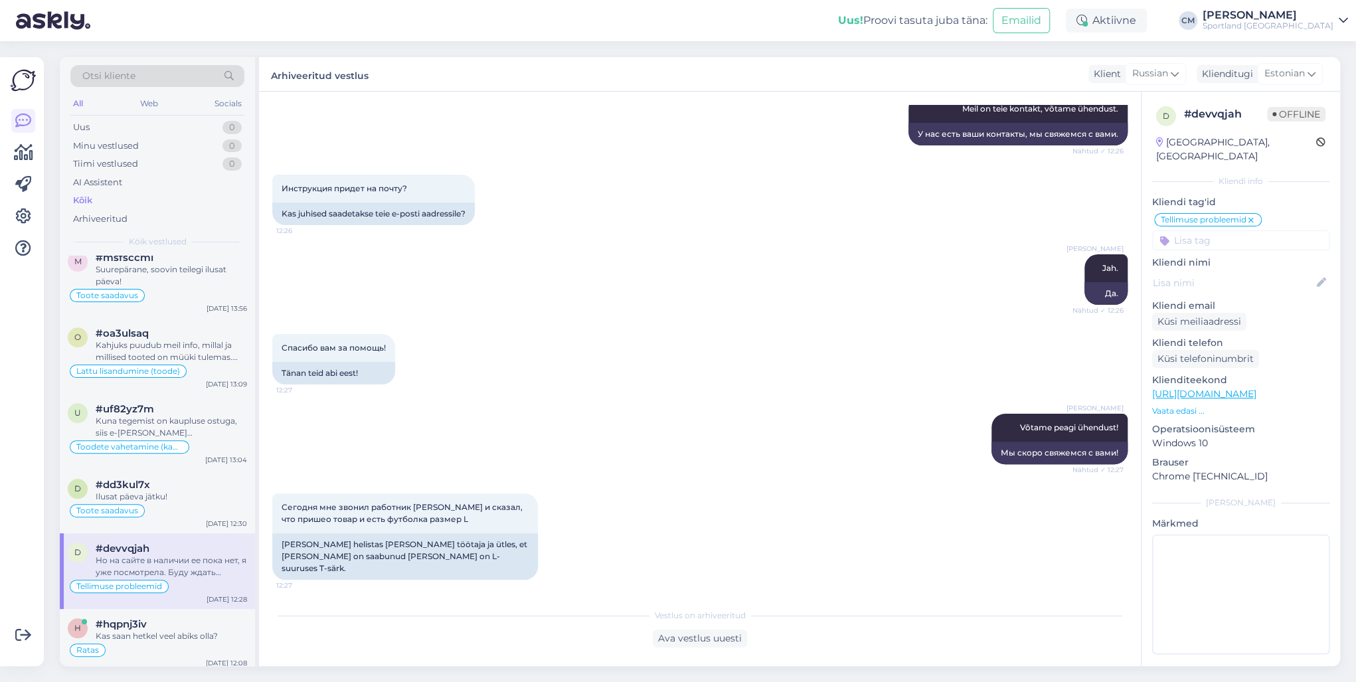
scroll to position [690, 0]
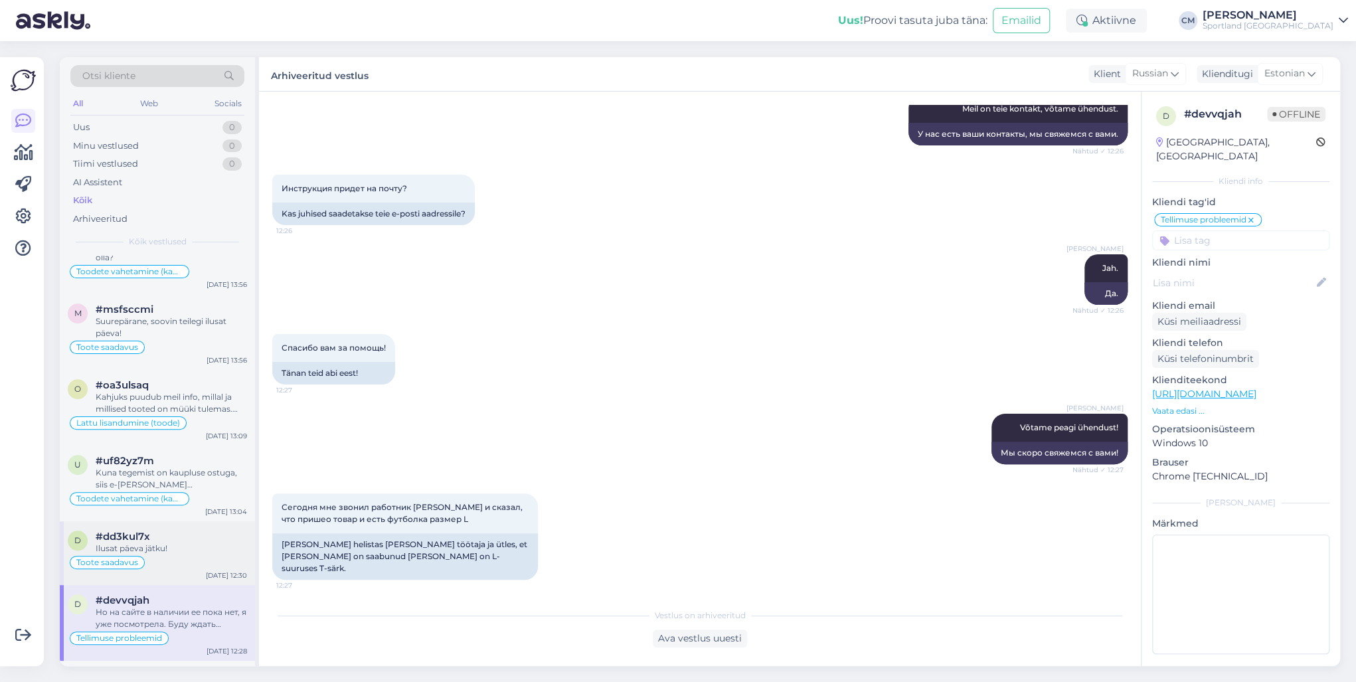
click at [183, 490] on div "Toote saadavus" at bounding box center [157, 562] width 179 height 16
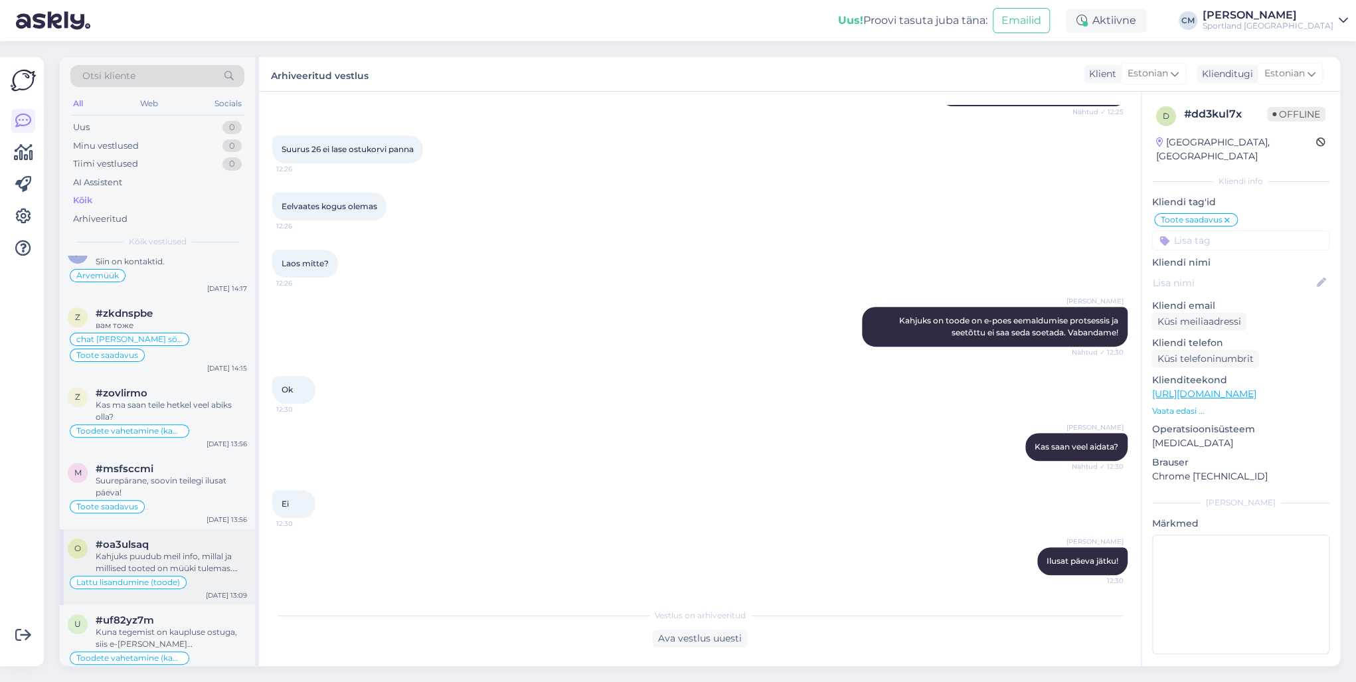
scroll to position [478, 0]
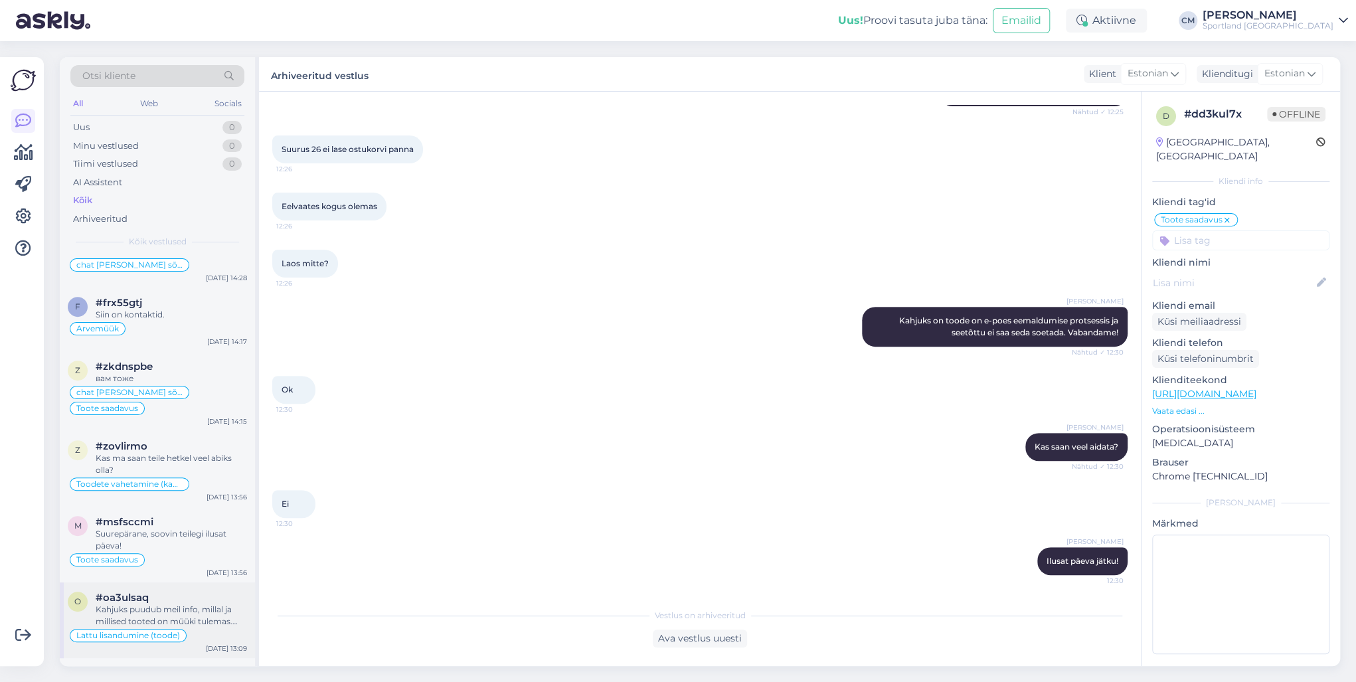
click at [197, 490] on div "#oa3ulsaq" at bounding box center [171, 597] width 151 height 12
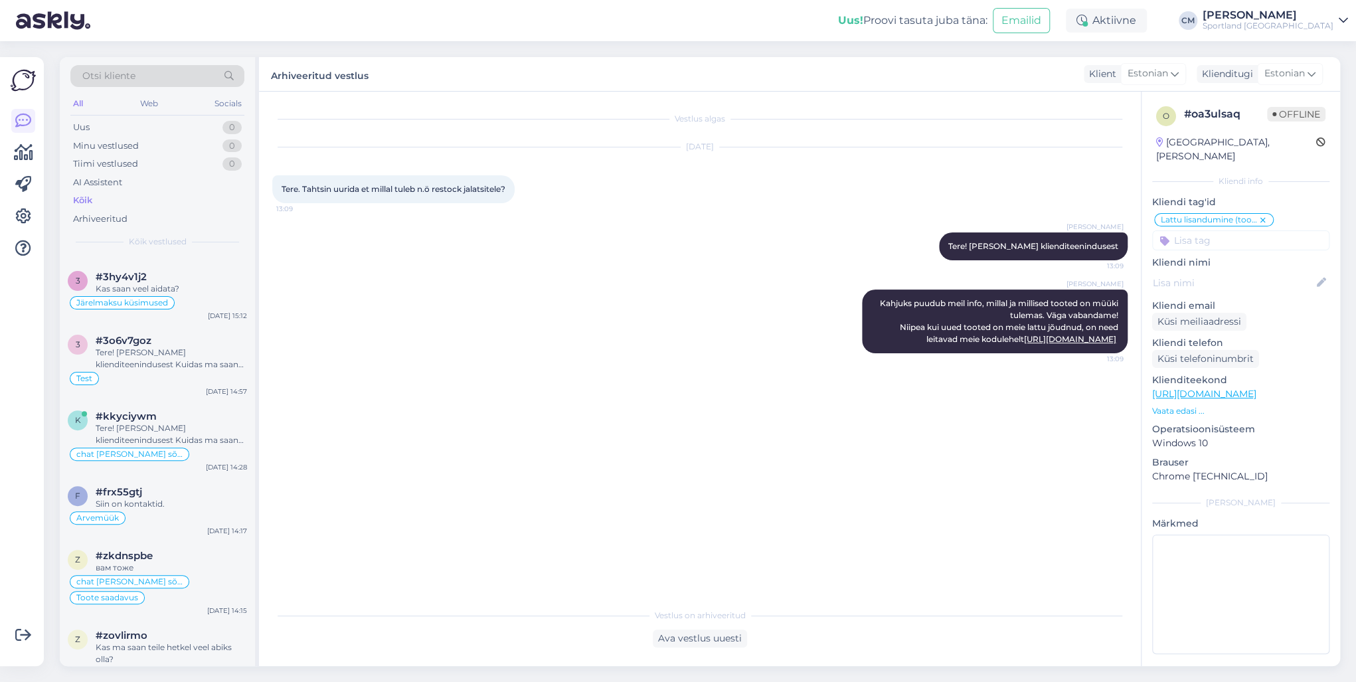
scroll to position [266, 0]
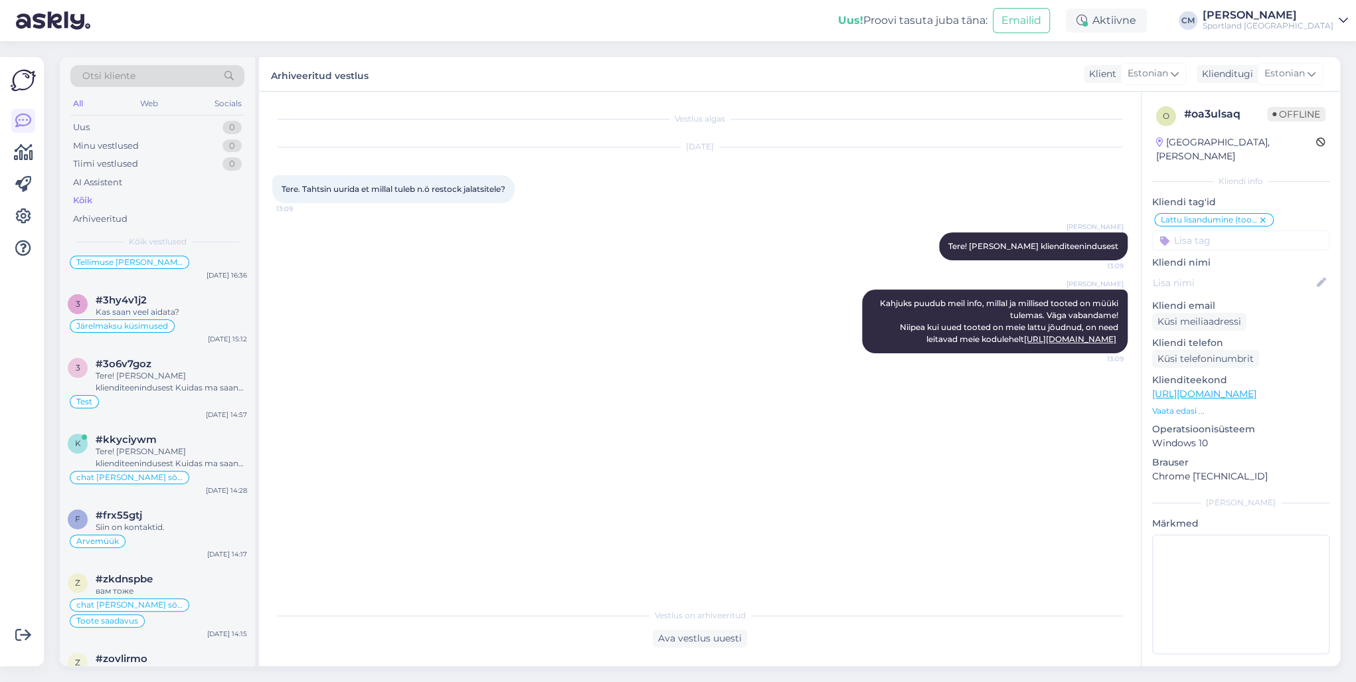
click at [197, 490] on div "#zkdnspbe" at bounding box center [171, 579] width 151 height 12
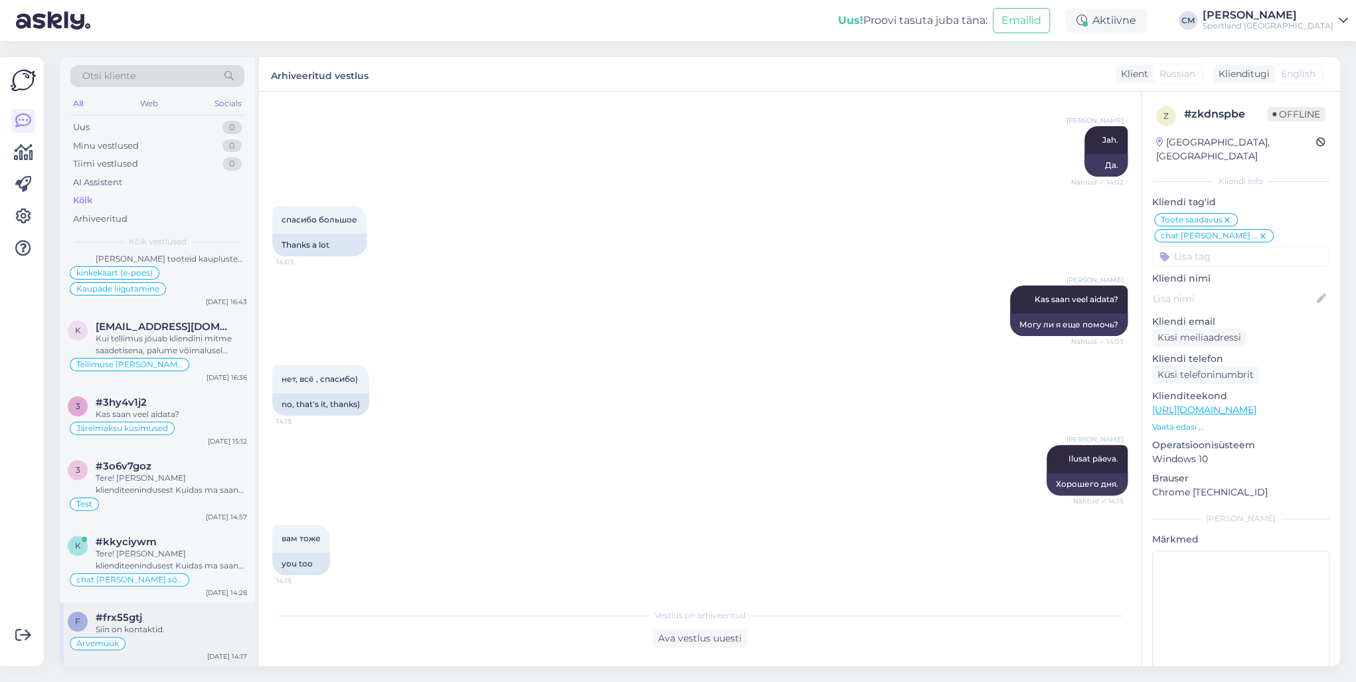
scroll to position [159, 0]
click at [173, 490] on div "f #frx55gtj Siin on kontaktid. Arvemüük [DATE] 14:17" at bounding box center [157, 638] width 195 height 64
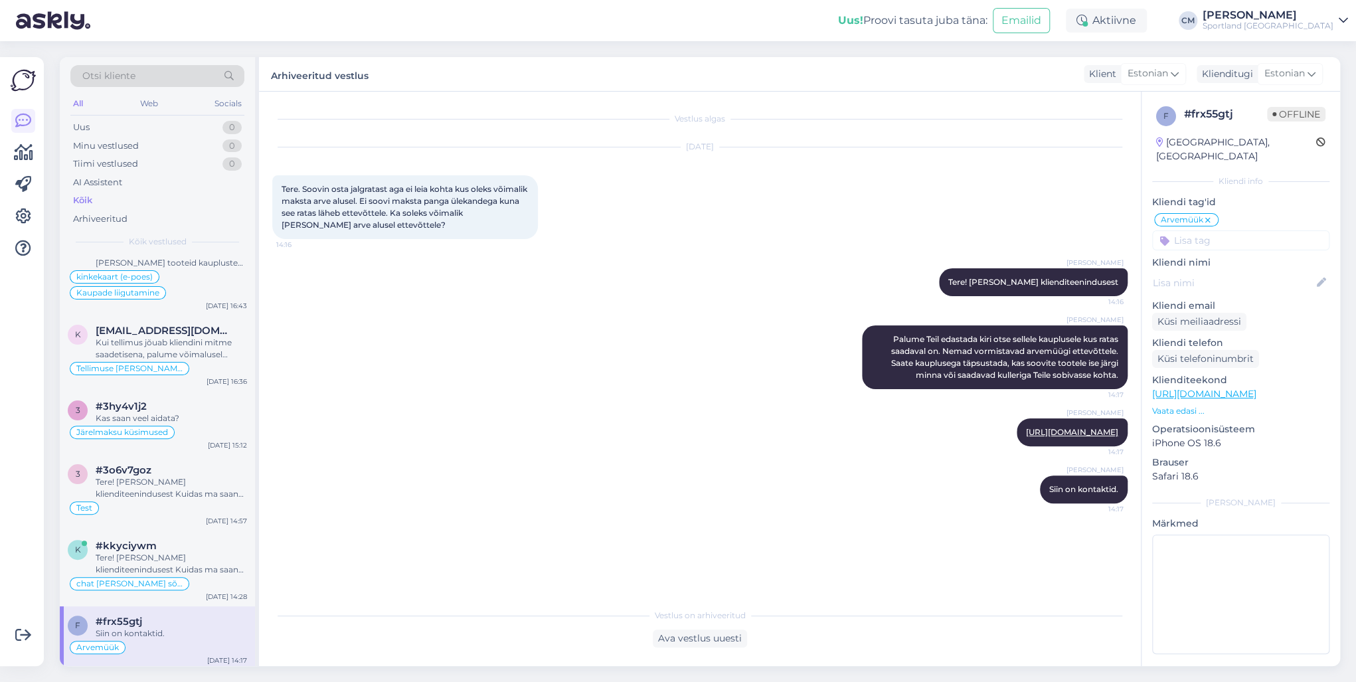
scroll to position [0, 0]
click at [183, 490] on div "chat [PERSON_NAME] sõnumita" at bounding box center [157, 584] width 179 height 16
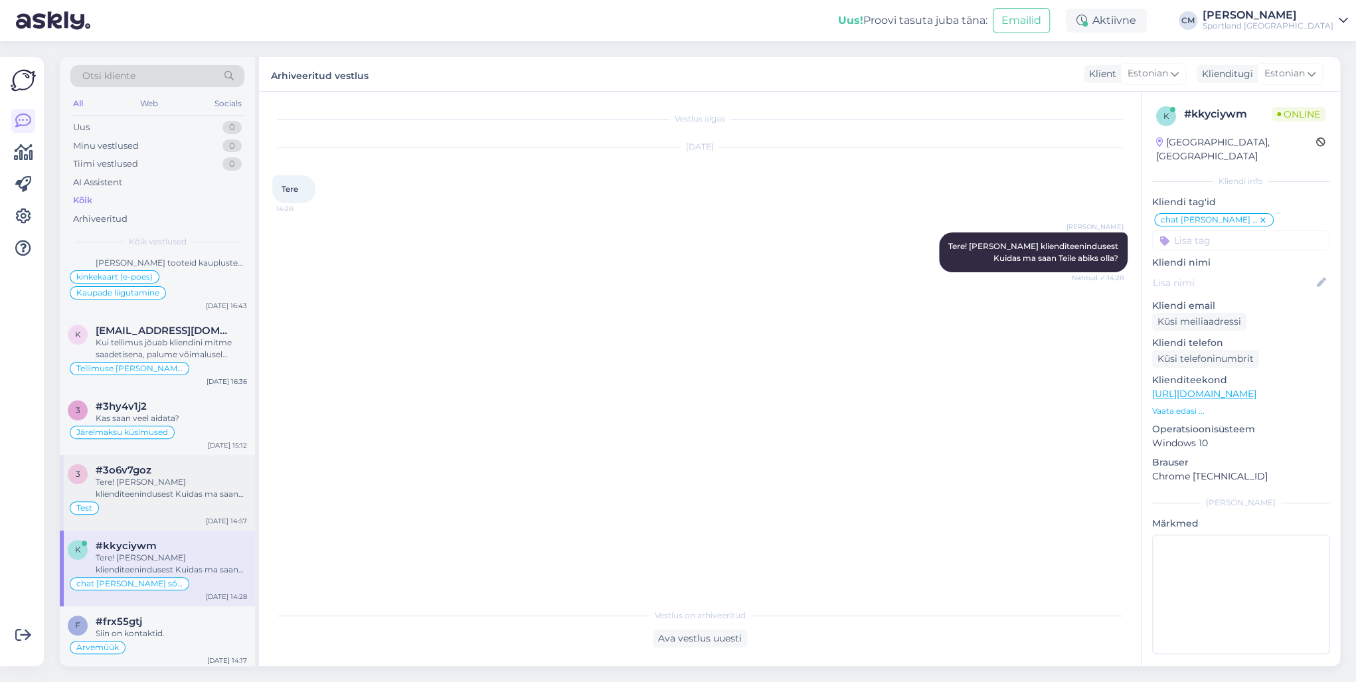
click at [178, 490] on div "Tere! [PERSON_NAME] klienditeenindusest Kuidas ma saan Teile abiks olla?" at bounding box center [171, 488] width 151 height 24
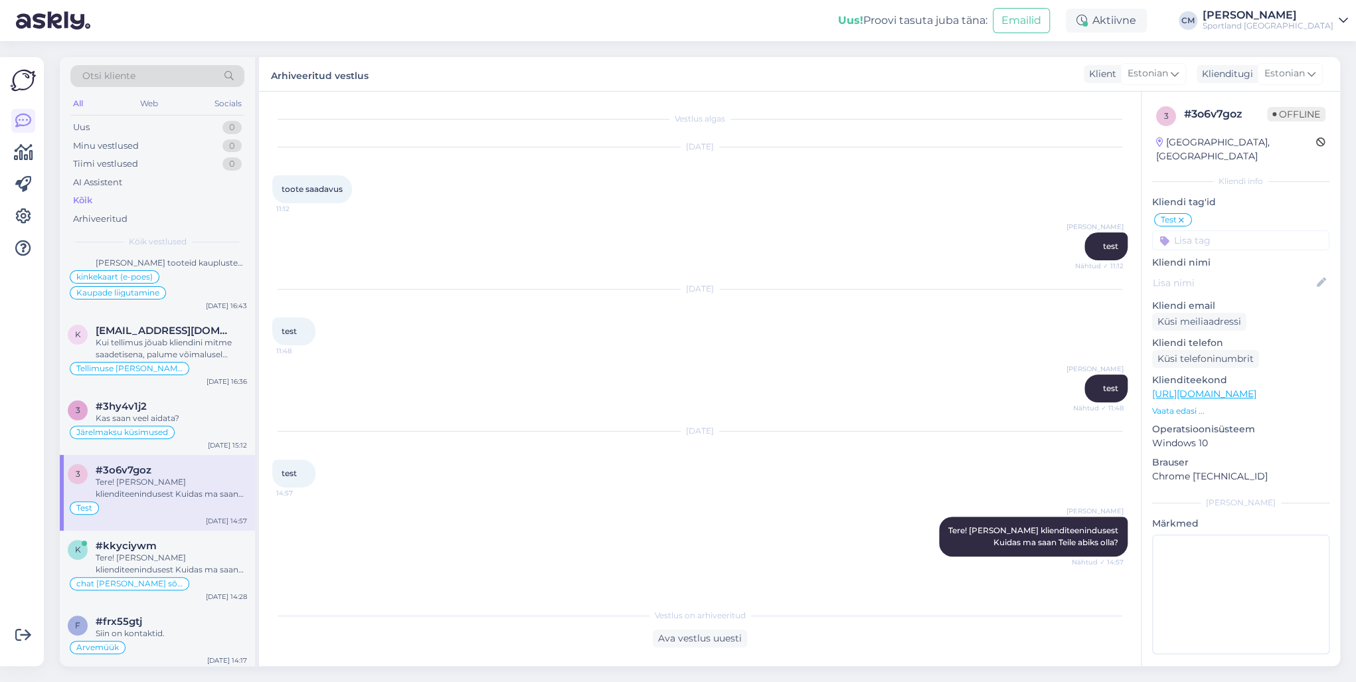
scroll to position [106, 0]
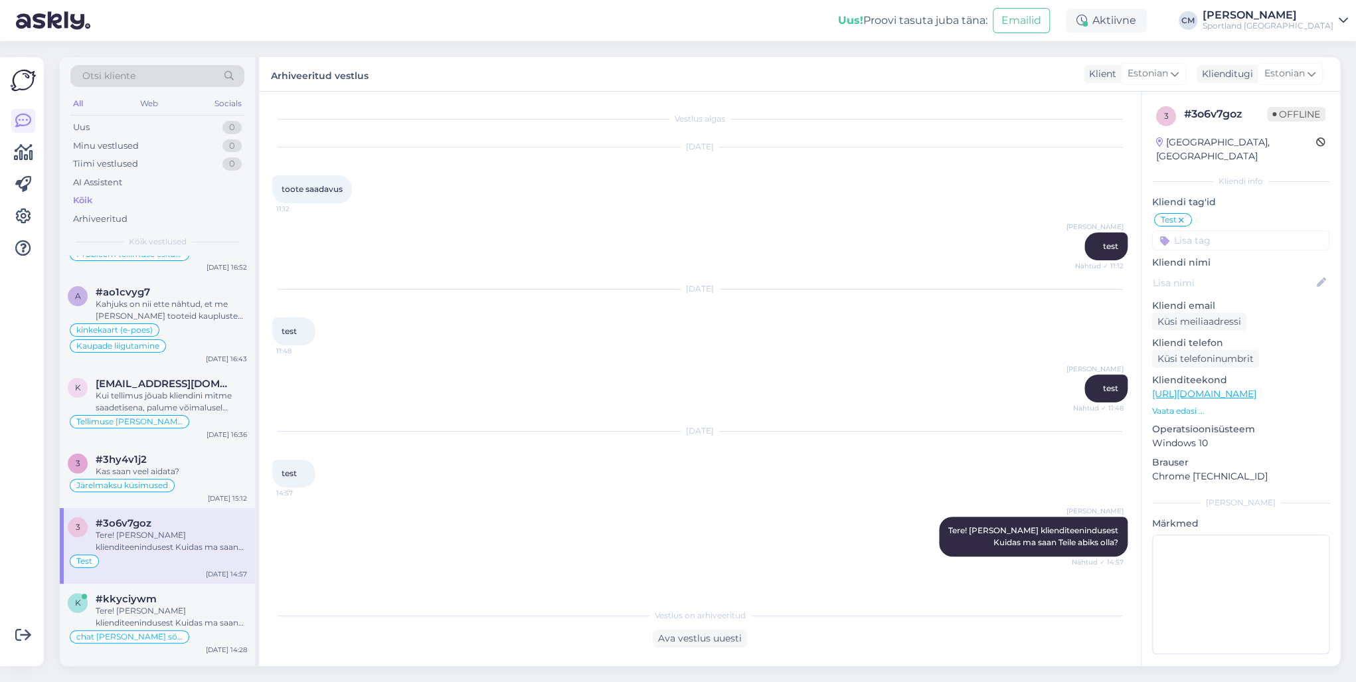
click at [178, 490] on div "3 #3hy4v1j2 Kas saan veel aidata? Järelmaksu küsimused [DATE] 15:12" at bounding box center [157, 476] width 195 height 64
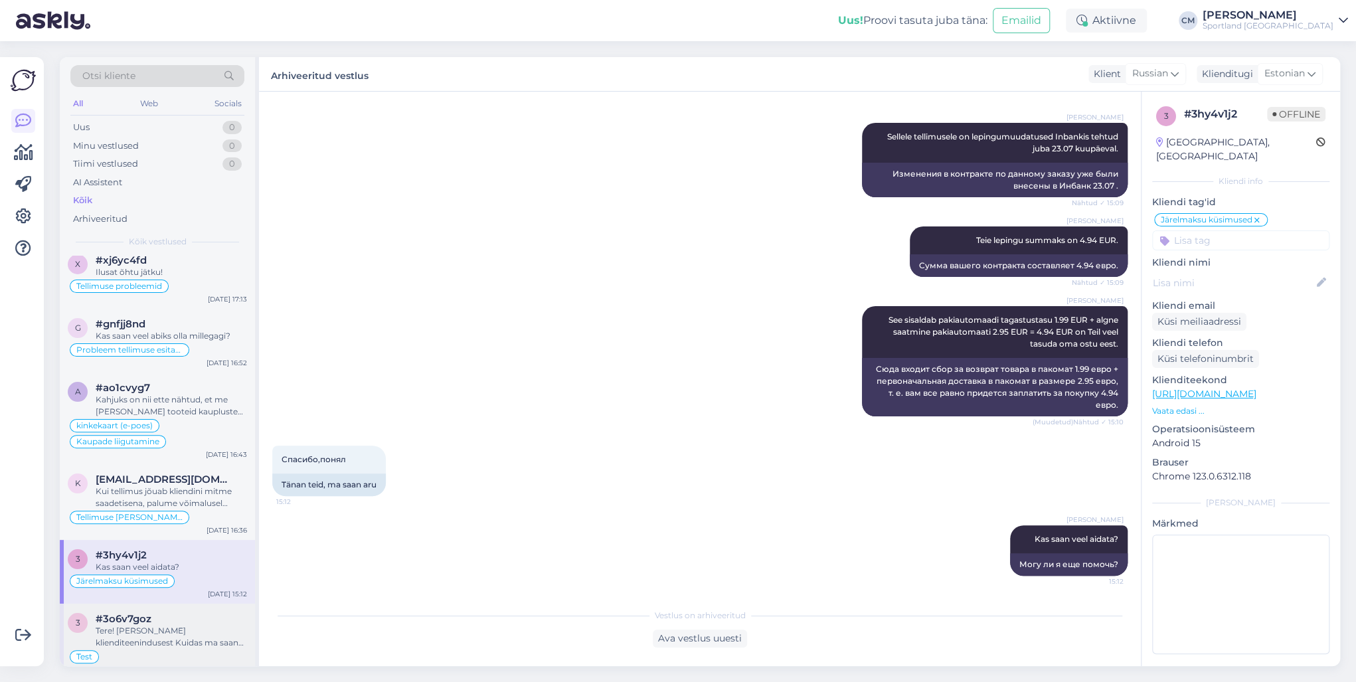
scroll to position [0, 0]
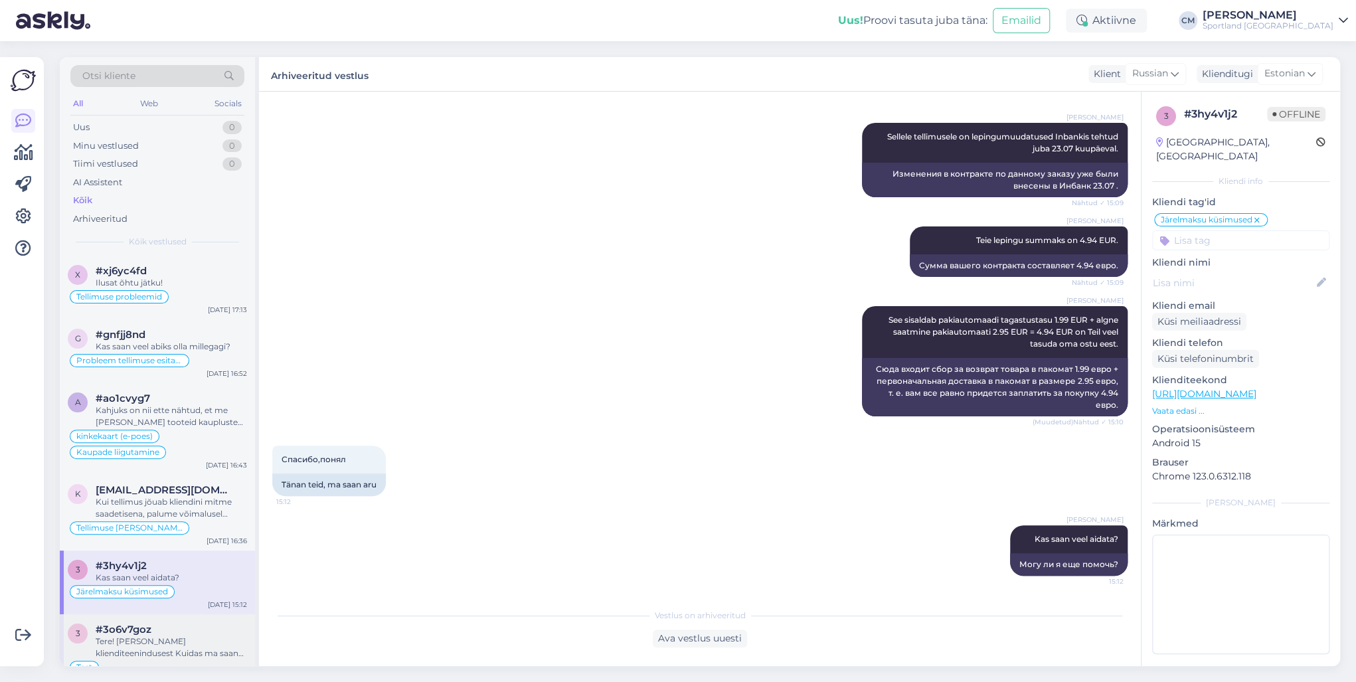
click at [178, 490] on div "Kui tellimus jõuab kliendini mitme saadetisena, palume võimalusel tagastada kõi…" at bounding box center [171, 508] width 151 height 24
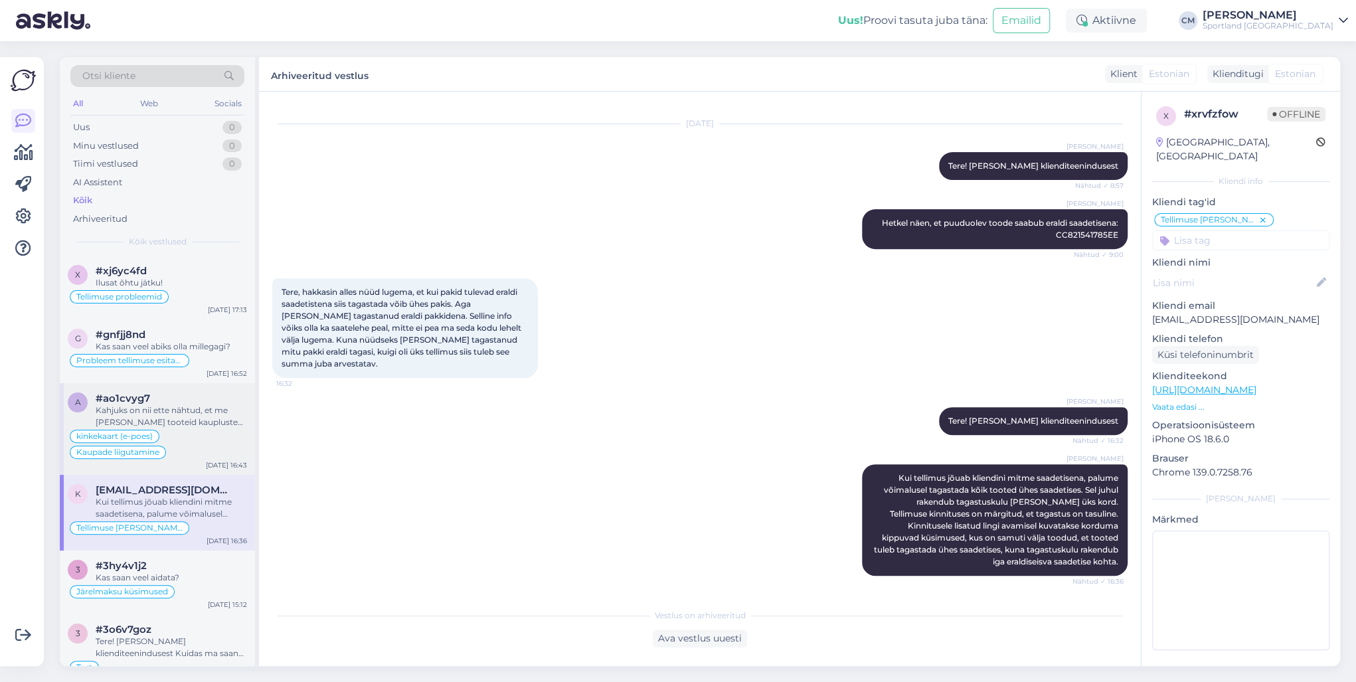
click at [217, 447] on div "kinkekaart (e-poes) Kaupade liigutamine" at bounding box center [157, 444] width 179 height 32
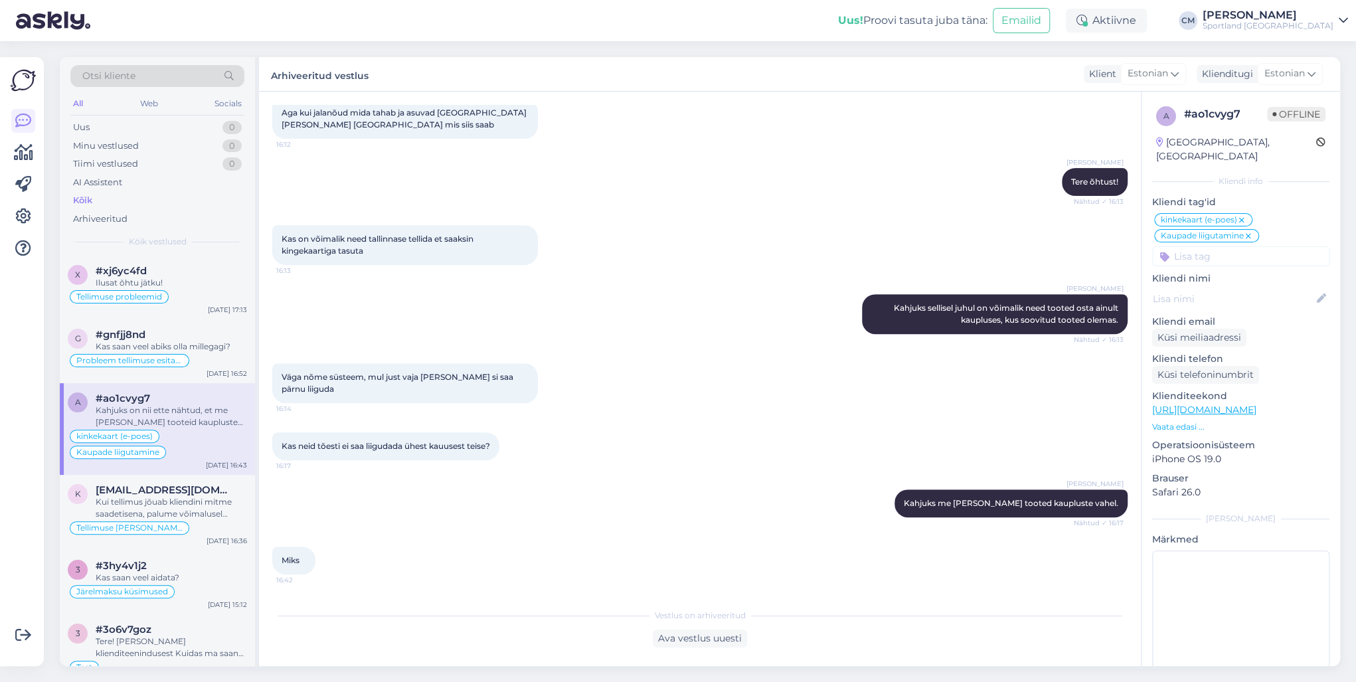
scroll to position [441, 0]
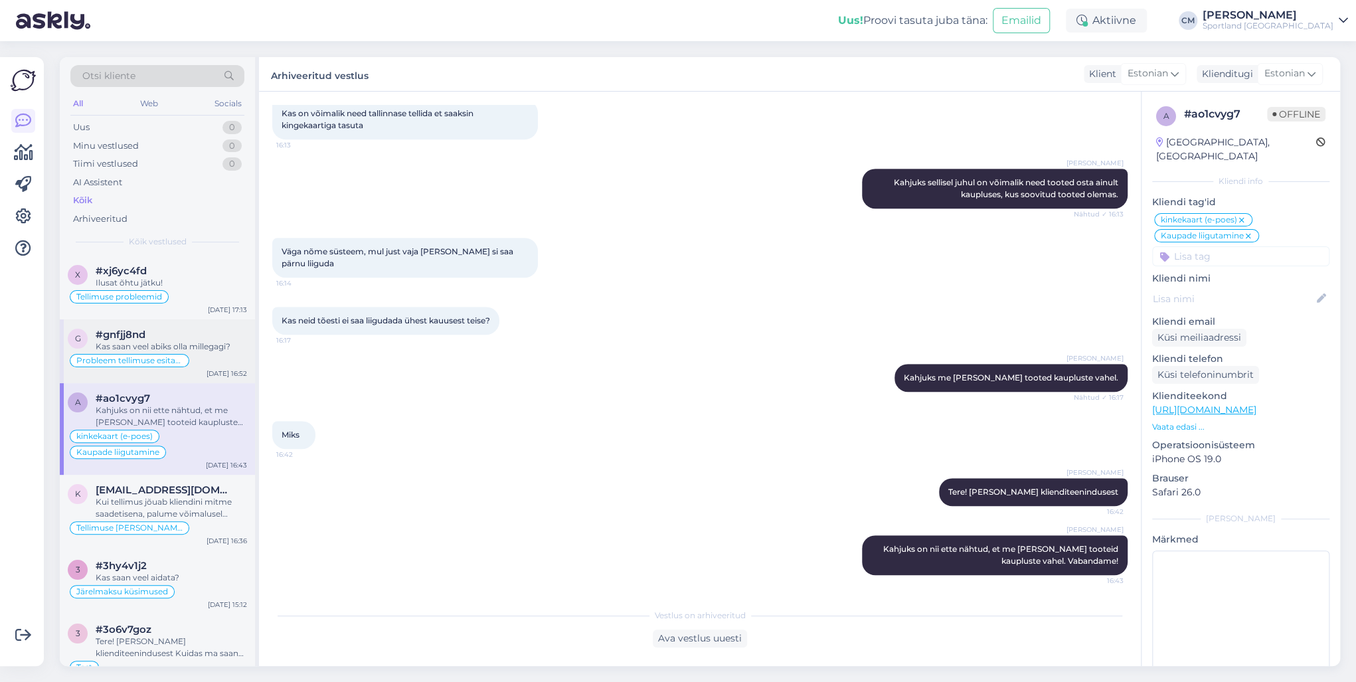
click at [202, 365] on div "Probleem tellimuse esitamisega" at bounding box center [157, 361] width 179 height 16
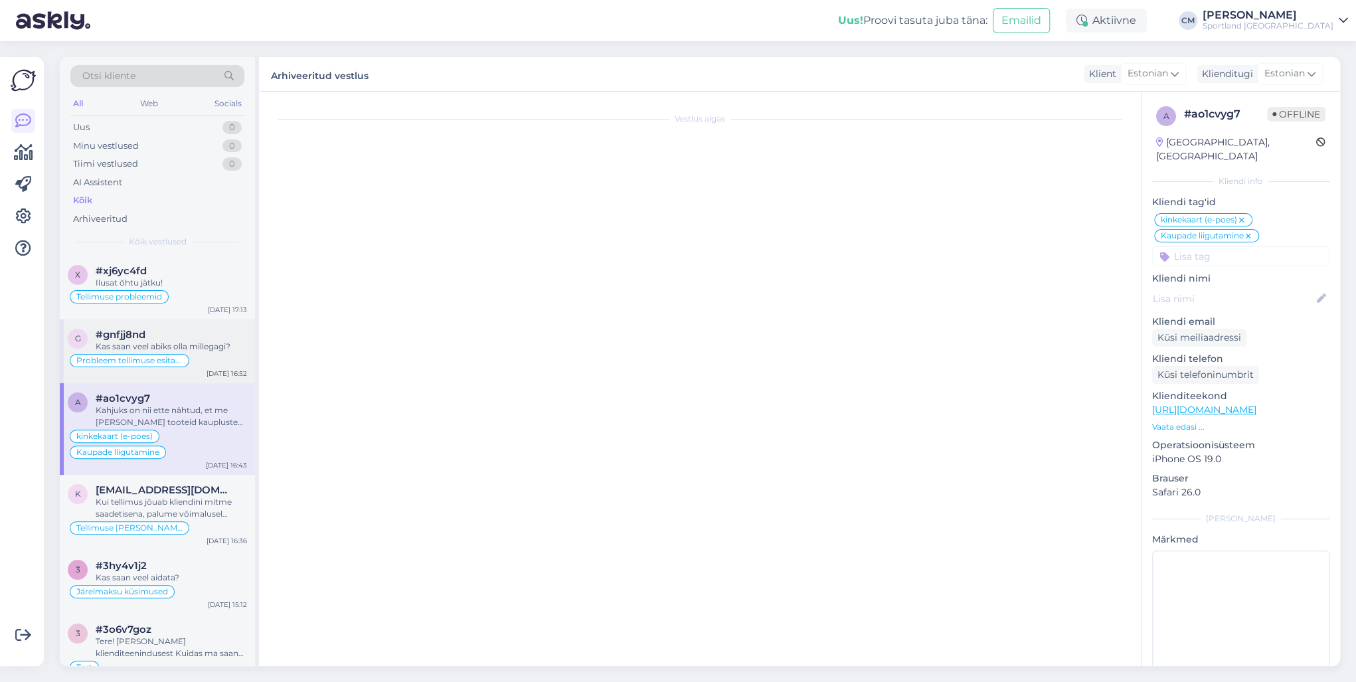
scroll to position [659, 0]
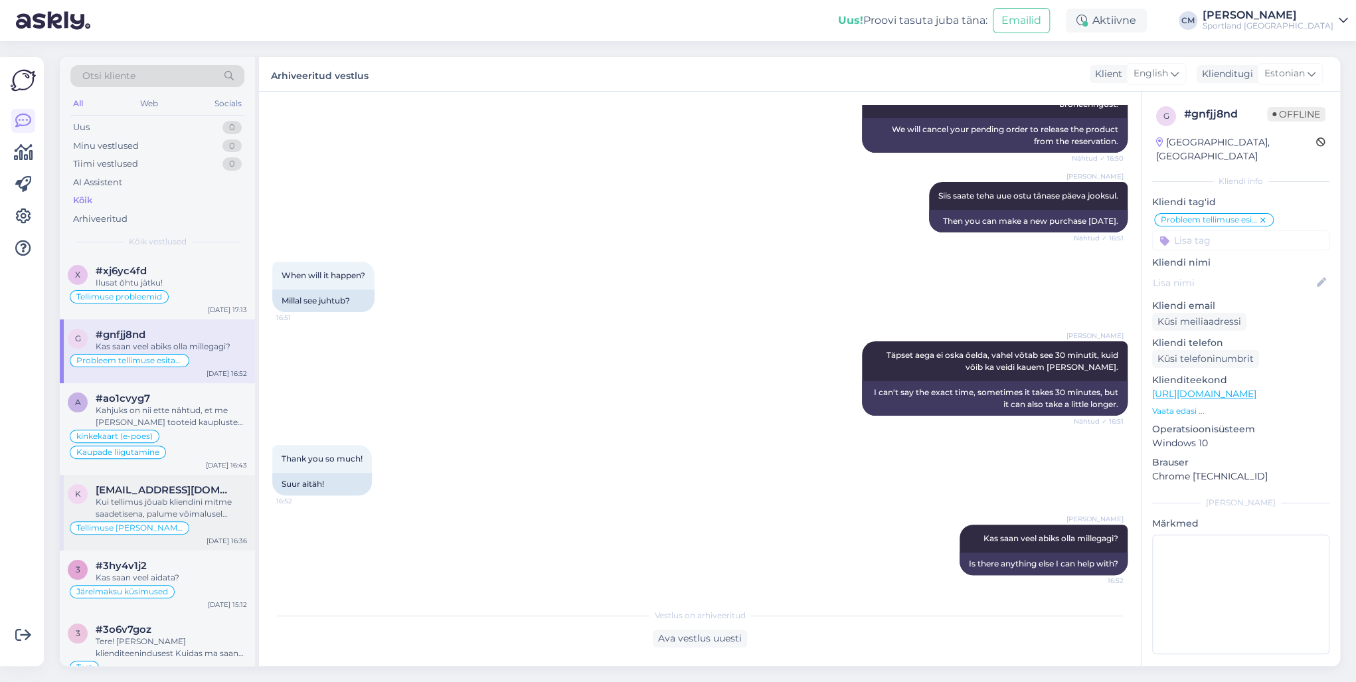
click at [209, 490] on div "Kui tellimus jõuab kliendini mitme saadetisena, palume võimalusel tagastada kõi…" at bounding box center [171, 508] width 151 height 24
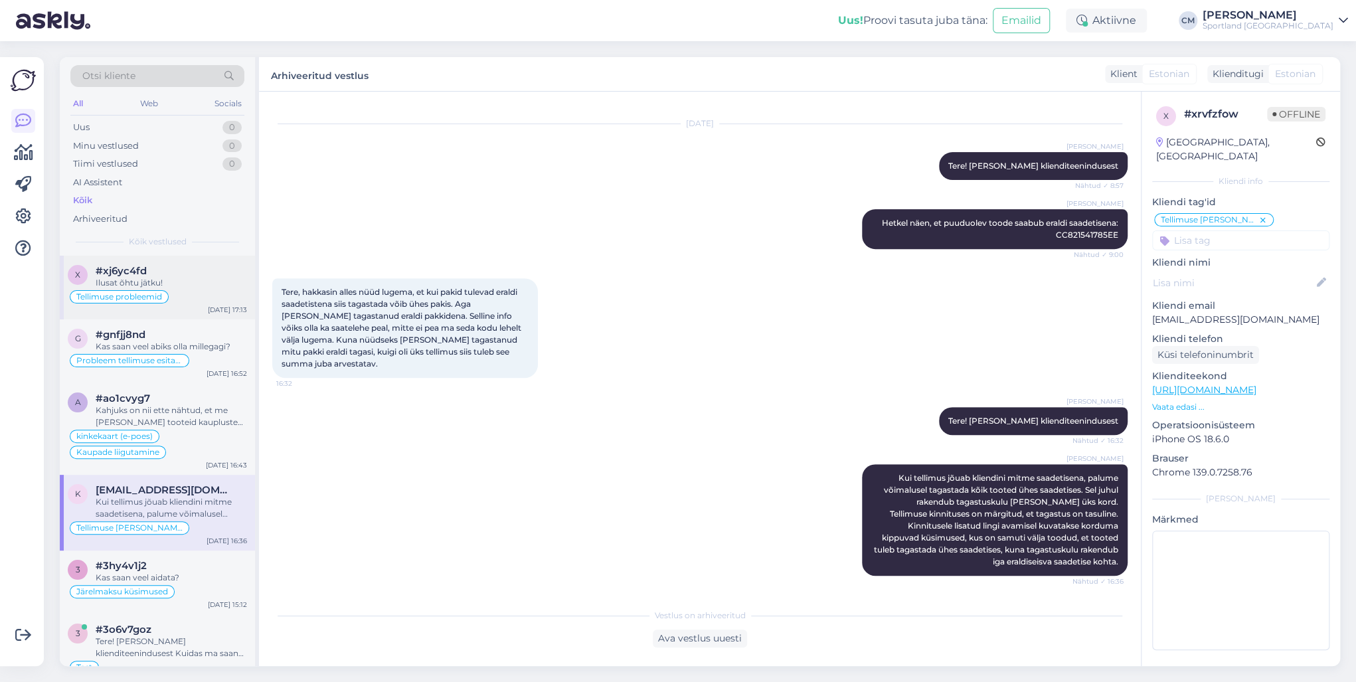
click at [186, 289] on div "Tellimuse probleemid" at bounding box center [157, 297] width 179 height 16
